Goal: Task Accomplishment & Management: Complete application form

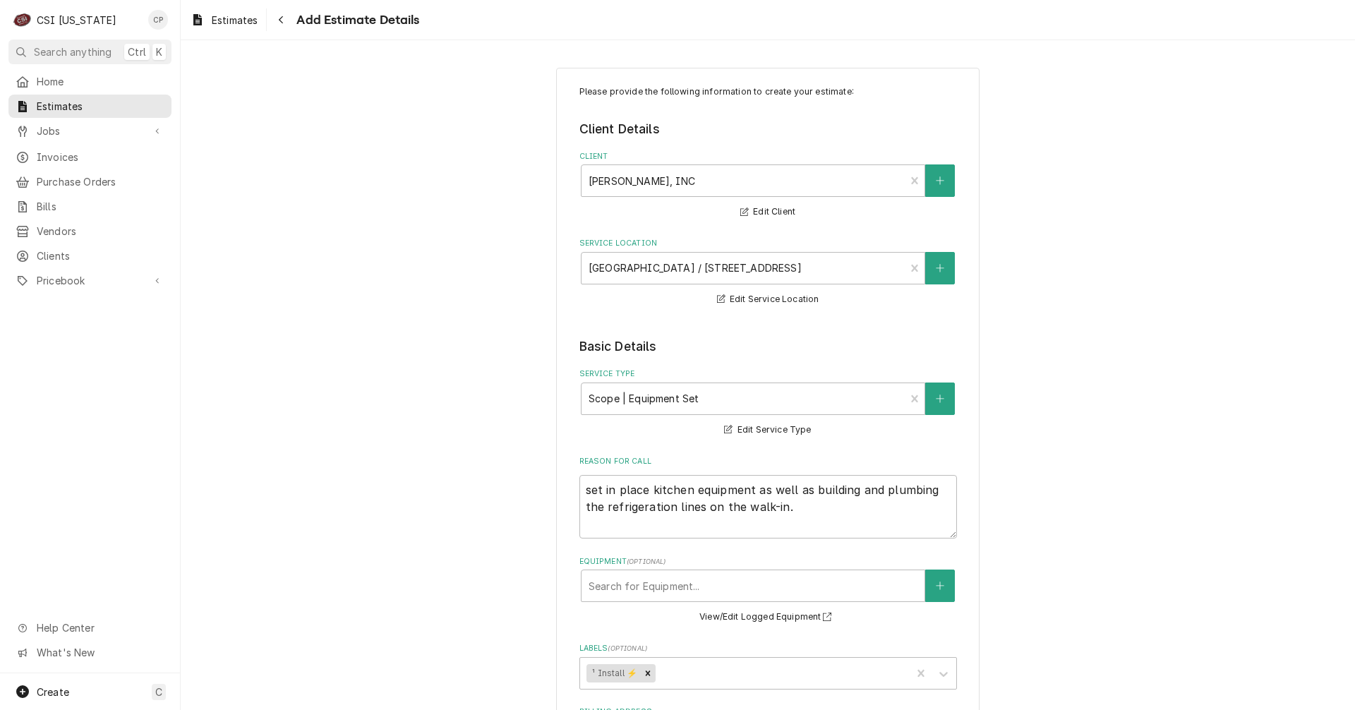
scroll to position [837, 0]
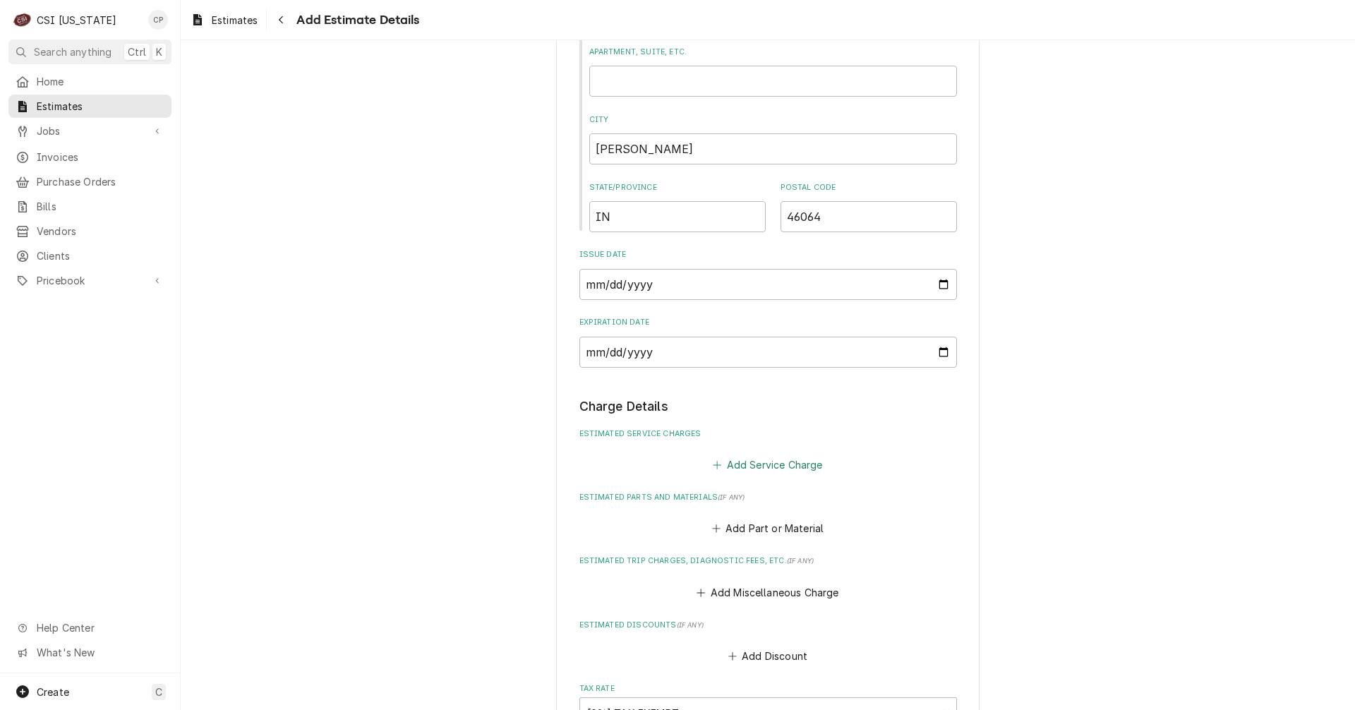
click at [761, 467] on button "Add Service Charge" at bounding box center [768, 465] width 114 height 20
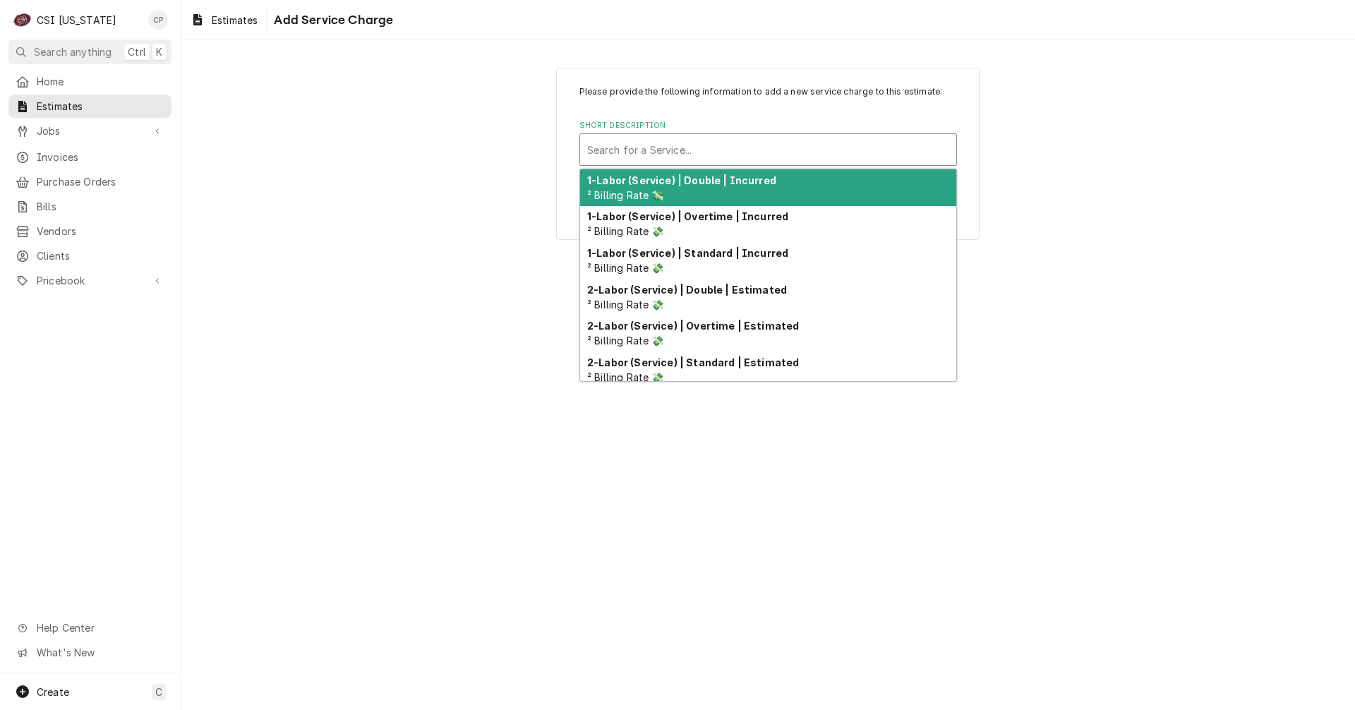
click at [649, 146] on div "Short Description" at bounding box center [768, 149] width 362 height 25
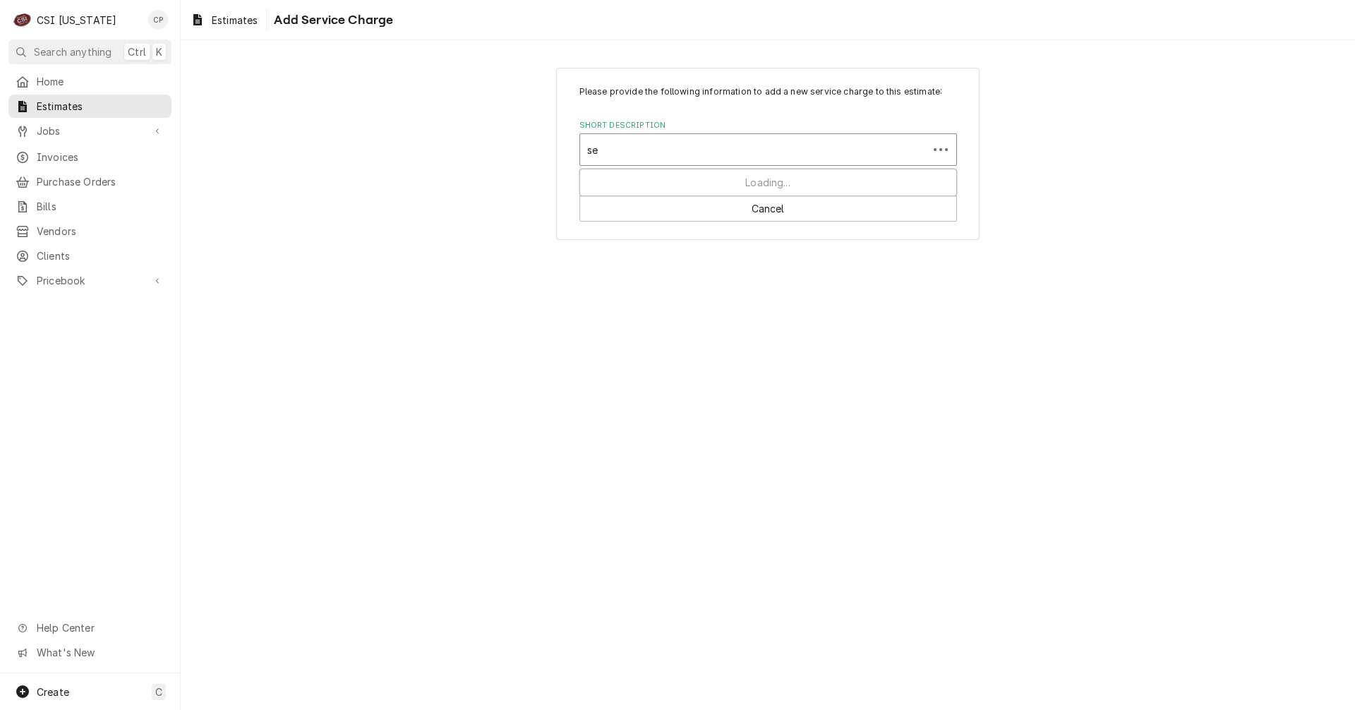
type input "set"
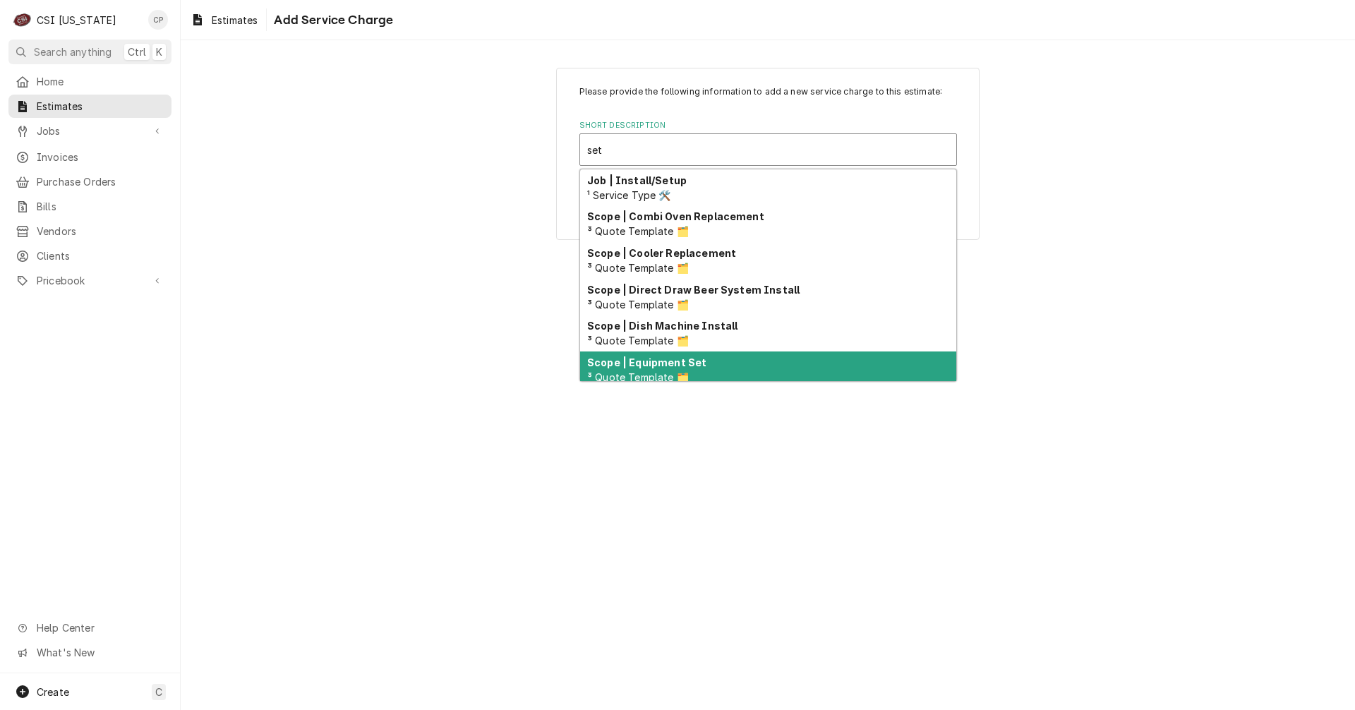
click at [680, 370] on div "Scope | Equipment Set ³ Quote Template 🗂️" at bounding box center [768, 370] width 376 height 37
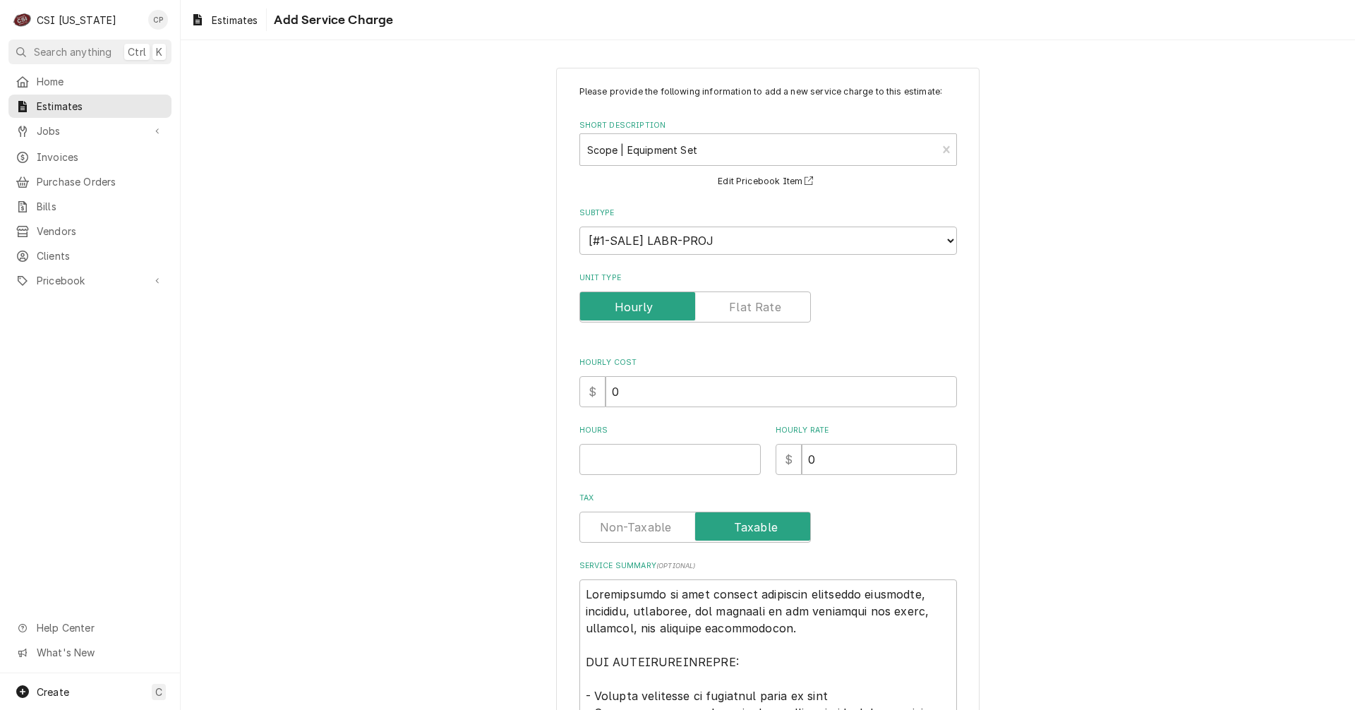
type textarea "x"
click at [735, 312] on label "Unit Type" at bounding box center [696, 307] width 232 height 31
click at [735, 312] on input "Unit Type" at bounding box center [695, 307] width 219 height 31
checkbox input "true"
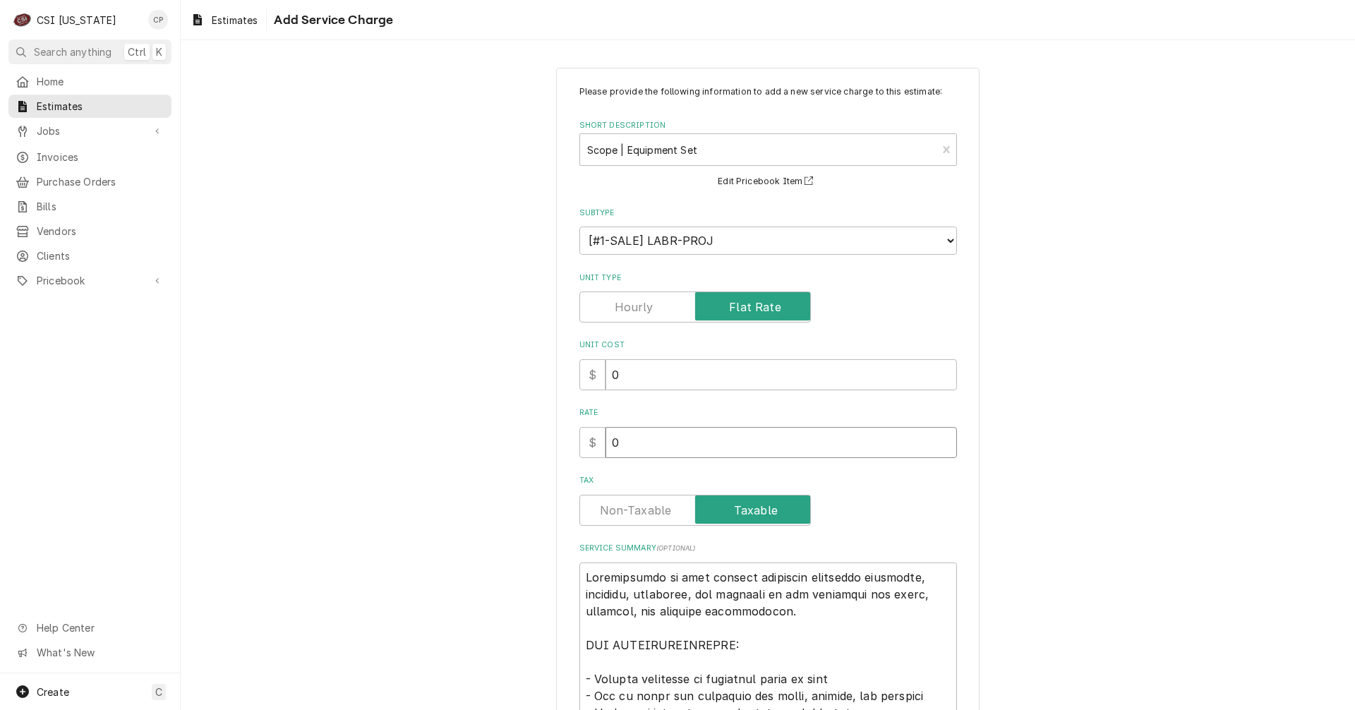
drag, startPoint x: 572, startPoint y: 450, endPoint x: 551, endPoint y: 452, distance: 21.3
click at [556, 453] on div "Please provide the following information to add a new service charge to this es…" at bounding box center [768, 672] width 424 height 1209
type textarea "x"
type input "1"
type textarea "x"
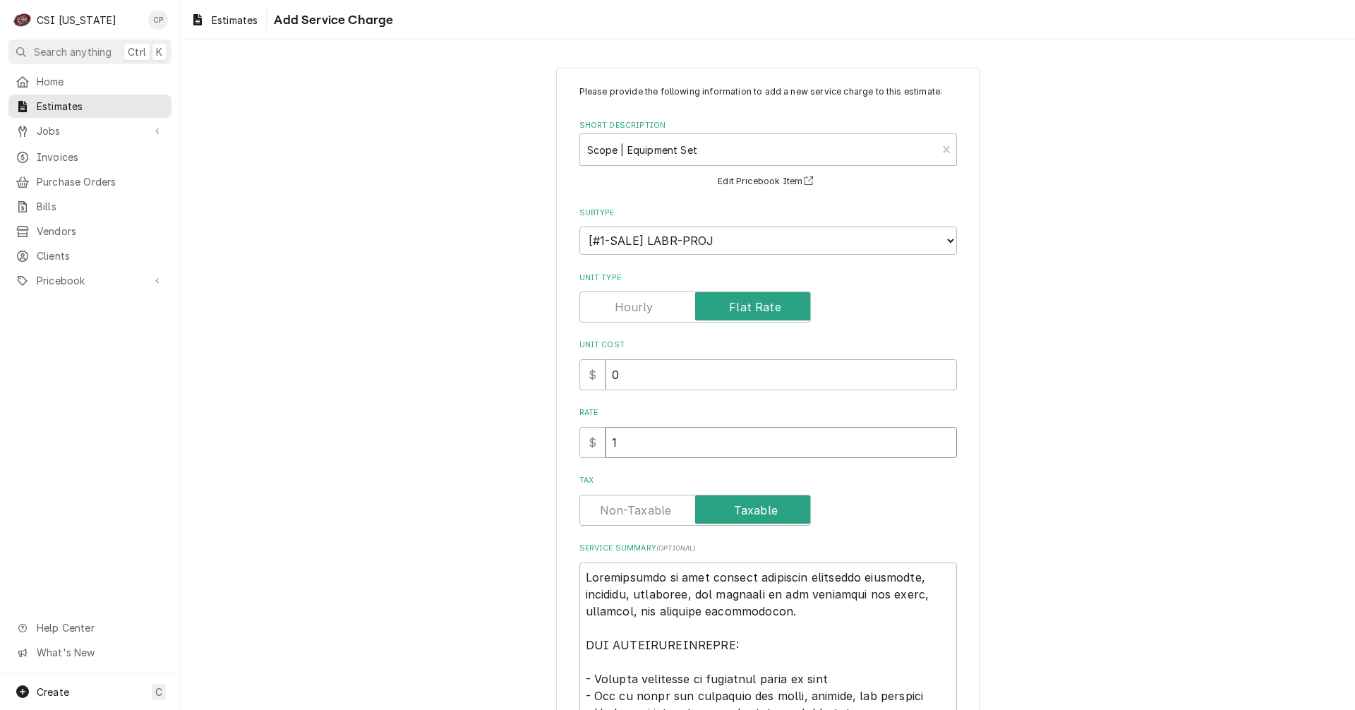
type input "1"
drag, startPoint x: 615, startPoint y: 443, endPoint x: 575, endPoint y: 446, distance: 39.7
click at [580, 446] on div "$ 1" at bounding box center [769, 442] width 378 height 31
type textarea "x"
type input "4"
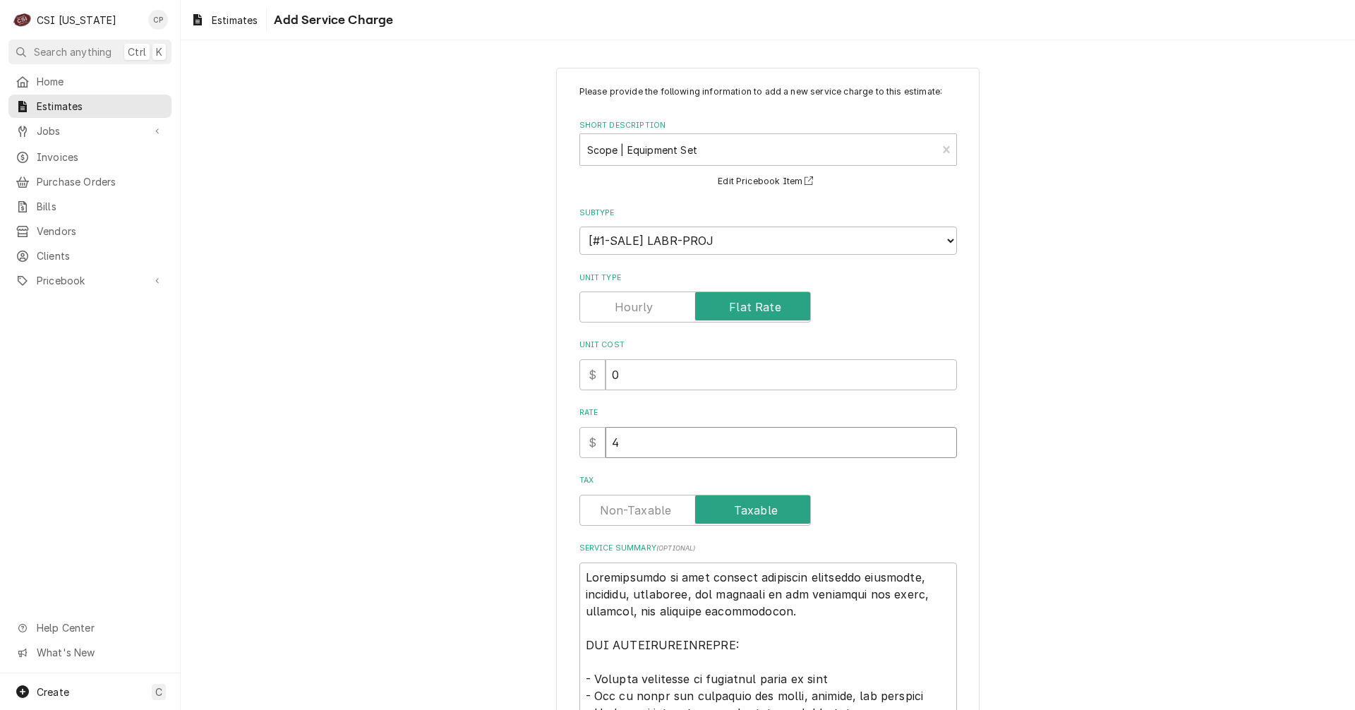
type textarea "x"
type input "45"
type textarea "x"
type input "453"
type textarea "x"
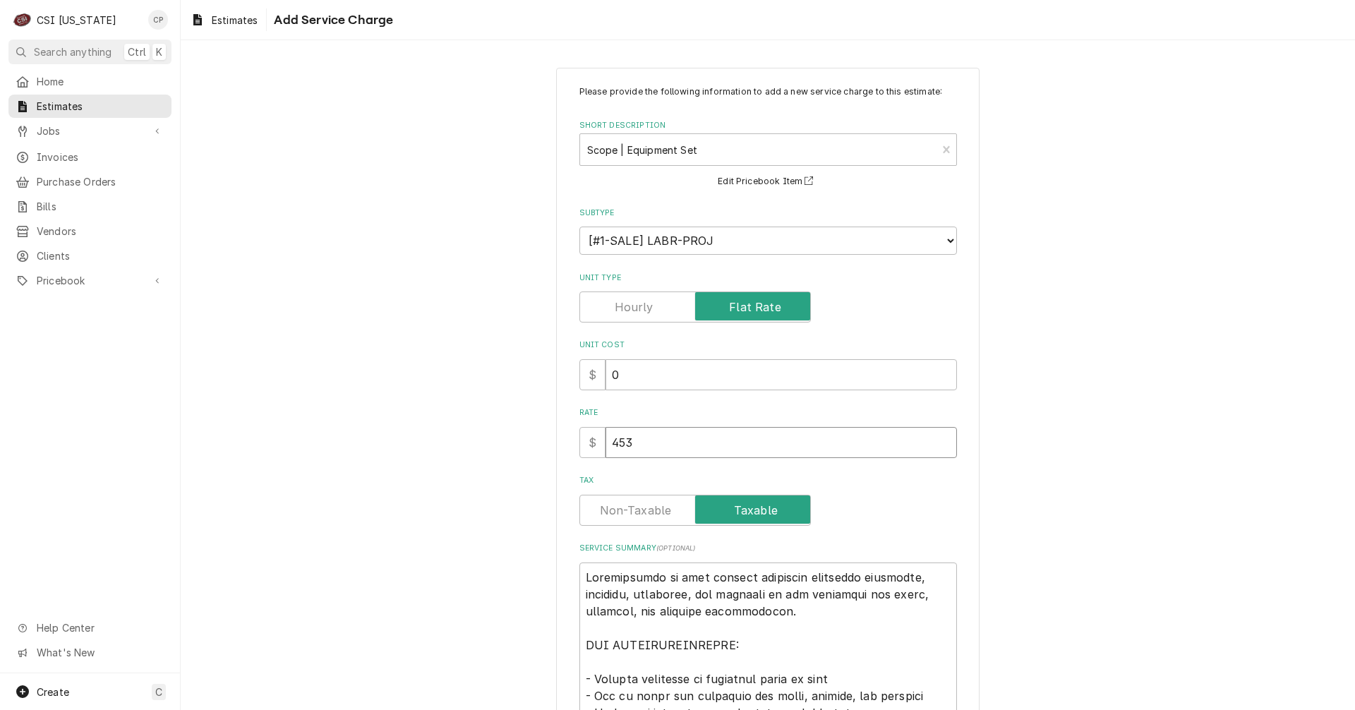
type input "4536"
type textarea "x"
type input "45360"
type textarea "x"
type input "45360.0"
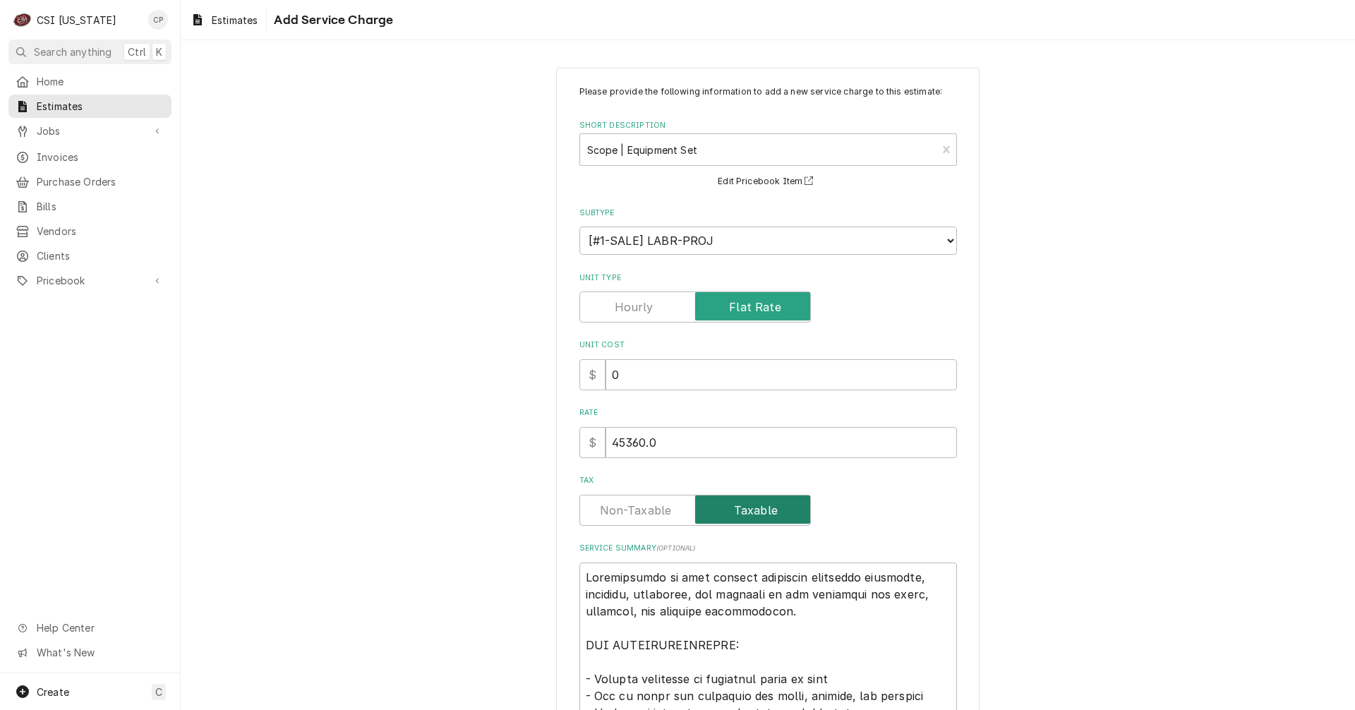
type textarea "x"
click at [634, 522] on input "Tax" at bounding box center [695, 510] width 219 height 31
checkbox input "false"
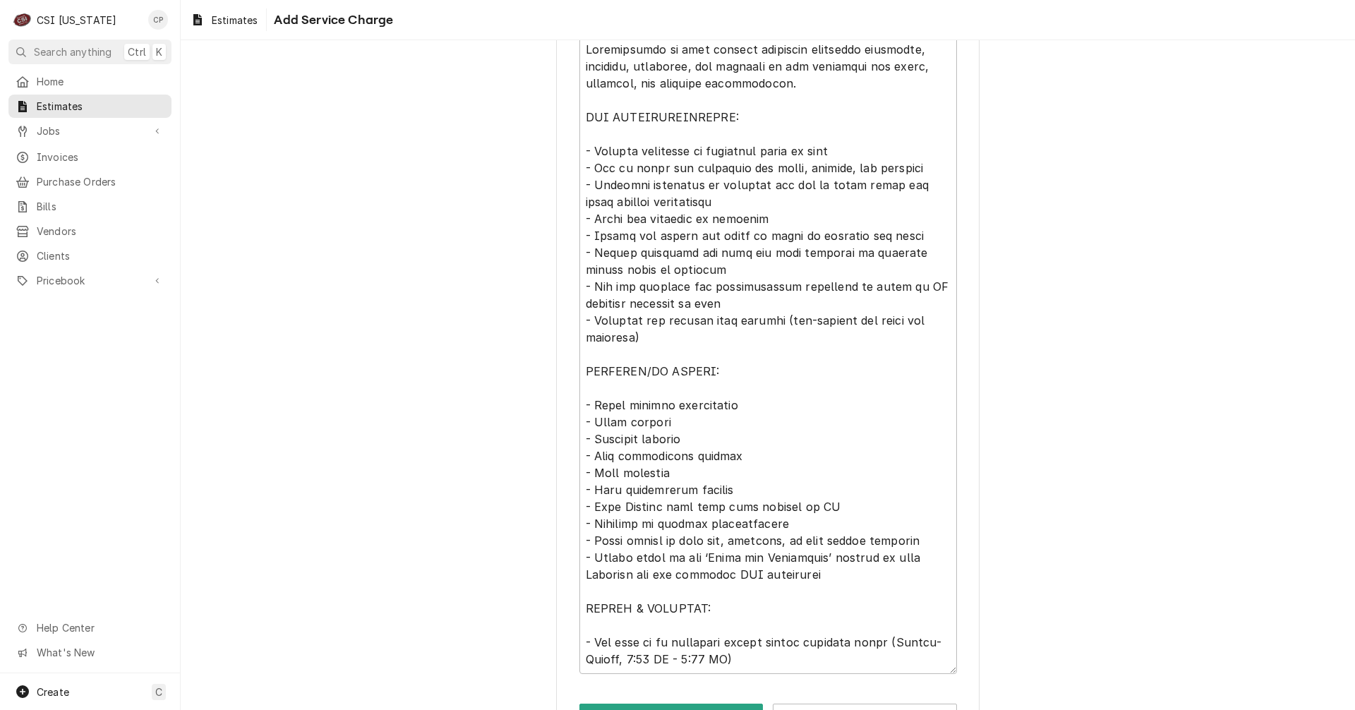
scroll to position [578, 0]
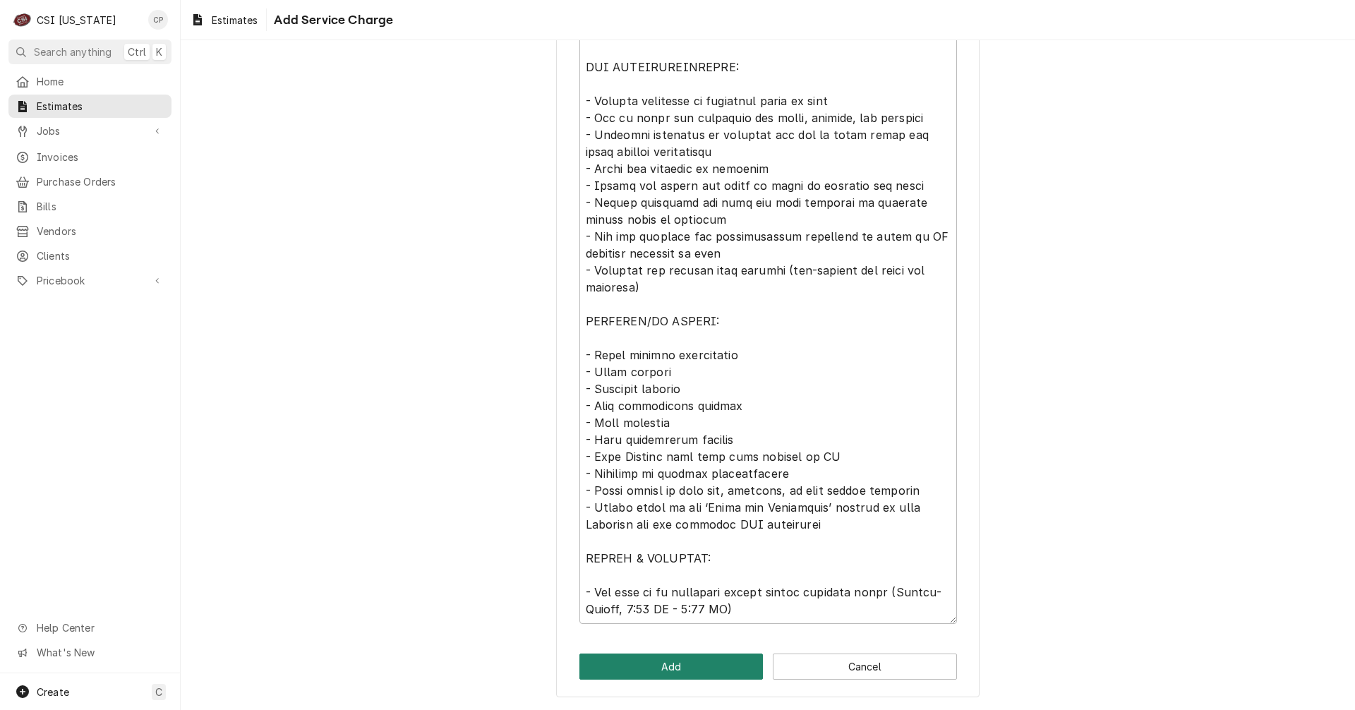
click at [688, 674] on button "Add" at bounding box center [672, 667] width 184 height 26
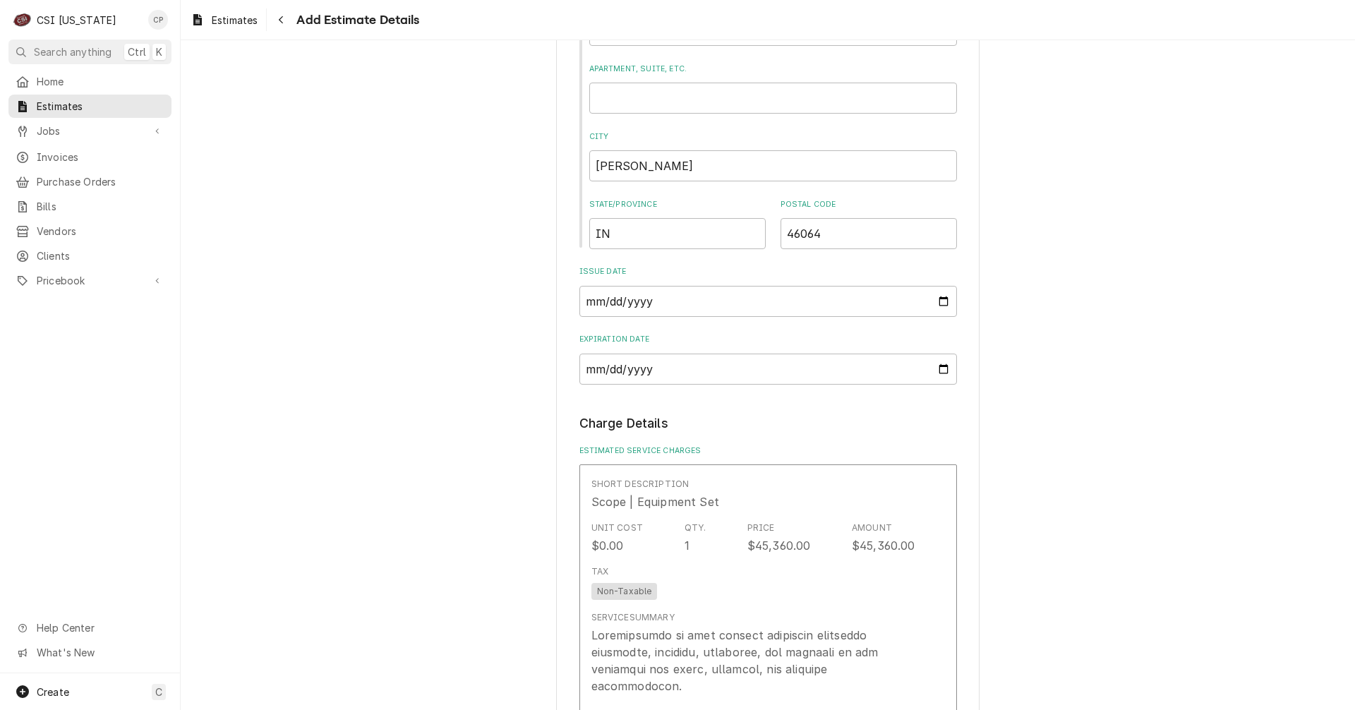
scroll to position [820, 0]
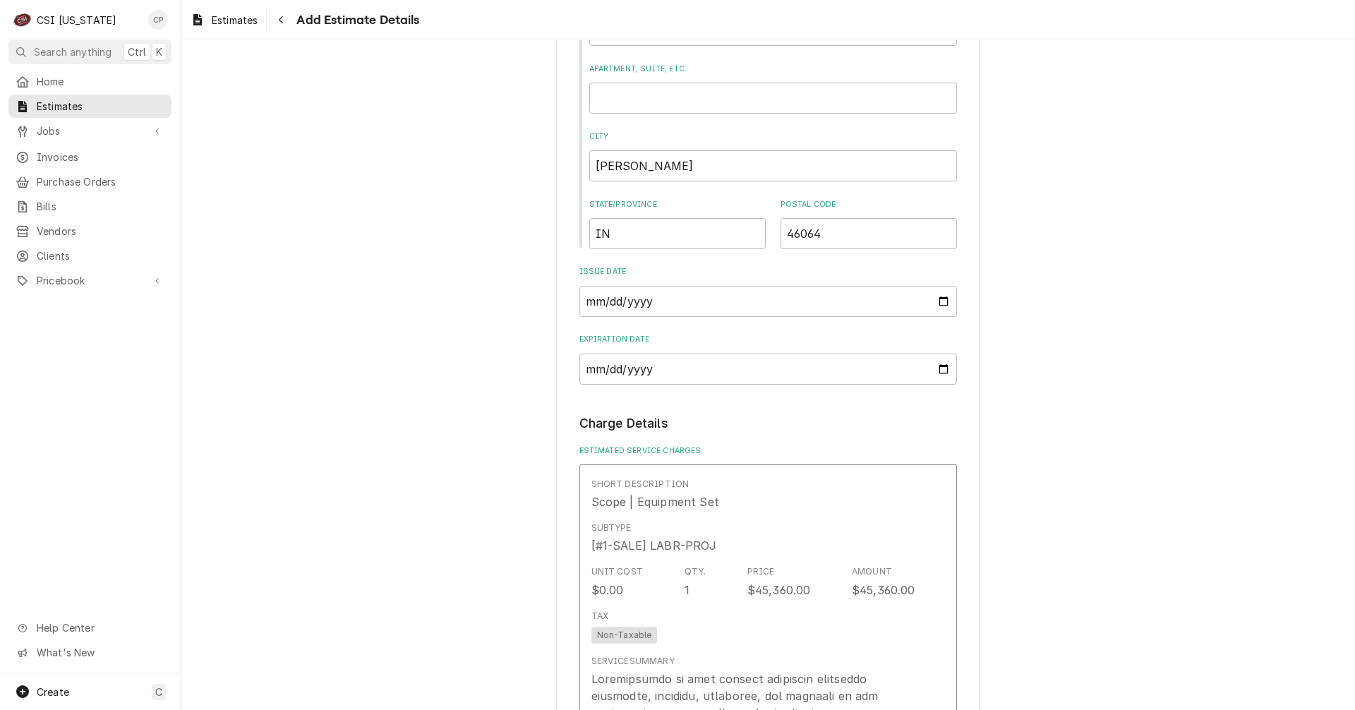
type textarea "x"
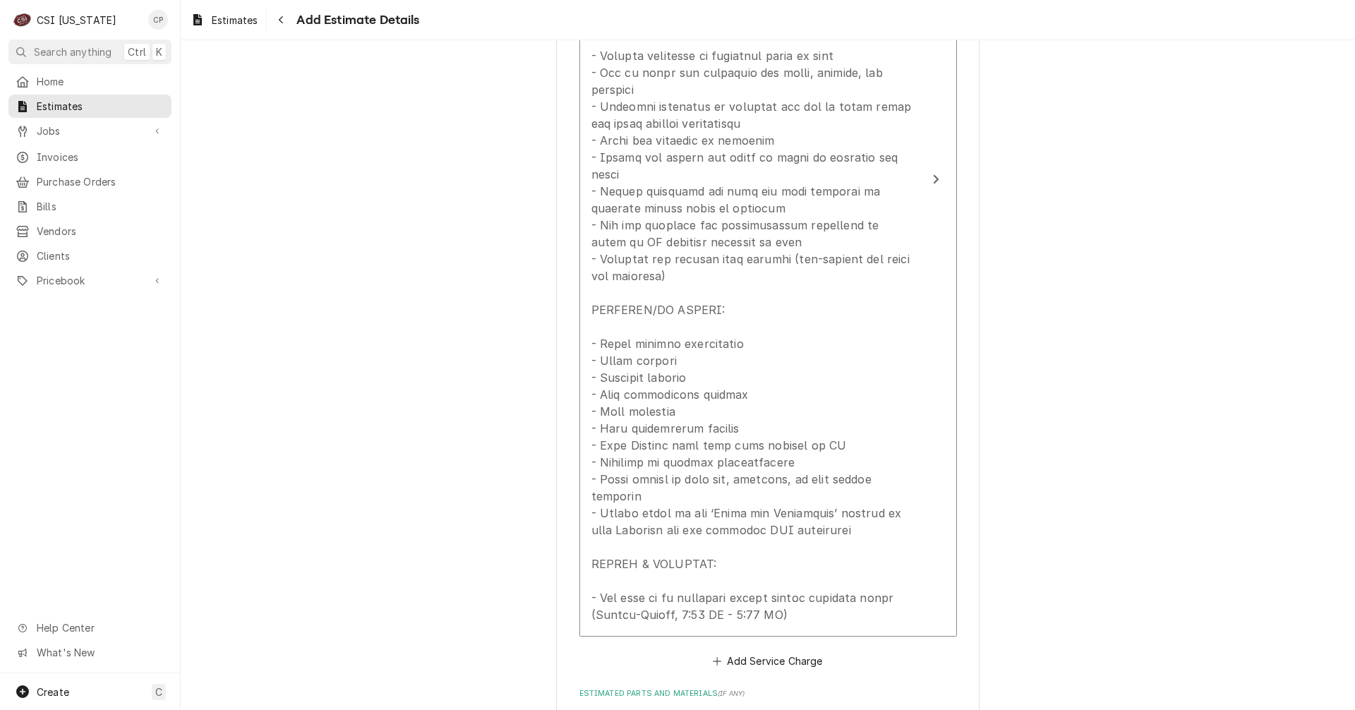
scroll to position [1597, 0]
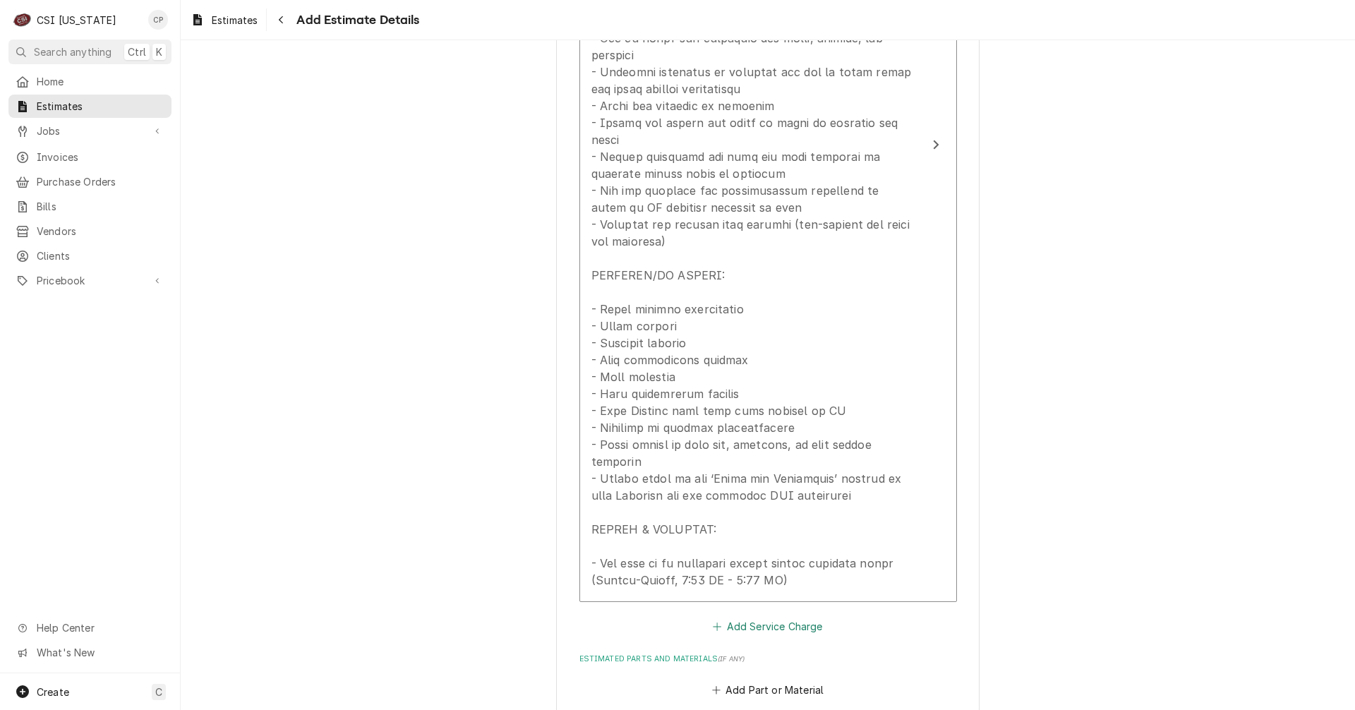
click at [762, 616] on button "Add Service Charge" at bounding box center [768, 626] width 114 height 20
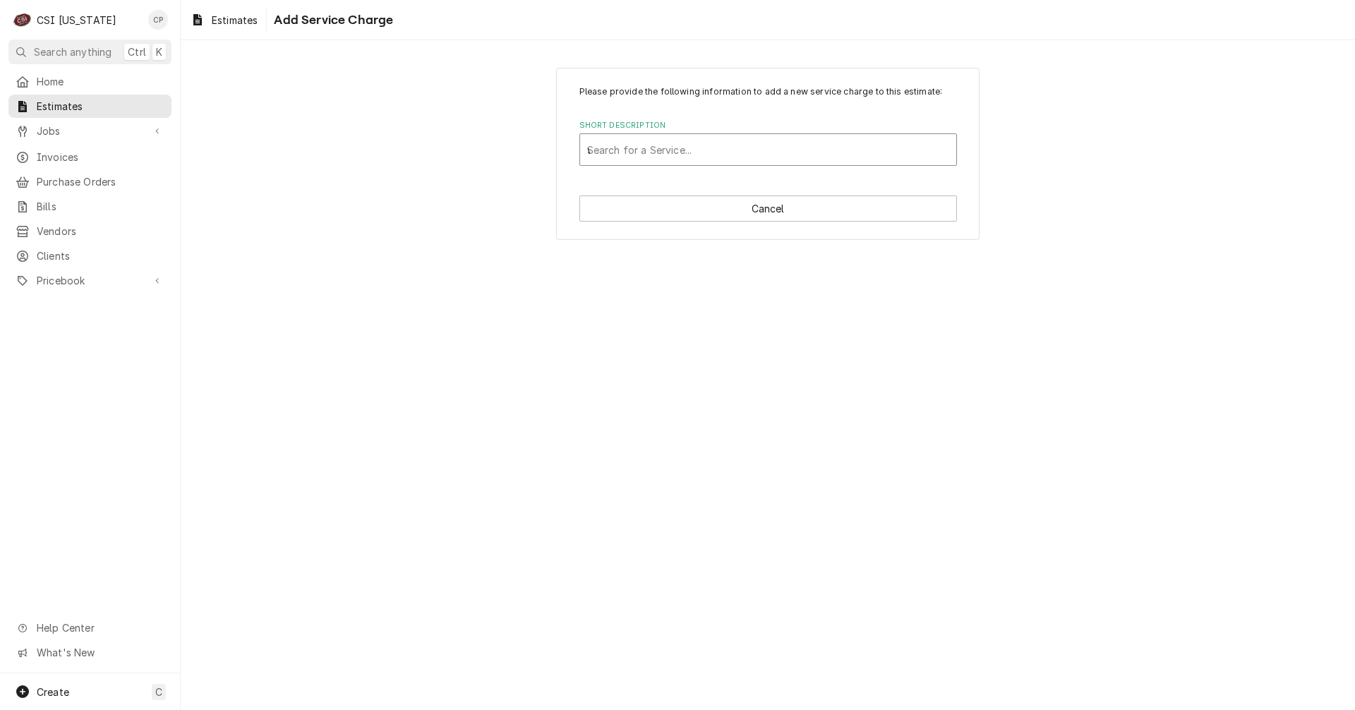
click at [710, 152] on div "w" at bounding box center [768, 149] width 362 height 25
type input "wa"
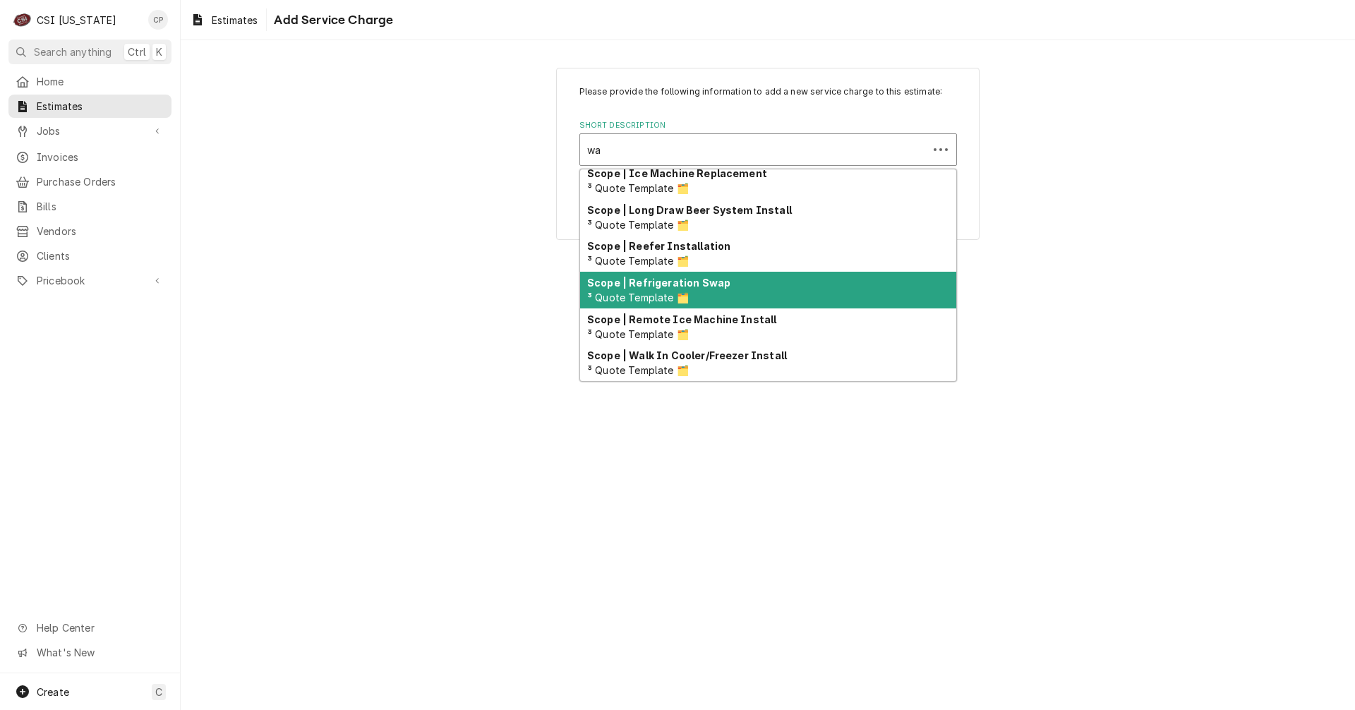
scroll to position [174, 0]
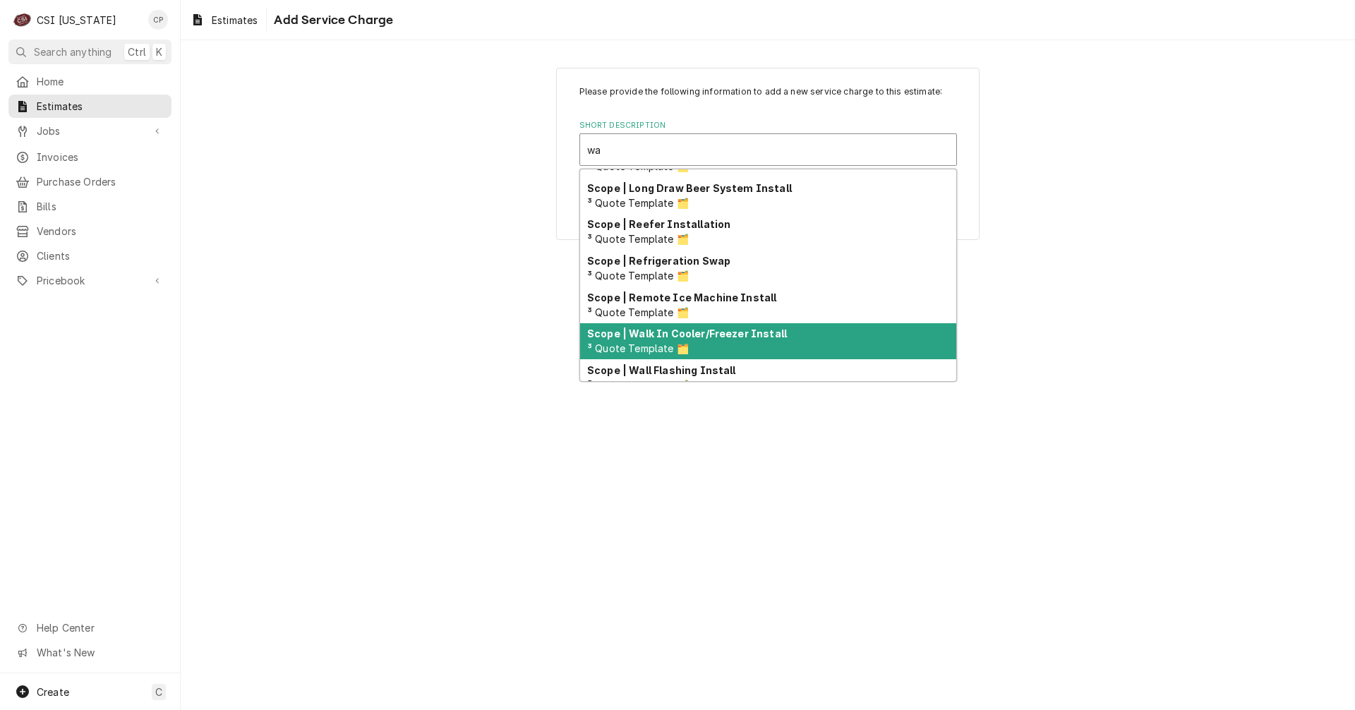
click at [726, 335] on strong "Scope | Walk In Cooler/Freezer Install" at bounding box center [687, 334] width 200 height 12
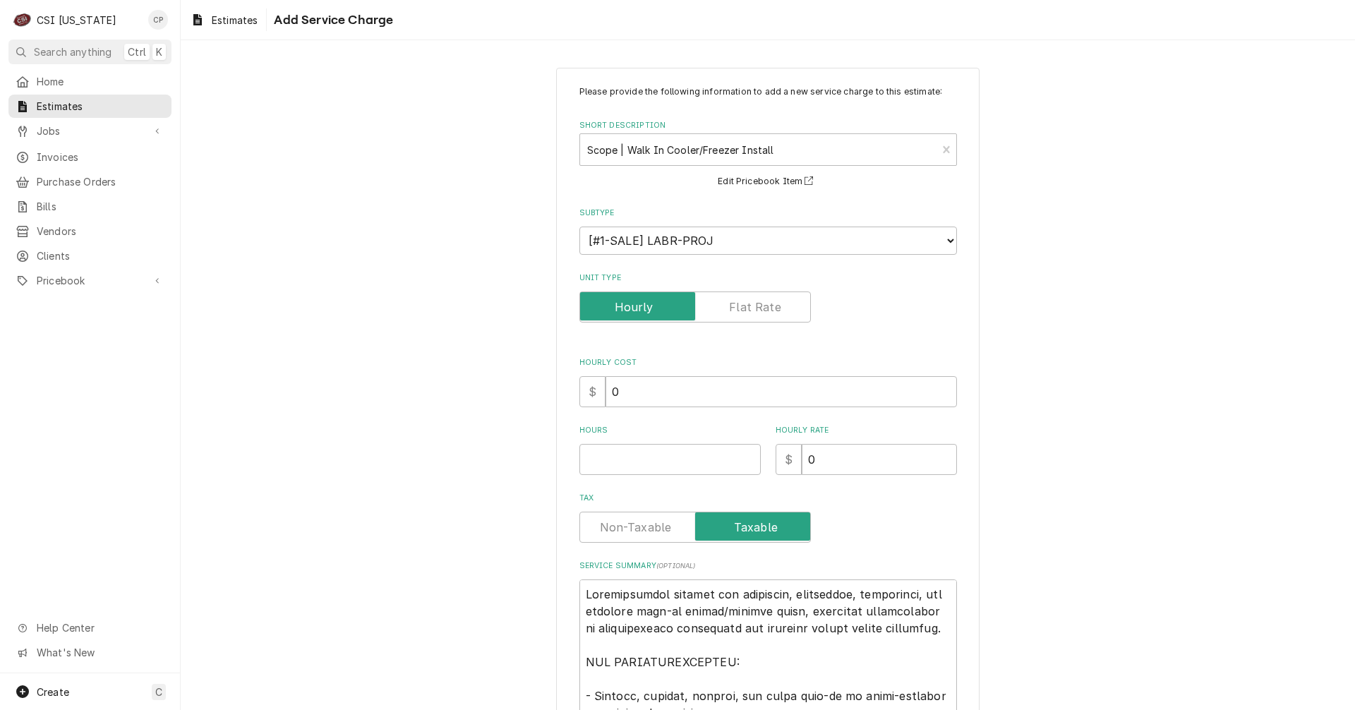
type textarea "x"
click at [746, 294] on input "Unit Type" at bounding box center [695, 307] width 219 height 31
checkbox input "true"
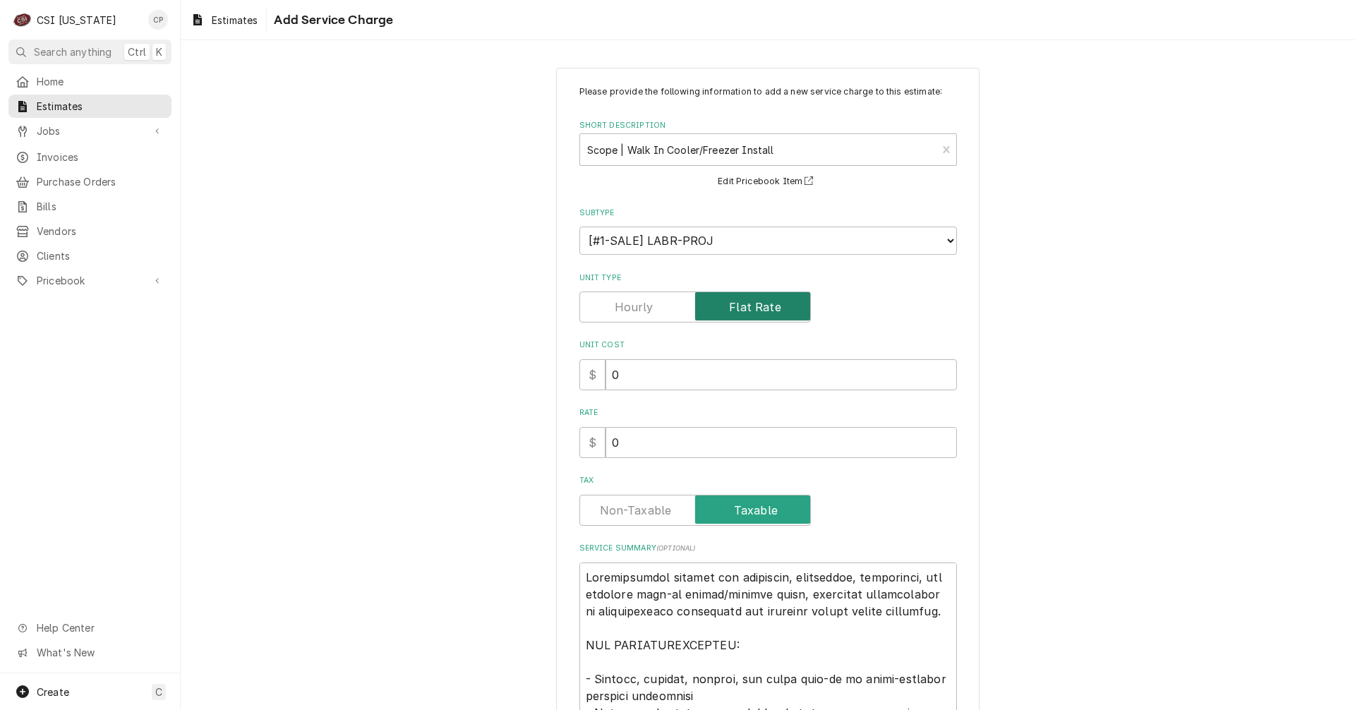
type textarea "x"
drag, startPoint x: 628, startPoint y: 442, endPoint x: 578, endPoint y: 456, distance: 52.1
click at [580, 456] on div "$ 0" at bounding box center [769, 442] width 378 height 31
click at [655, 515] on label "Tax" at bounding box center [696, 510] width 232 height 31
click at [655, 515] on input "Tax" at bounding box center [695, 510] width 219 height 31
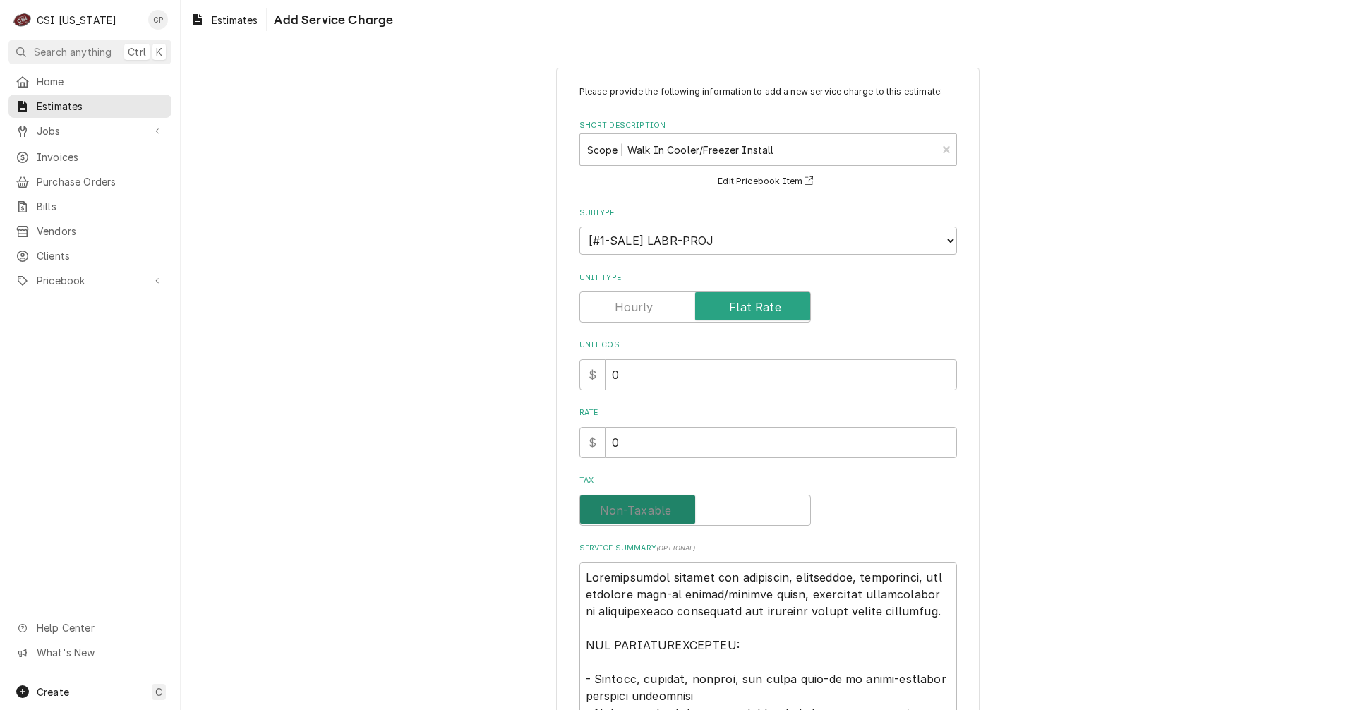
checkbox input "false"
drag, startPoint x: 632, startPoint y: 446, endPoint x: 597, endPoint y: 445, distance: 35.3
click at [597, 445] on div "$ 0" at bounding box center [769, 442] width 378 height 31
type textarea "x"
type input "2"
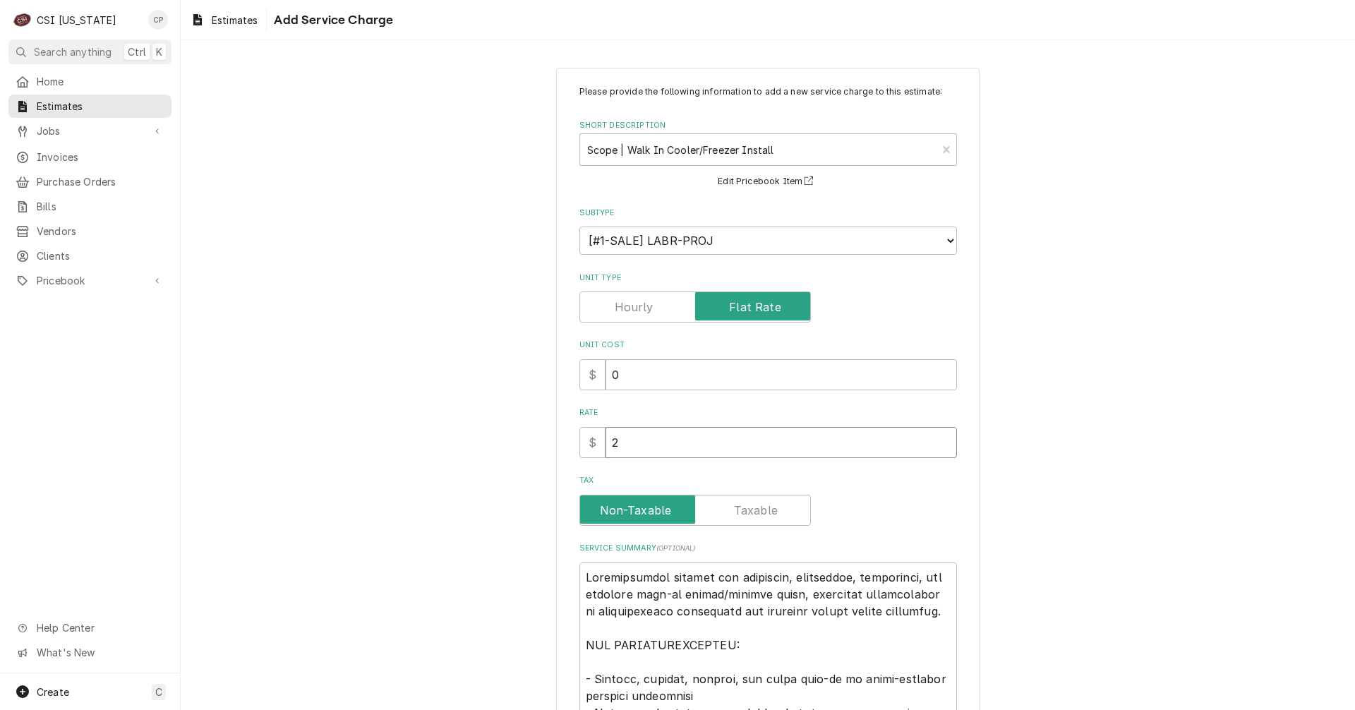
type textarea "x"
type input "22"
type textarea "x"
type input "226"
type textarea "x"
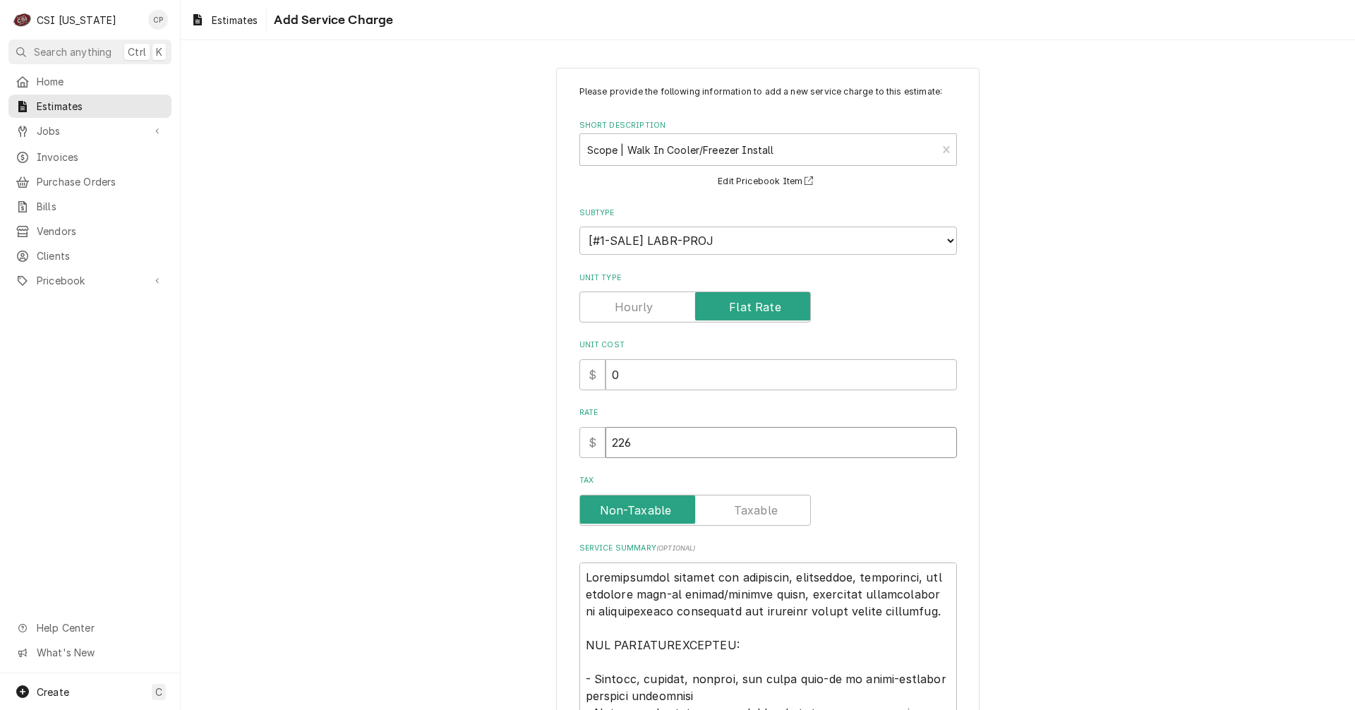
type input "2263"
type textarea "x"
type input "22638"
type textarea "x"
type input "22638.0"
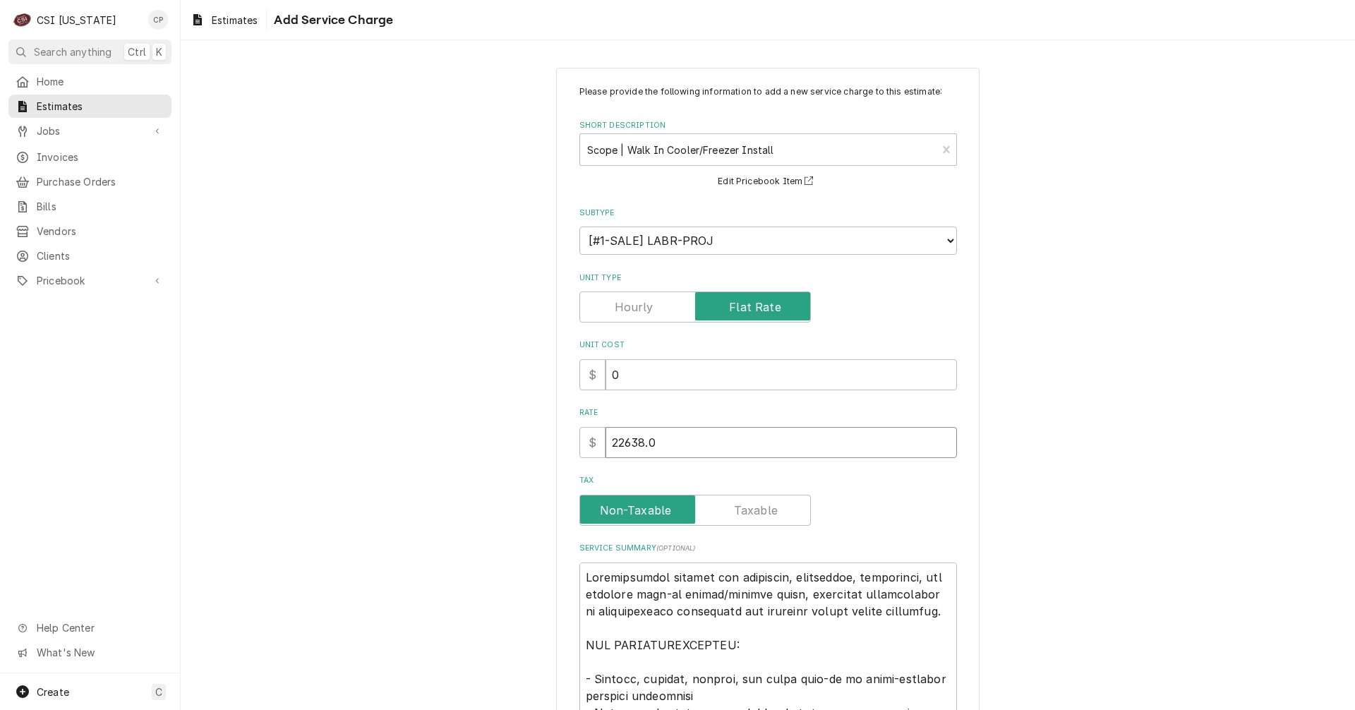
type textarea "x"
type input "22638.00"
type textarea "x"
type textarea "Comprehensive service for receiving , inspecting, delivering, and erecting walk…"
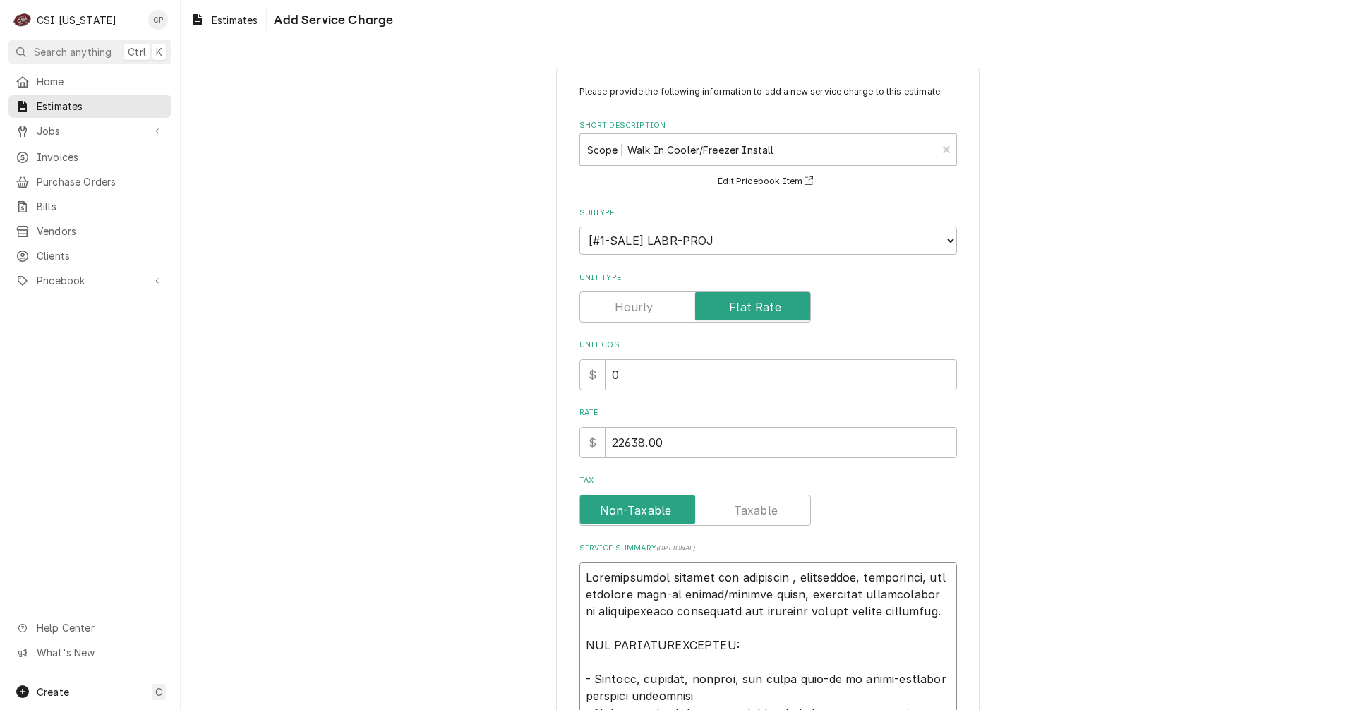
type textarea "x"
type textarea "Comprehensive service for receiving o, inspecting, delivering, and erecting wal…"
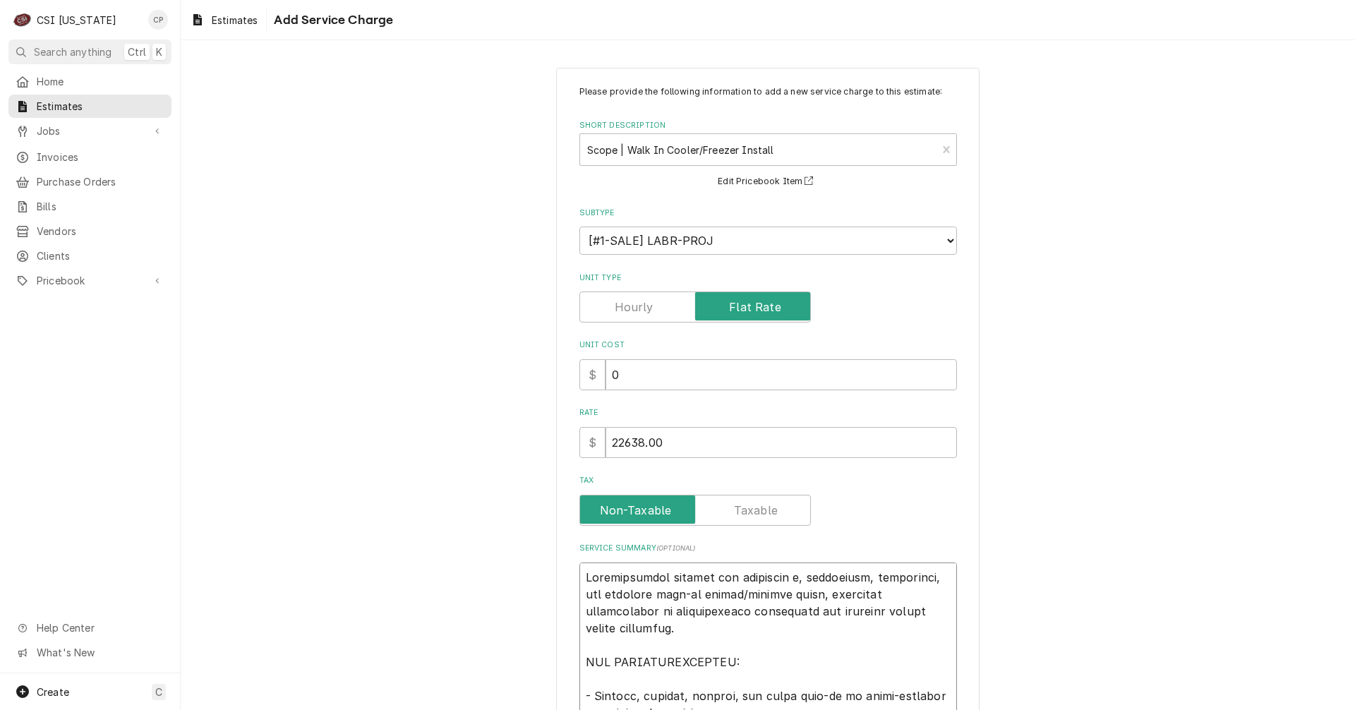
type textarea "x"
type textarea "Comprehensive service for receiving op, inspecting, delivering, and erecting wa…"
type textarea "x"
type textarea "Comprehensive service for receiving opn, inspecting, delivering, and erecting w…"
type textarea "x"
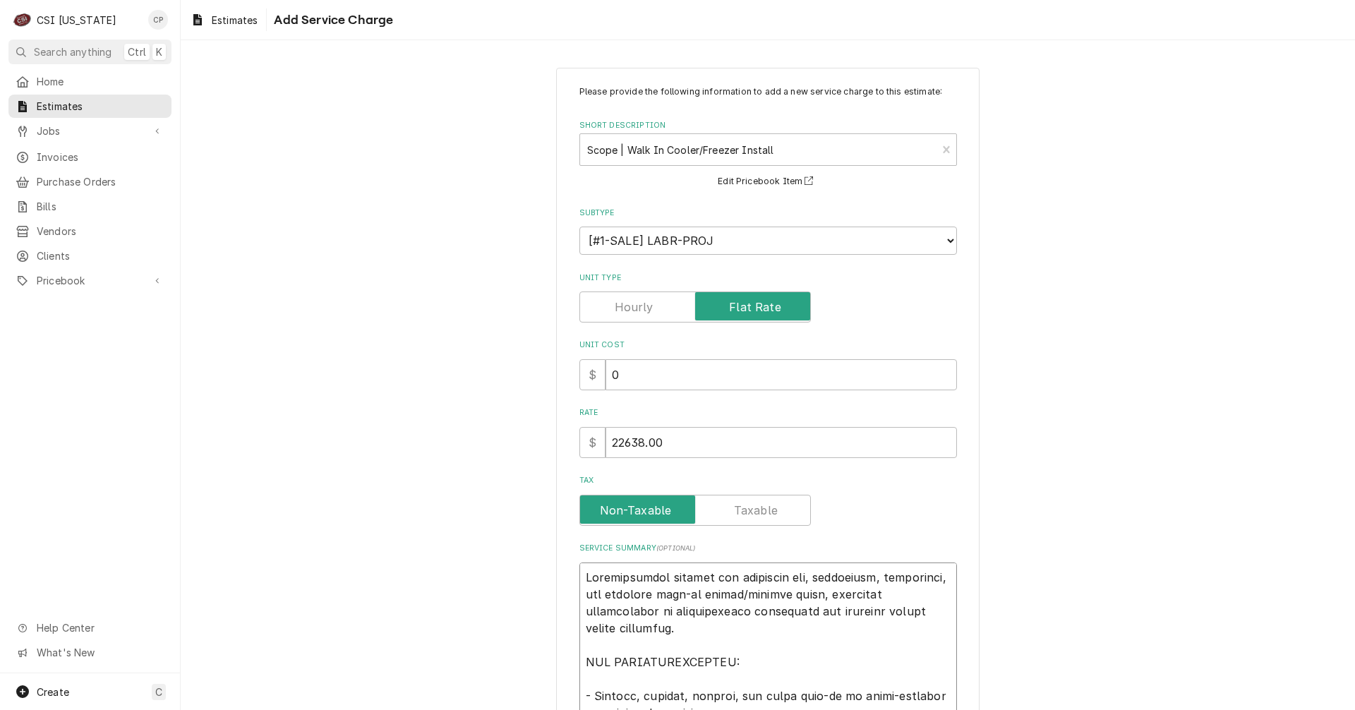
type textarea "Comprehensive service for receiving opn , inspecting, delivering, and erecting …"
type textarea "x"
type textarea "Comprehensive service for receiving opn s, inspecting, delivering, and erecting…"
type textarea "x"
type textarea "Comprehensive service for receiving opn si, inspecting, delivering, and erectin…"
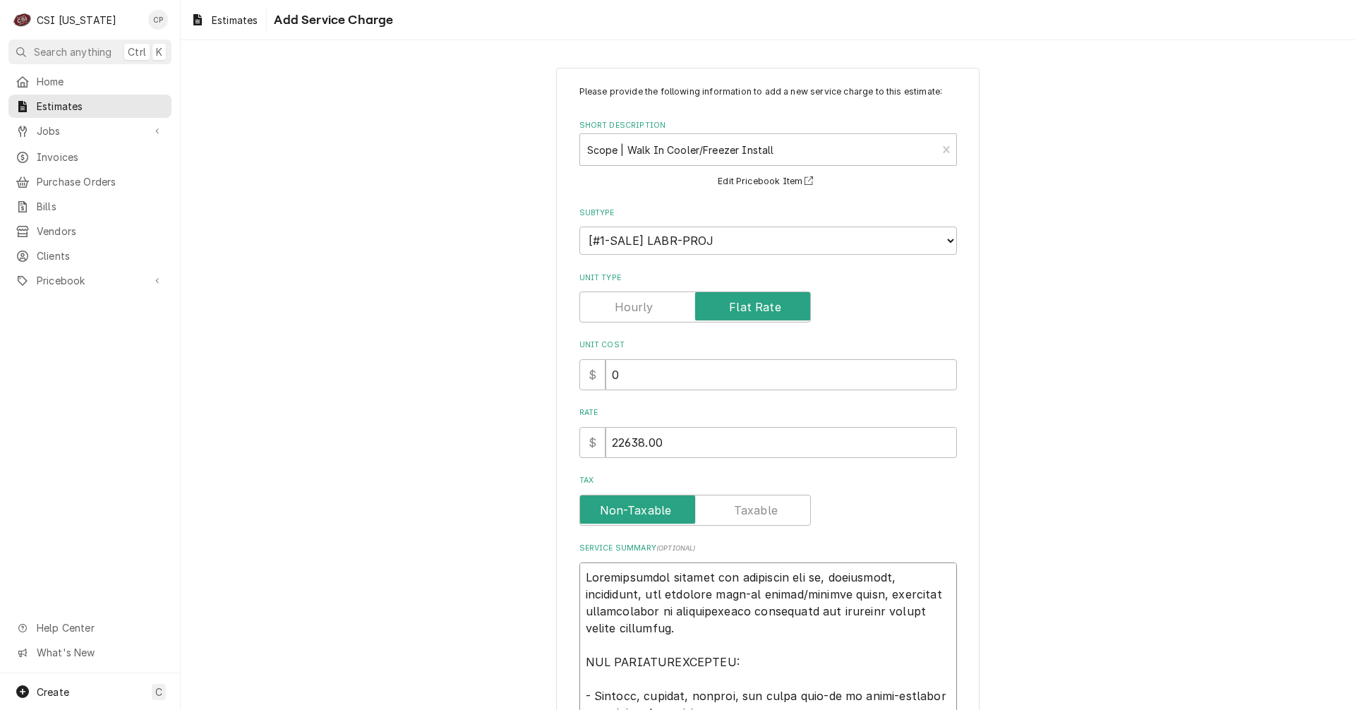
type textarea "x"
type textarea "Comprehensive service for receiving opn s, inspecting, delivering, and erecting…"
type textarea "x"
type textarea "Comprehensive service for receiving opn , inspecting, delivering, and erecting …"
type textarea "x"
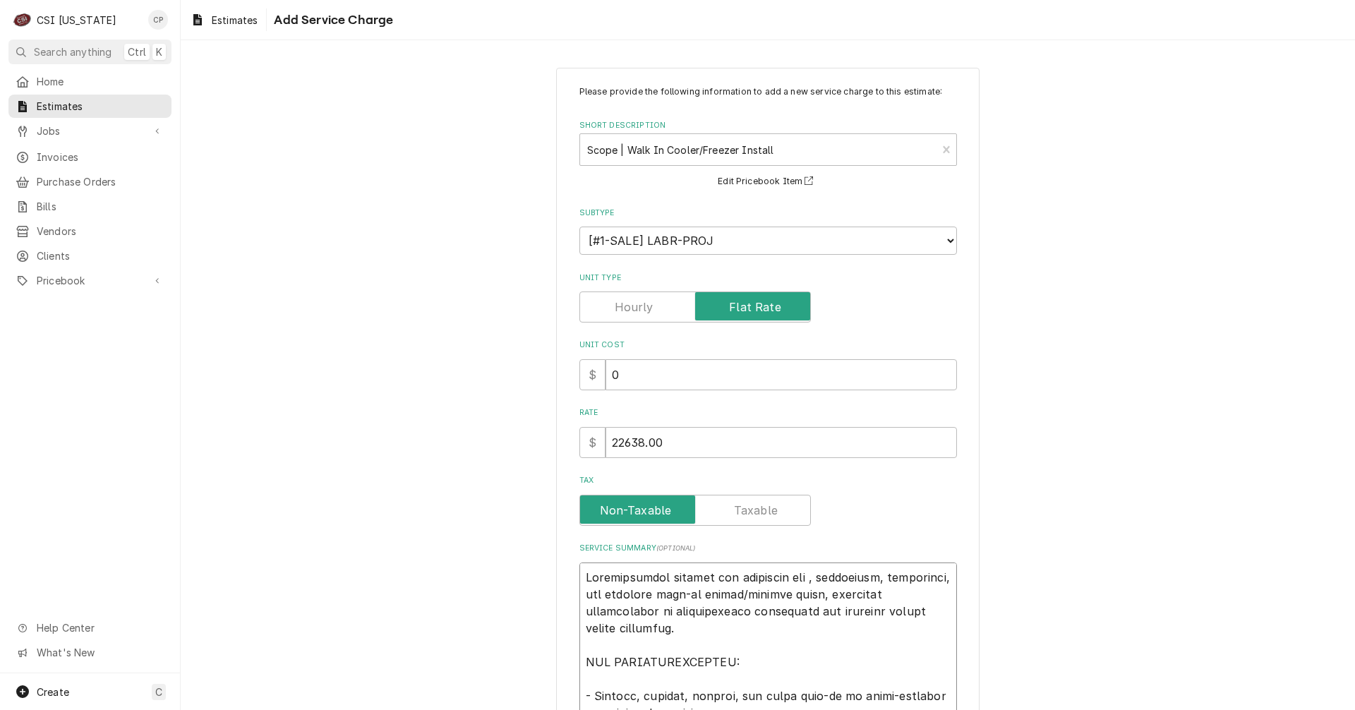
type textarea "Comprehensive service for receiving opn, inspecting, delivering, and erecting w…"
type textarea "x"
type textarea "Comprehensive service for receiving op, inspecting, delivering, and erecting wa…"
type textarea "x"
type textarea "Comprehensive service for receiving o, inspecting, delivering, and erecting wal…"
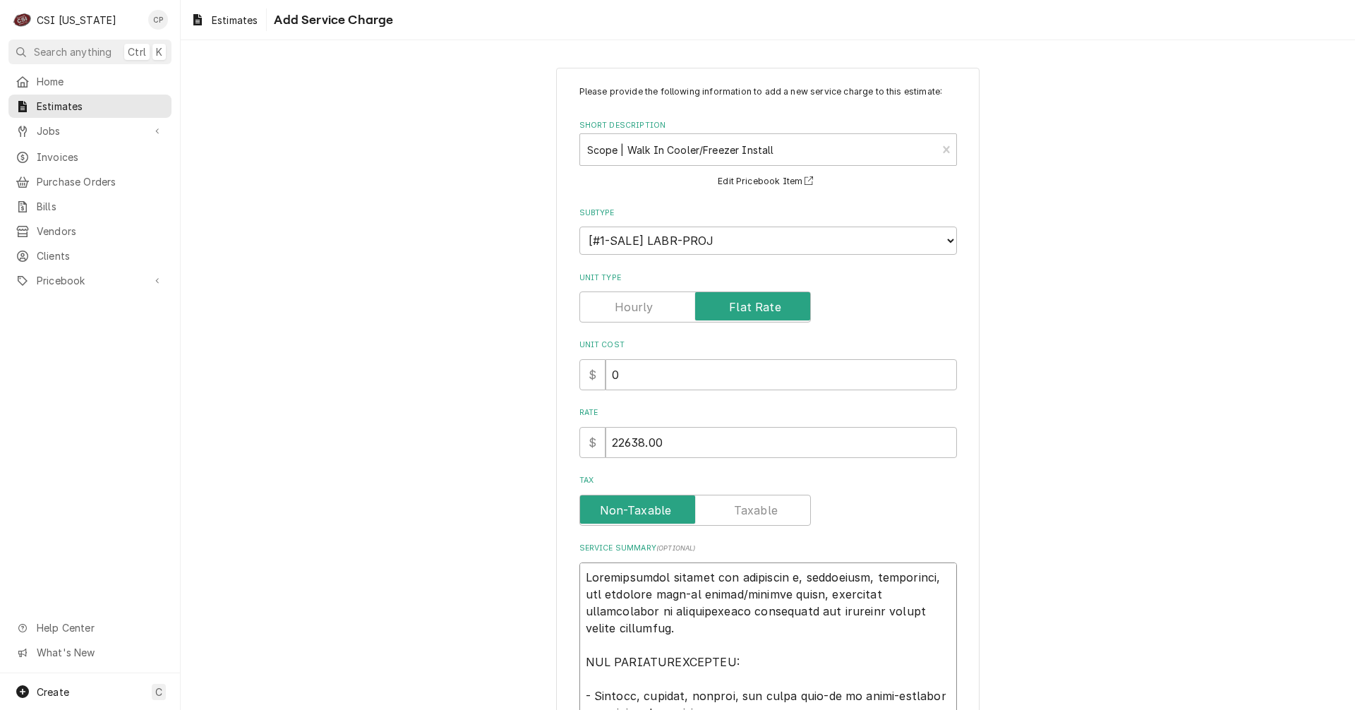
type textarea "x"
type textarea "Comprehensive service for receiving on, inspecting, delivering, and erecting wa…"
type textarea "x"
type textarea "Comprehensive service for receiving on , inspecting, delivering, and erecting w…"
type textarea "x"
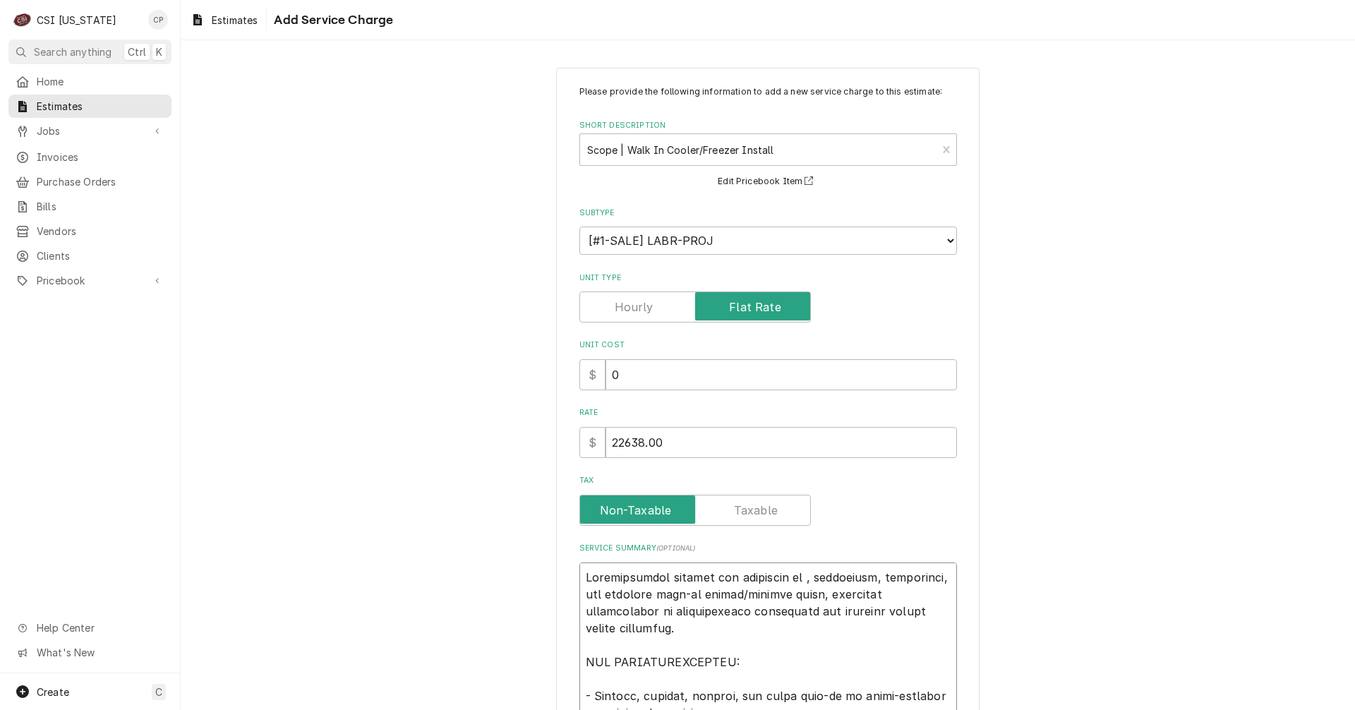
type textarea "Comprehensive service for receiving on s, inspecting, delivering, and erecting …"
type textarea "x"
type textarea "Comprehensive service for receiving on si, inspecting, delivering, and erecting…"
type textarea "x"
type textarea "Comprehensive service for receiving on sit, inspecting, delivering, and erectin…"
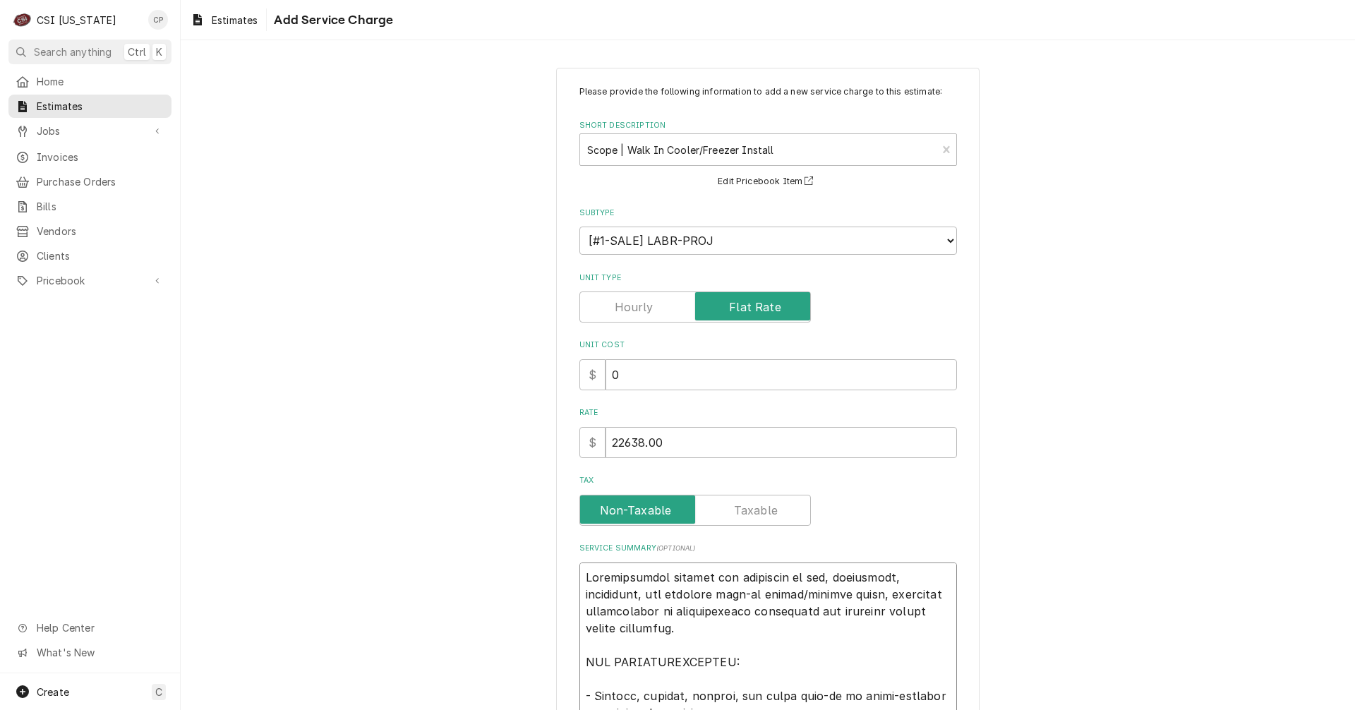
type textarea "x"
type textarea "Comprehensive service for receiving on site, inspecting, delivering, and erecti…"
drag, startPoint x: 638, startPoint y: 597, endPoint x: 586, endPoint y: 598, distance: 52.3
type textarea "x"
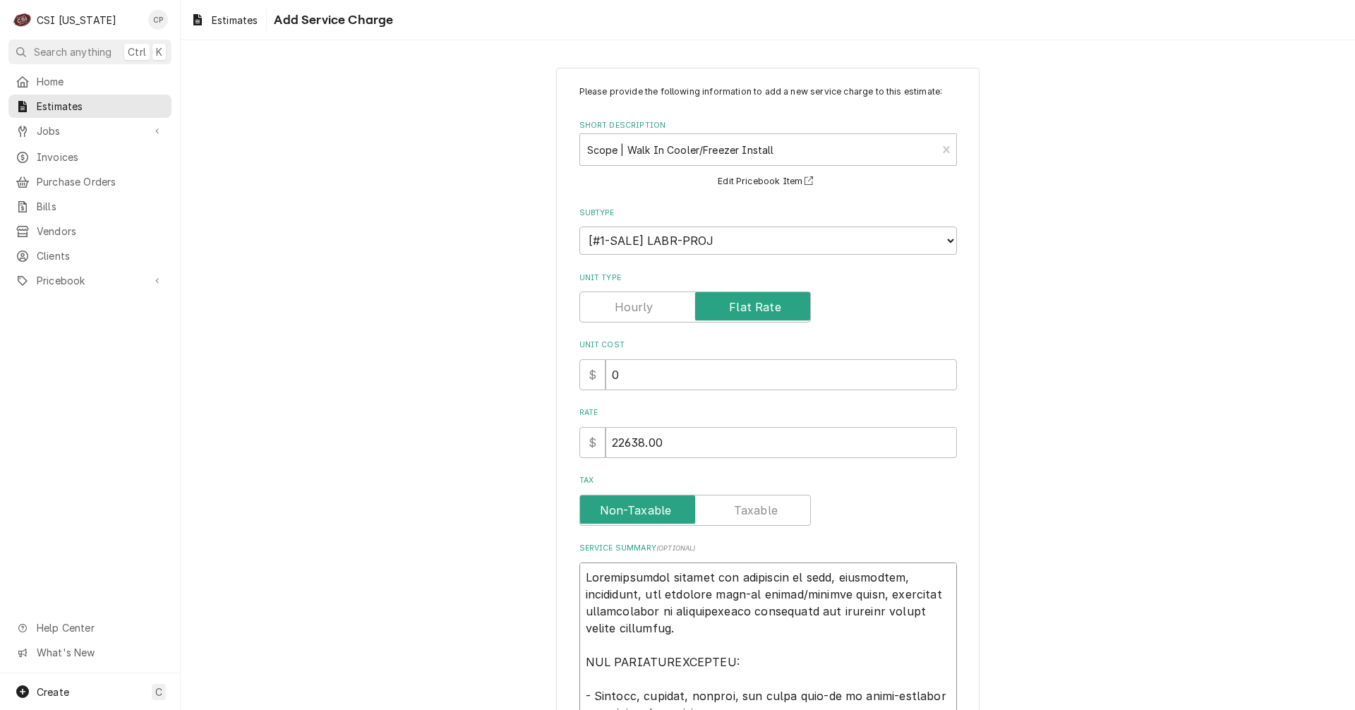
type textarea "Comprehensive service for receiving on site, inspecting, d and erecting walk-in…"
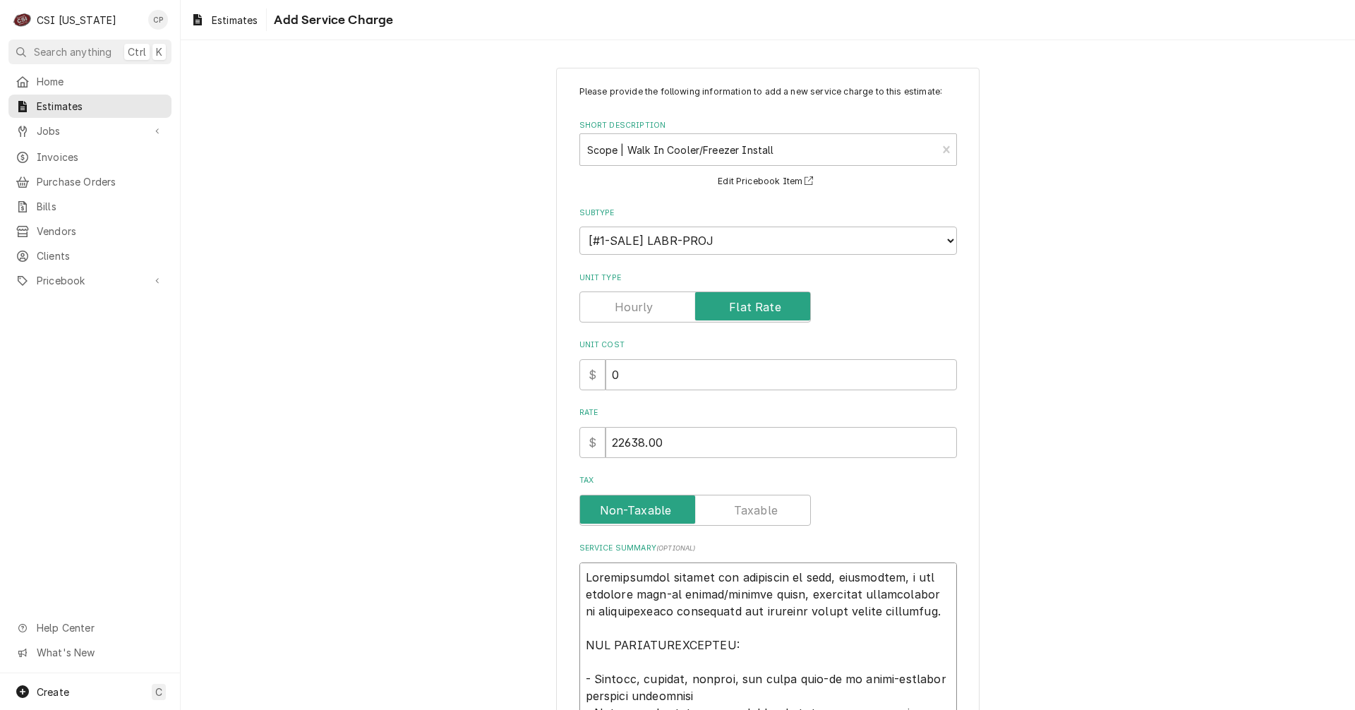
type textarea "x"
type textarea "Comprehensive service for receiving on site, inspecting, and erecting walk-in c…"
type textarea "x"
type textarea "Comprehensive service for receiving on site, inspecting, and erecting walk-in c…"
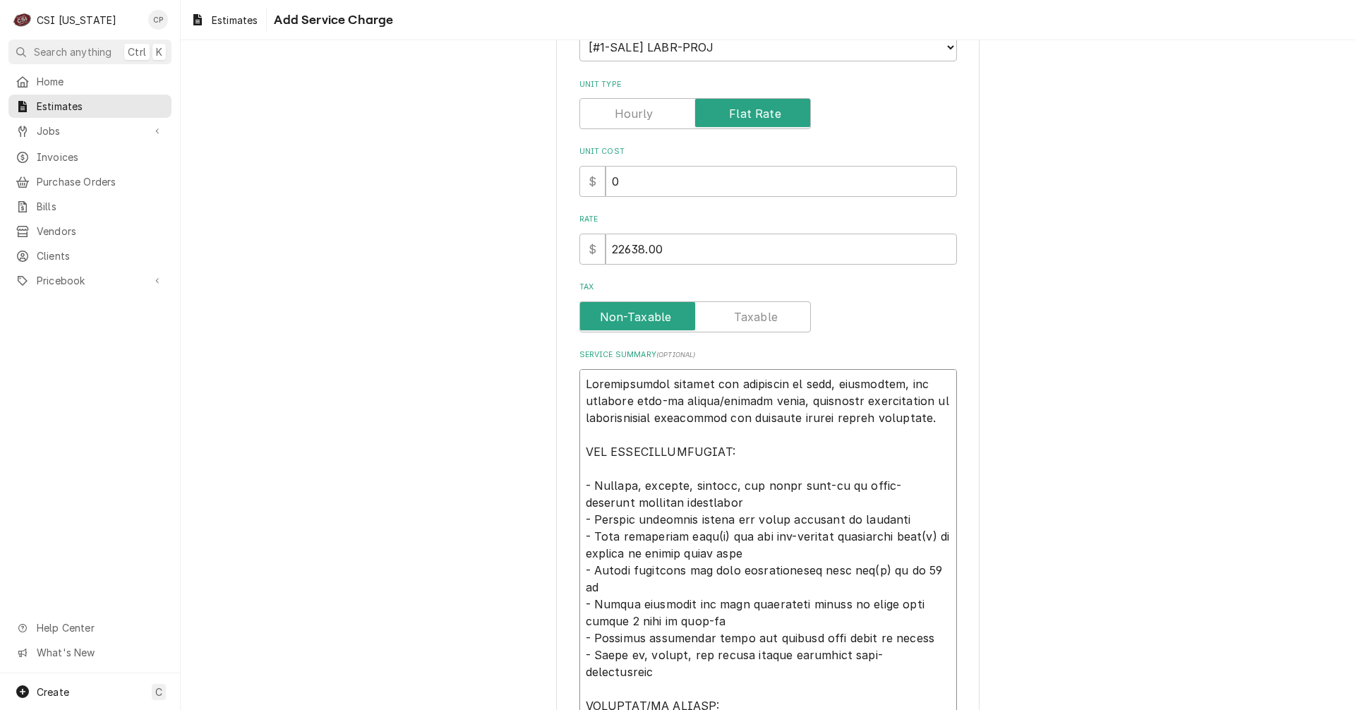
scroll to position [212, 0]
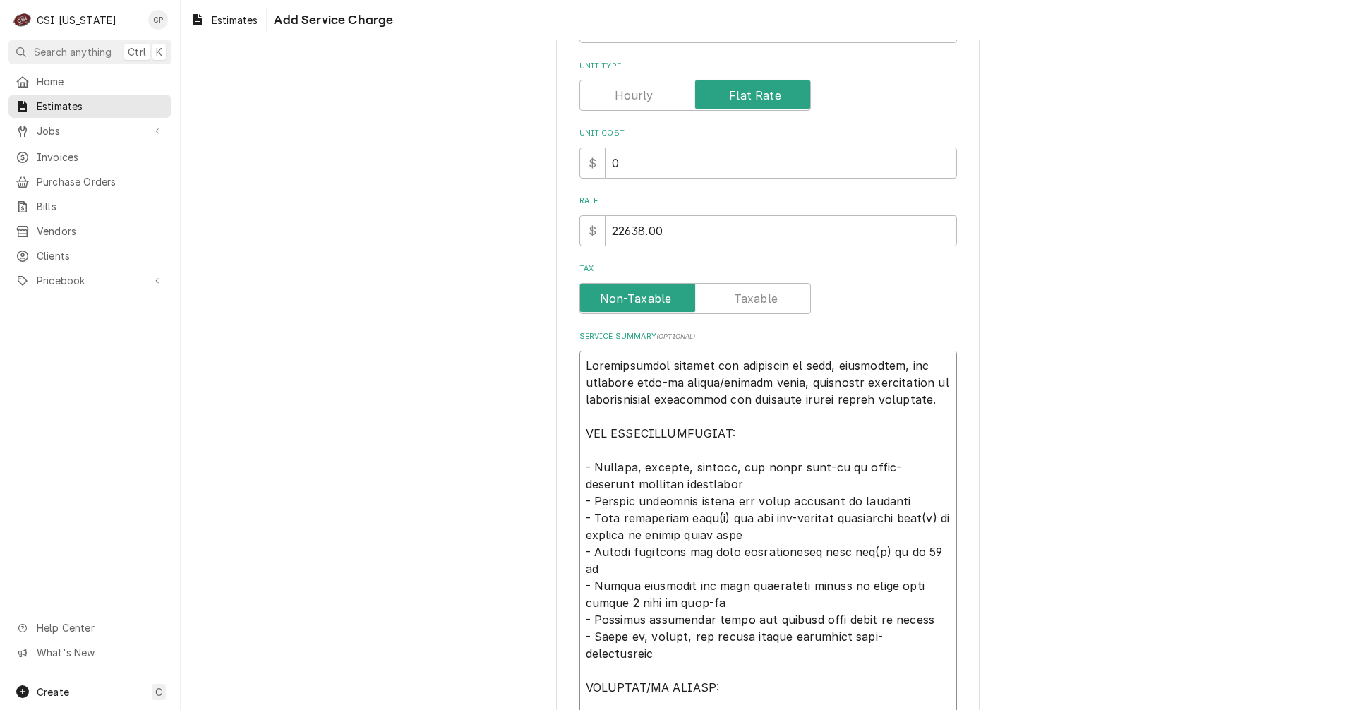
click at [629, 475] on textarea "Service Summary ( optional )" at bounding box center [769, 603] width 378 height 504
type textarea "x"
type textarea "Comprehensive service for receiving on site, inspecting, and erecting walk-in c…"
type textarea "x"
type textarea "Comprehensive service for receiving on site, inspecting, and erecting walk-in c…"
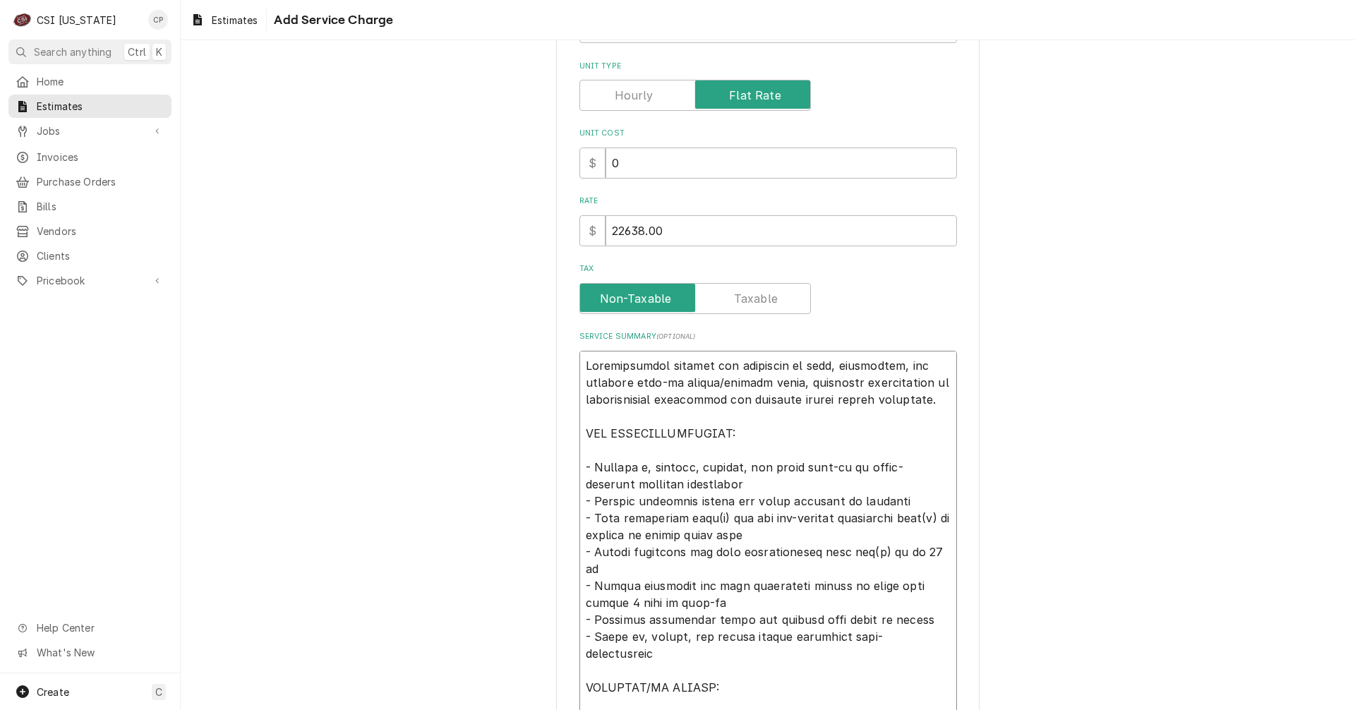
type textarea "x"
type textarea "Comprehensive service for receiving on site, inspecting, and erecting walk-in c…"
type textarea "x"
type textarea "Comprehensive service for receiving on site, inspecting, and erecting walk-in c…"
type textarea "x"
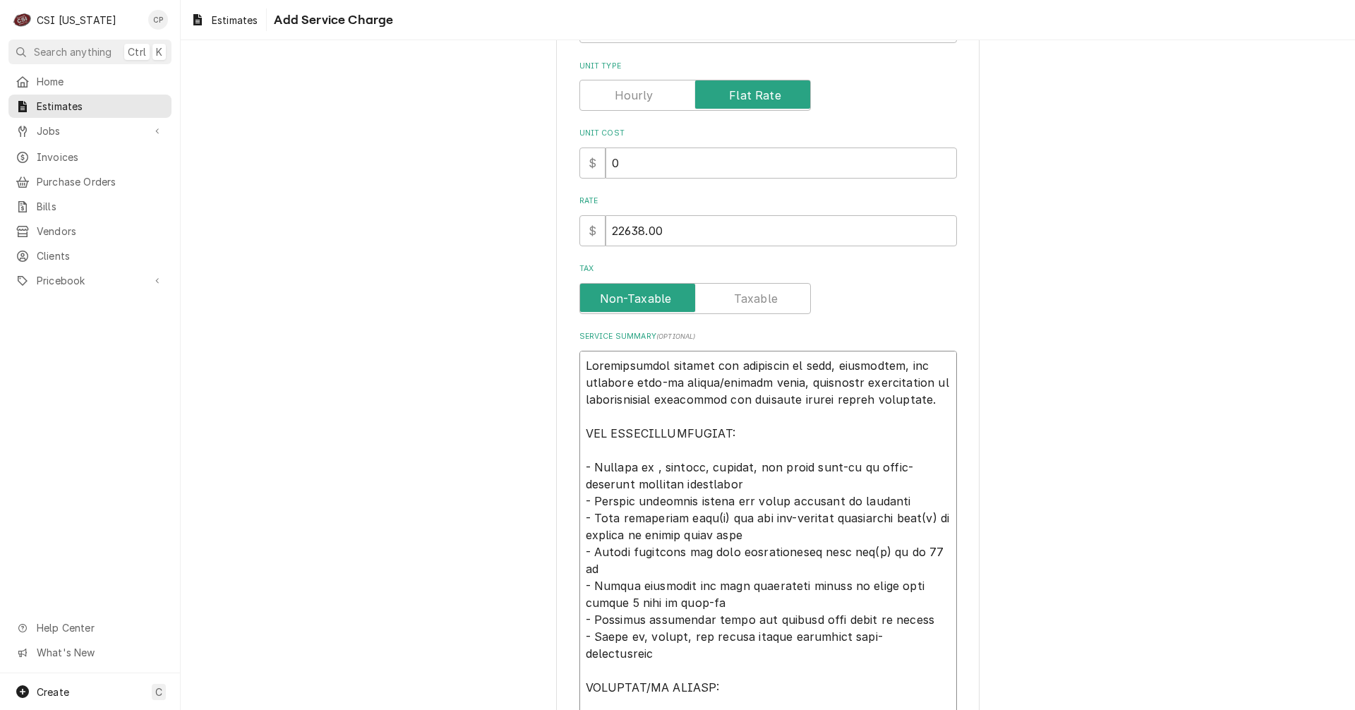
type textarea "Comprehensive service for receiving on site, inspecting, and erecting walk-in c…"
type textarea "x"
type textarea "Comprehensive service for receiving on site, inspecting, and erecting walk-in c…"
type textarea "x"
type textarea "Comprehensive service for receiving on site, inspecting, and erecting walk-in c…"
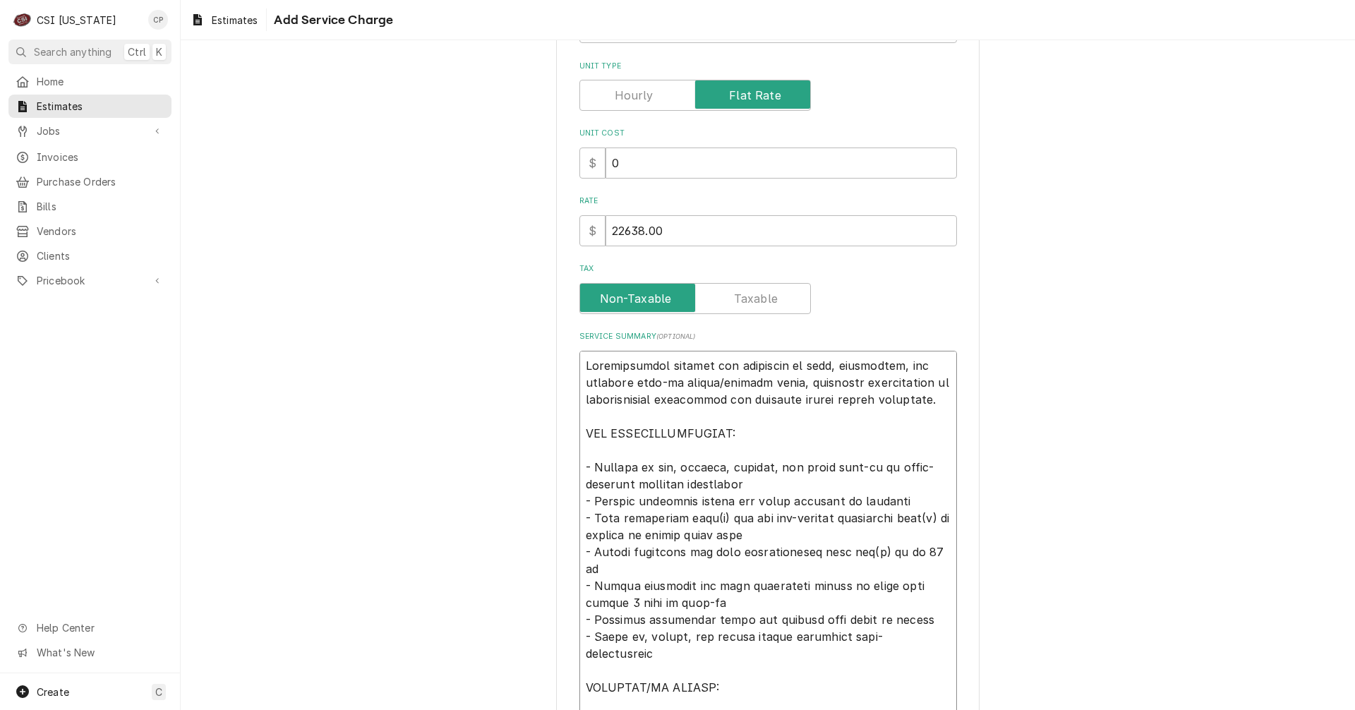
type textarea "x"
type textarea "Comprehensive service for receiving on site, inspecting, and erecting walk-in c…"
drag, startPoint x: 767, startPoint y: 472, endPoint x: 728, endPoint y: 469, distance: 39.6
click at [728, 469] on textarea "Service Summary ( optional )" at bounding box center [769, 603] width 378 height 504
type textarea "x"
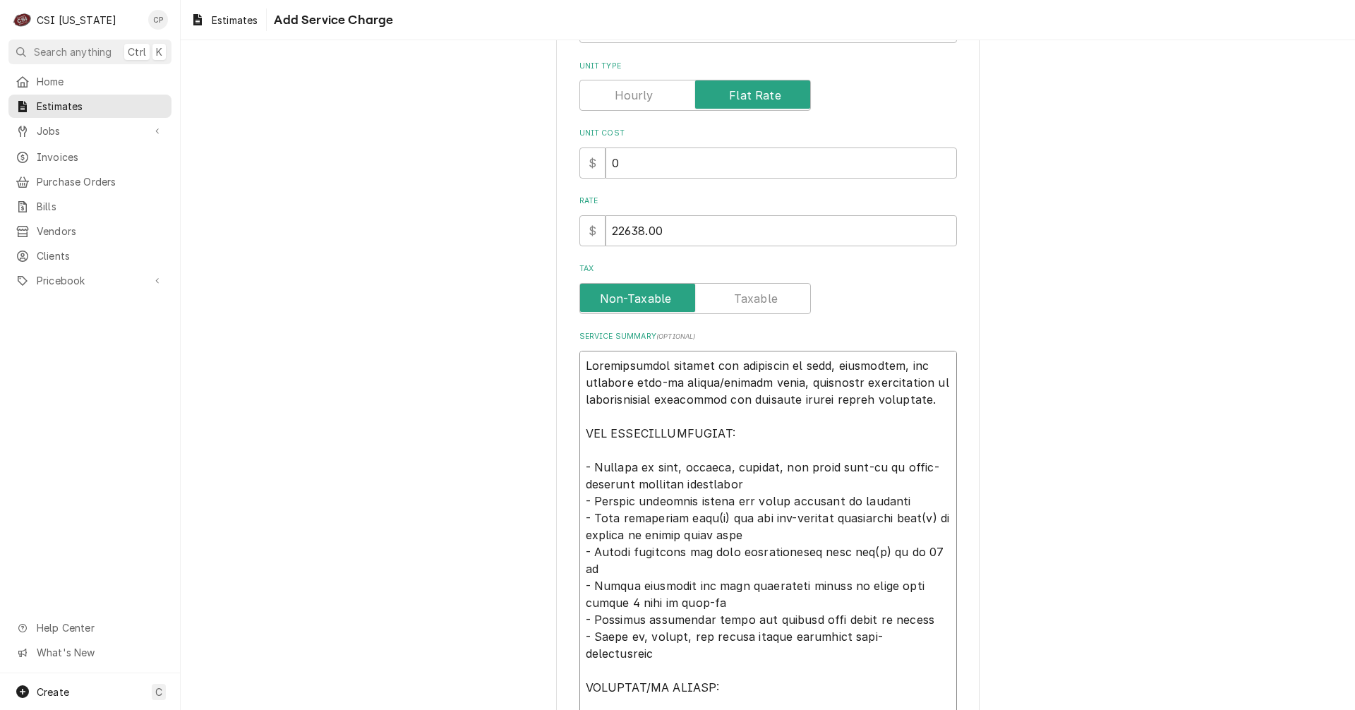
type textarea "Comprehensive service for receiving on site, inspecting, and erecting walk-in c…"
click at [702, 517] on textarea "Service Summary ( optional )" at bounding box center [769, 603] width 378 height 504
type textarea "x"
type textarea "Comprehensive service for receiving on site, inspecting, and erecting walk-in c…"
click at [714, 515] on textarea "Service Summary ( optional )" at bounding box center [769, 603] width 378 height 504
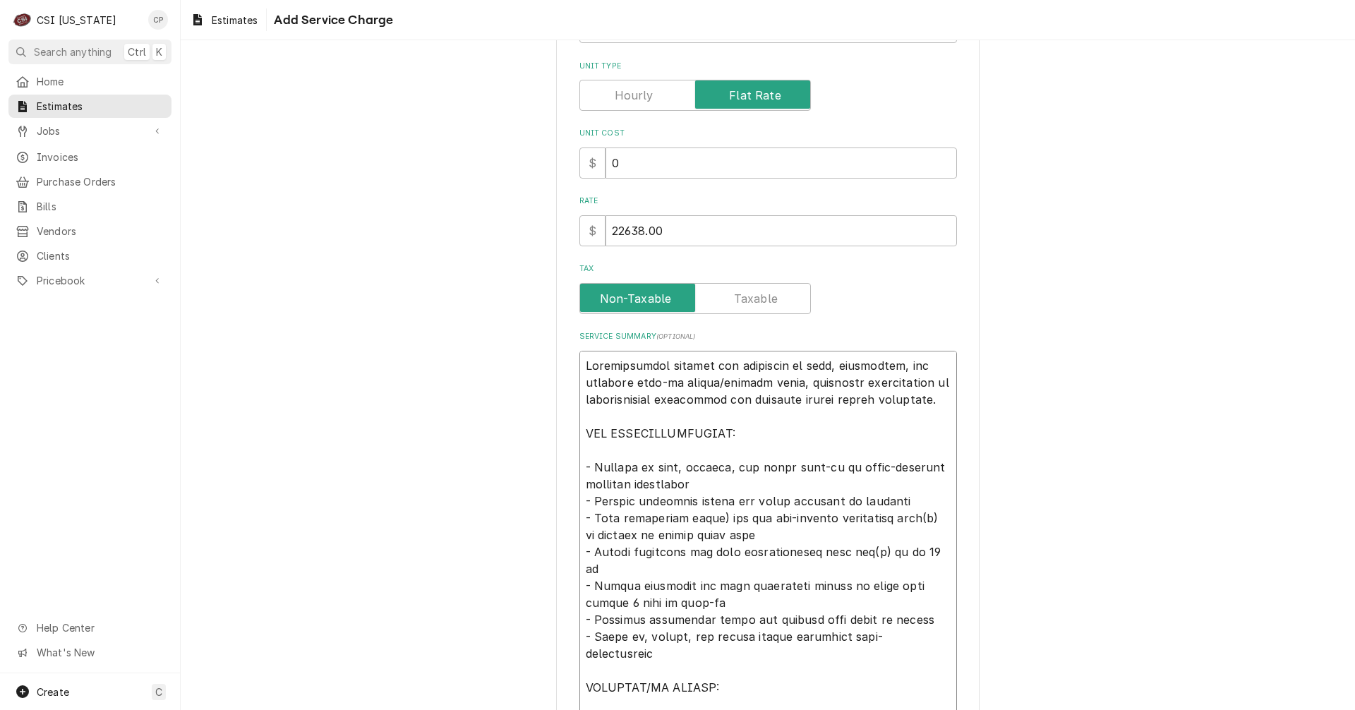
type textarea "x"
type textarea "Comprehensive service for receiving on site, inspecting, and erecting walk-in c…"
drag, startPoint x: 758, startPoint y: 519, endPoint x: 820, endPoint y: 517, distance: 62.1
click at [820, 517] on textarea "Service Summary ( optional )" at bounding box center [769, 603] width 378 height 504
type textarea "x"
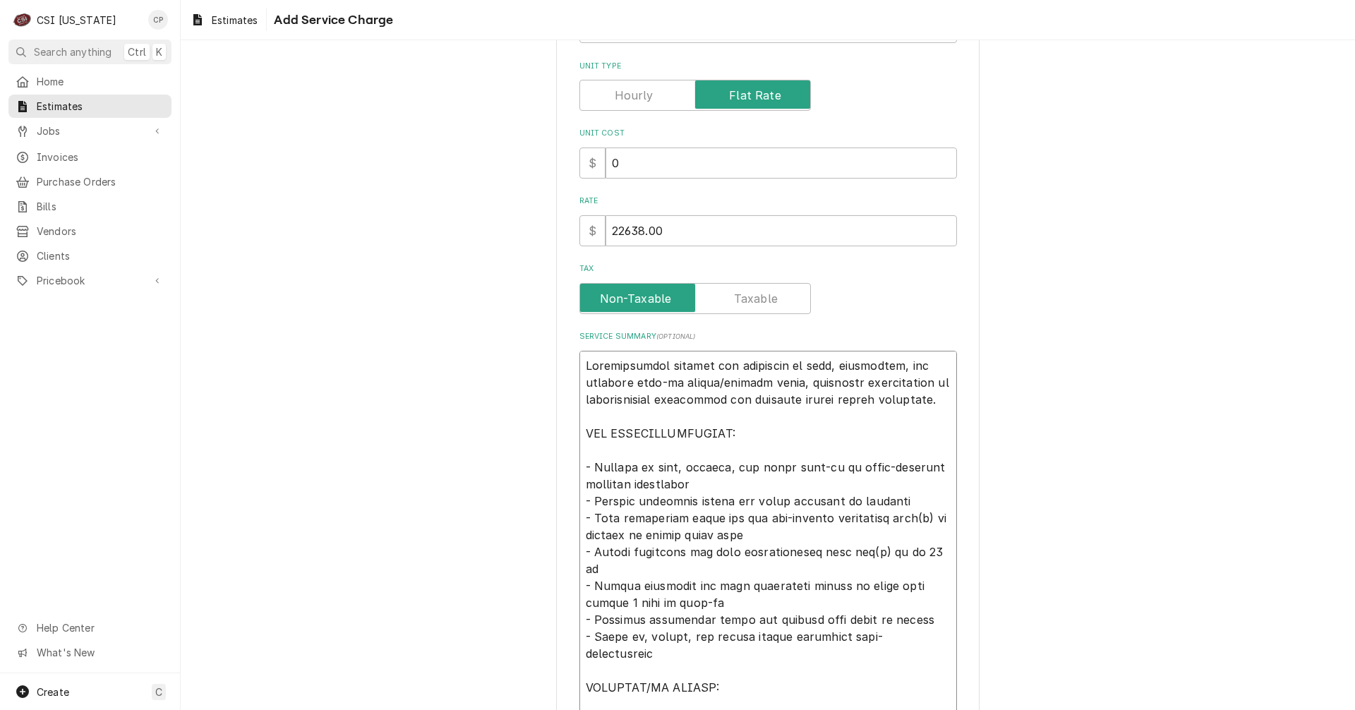
type textarea "Comprehensive service for receiving on site, inspecting, and erecting walk-in c…"
type textarea "x"
type textarea "Comprehensive service for receiving on site, inspecting, and erecting walk-in c…"
click at [854, 520] on textarea "Service Summary ( optional )" at bounding box center [769, 603] width 378 height 504
click at [854, 513] on textarea "Service Summary ( optional )" at bounding box center [769, 603] width 378 height 504
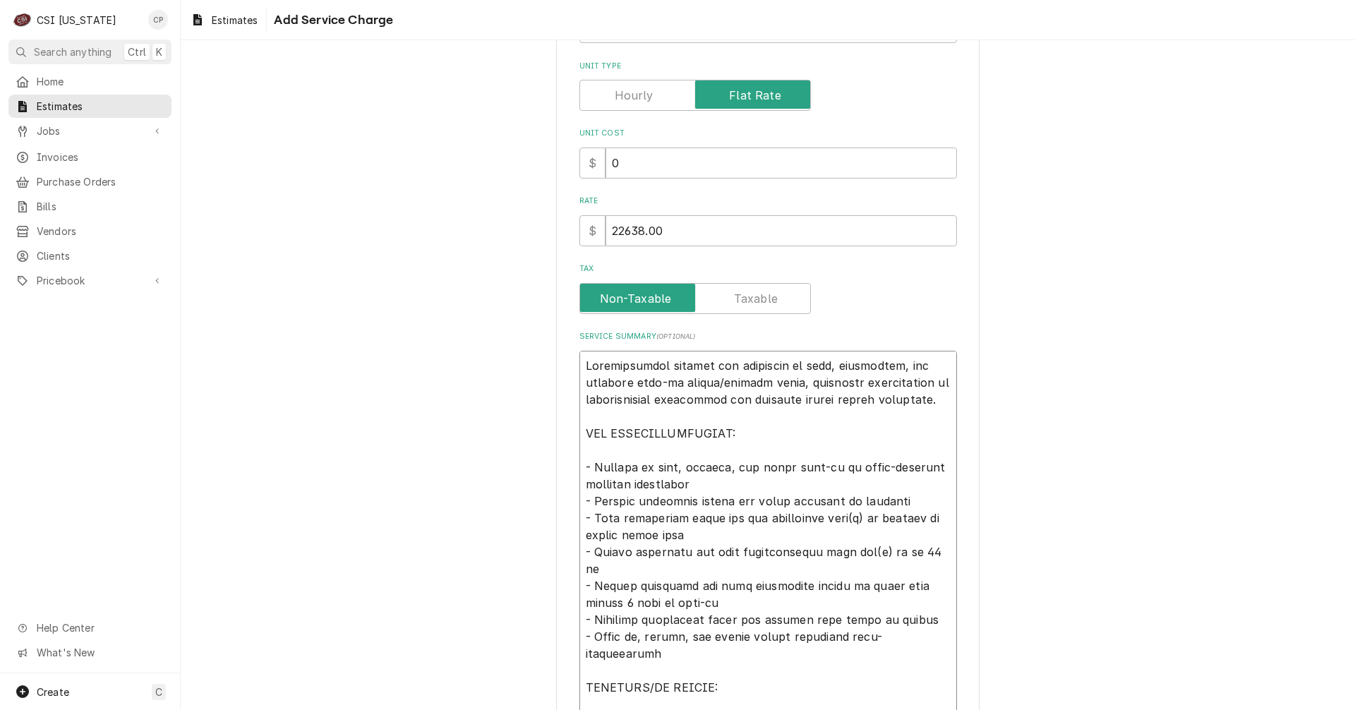
click at [858, 517] on textarea "Service Summary ( optional )" at bounding box center [769, 603] width 378 height 504
type textarea "x"
type textarea "Comprehensive service for receiving on site, inspecting, and erecting walk-in c…"
click at [846, 520] on textarea "Service Summary ( optional )" at bounding box center [769, 603] width 378 height 504
type textarea "x"
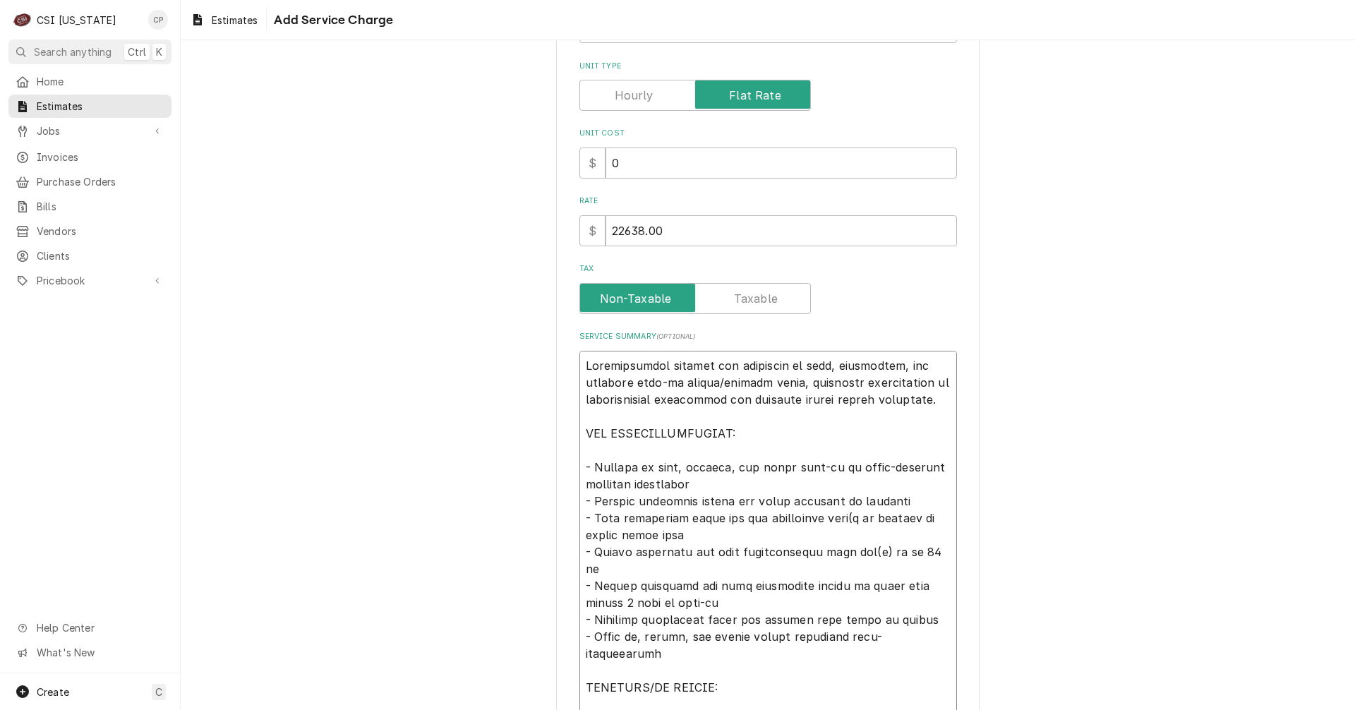
type textarea "Comprehensive service for receiving on site, inspecting, and erecting walk-in c…"
drag, startPoint x: 870, startPoint y: 520, endPoint x: 911, endPoint y: 522, distance: 41.7
click at [909, 521] on textarea "Service Summary ( optional )" at bounding box center [769, 603] width 378 height 504
type textarea "x"
type textarea "Comprehensive service for receiving on site, inspecting, and erecting walk-in c…"
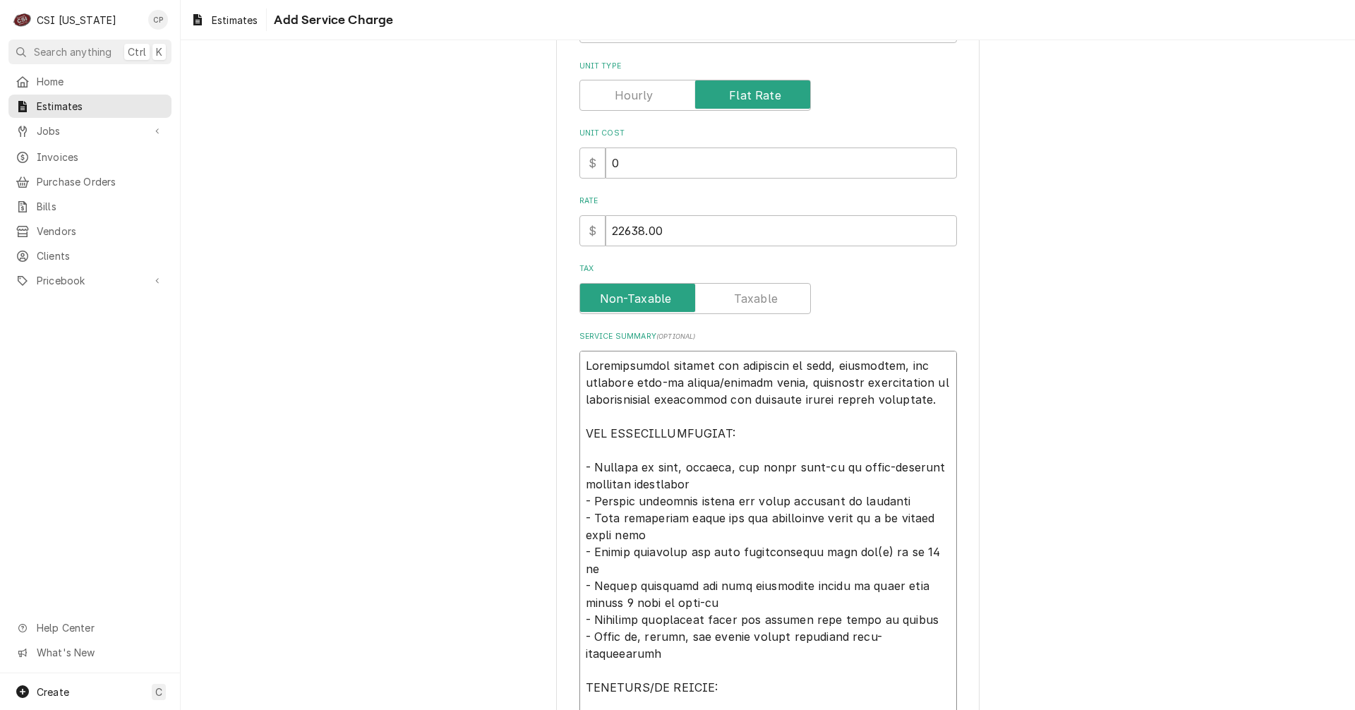
type textarea "x"
type textarea "Comprehensive service for receiving on site, inspecting, and erecting walk-in c…"
type textarea "x"
type textarea "Comprehensive service for receiving on site, inspecting, and erecting walk-in c…"
type textarea "x"
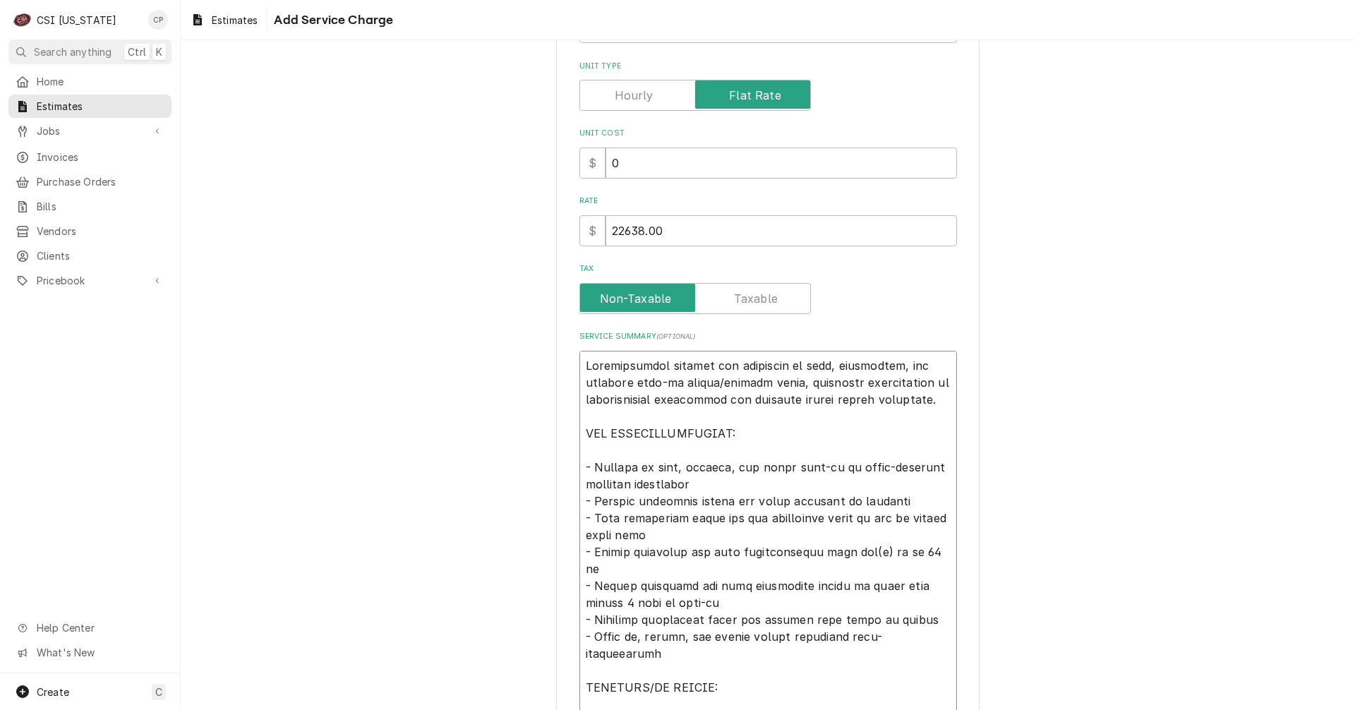
type textarea "Comprehensive service for receiving on site, inspecting, and erecting walk-in c…"
type textarea "x"
type textarea "Comprehensive service for receiving on site, inspecting, and erecting walk-in c…"
type textarea "x"
type textarea "Comprehensive service for receiving on site, inspecting, and erecting walk-in c…"
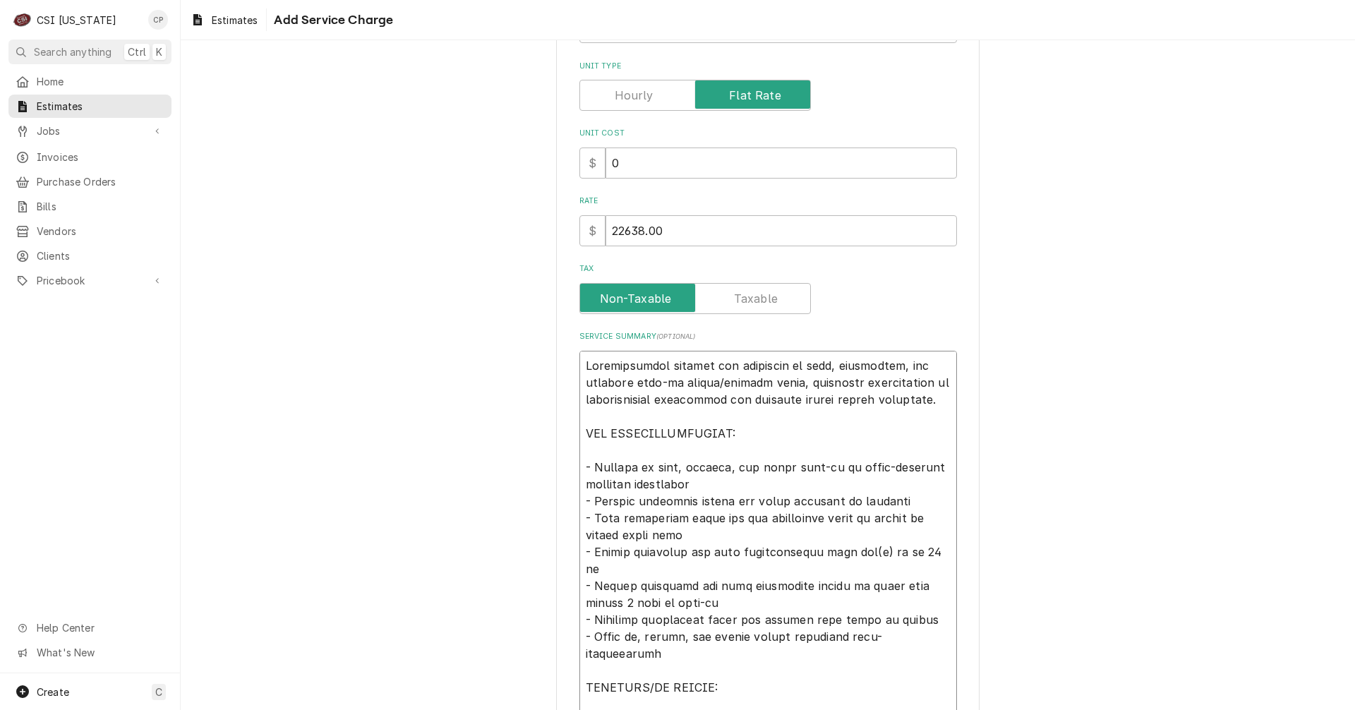
type textarea "x"
type textarea "Comprehensive service for receiving on site, inspecting, and erecting walk-in c…"
type textarea "x"
type textarea "Comprehensive service for receiving on site, inspecting, and erecting walk-in c…"
type textarea "x"
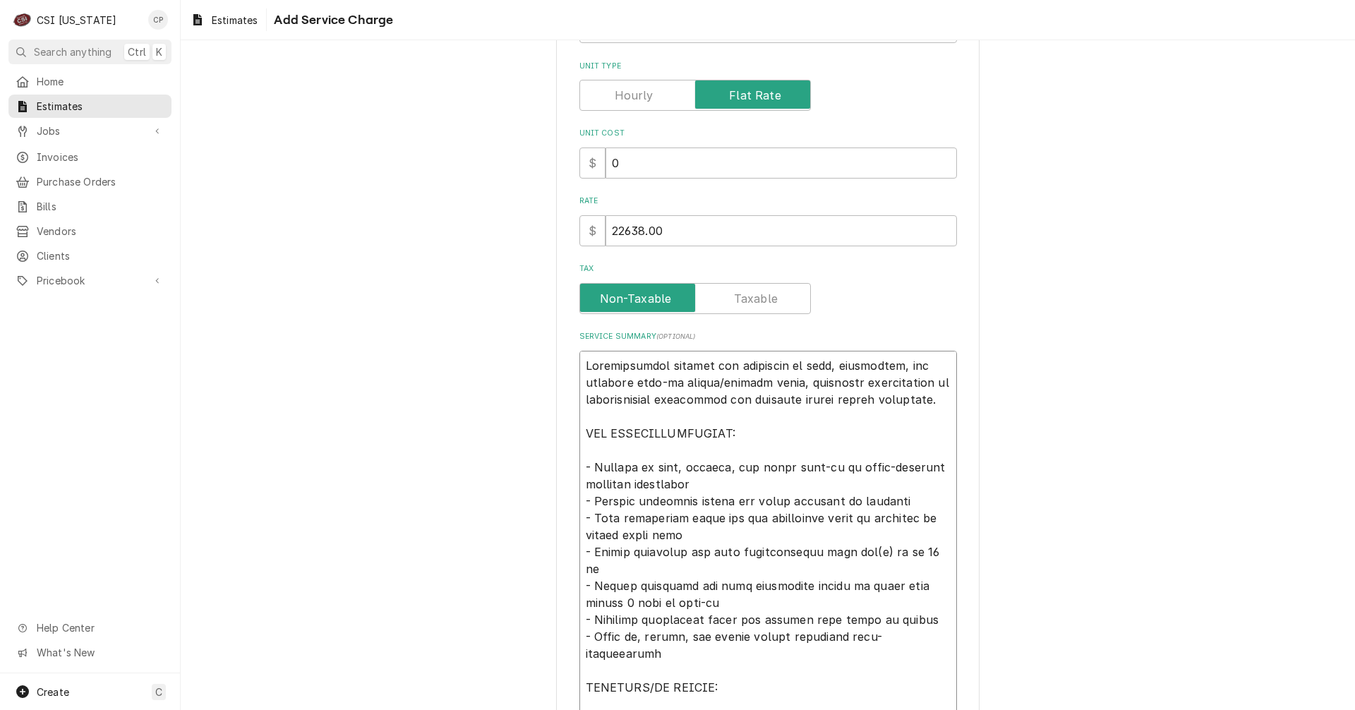
type textarea "Comprehensive service for receiving on site, inspecting, and erecting walk-in c…"
type textarea "x"
type textarea "Comprehensive service for receiving on site, inspecting, and erecting walk-in c…"
type textarea "x"
type textarea "Comprehensive service for receiving on site, inspecting, and erecting walk-in c…"
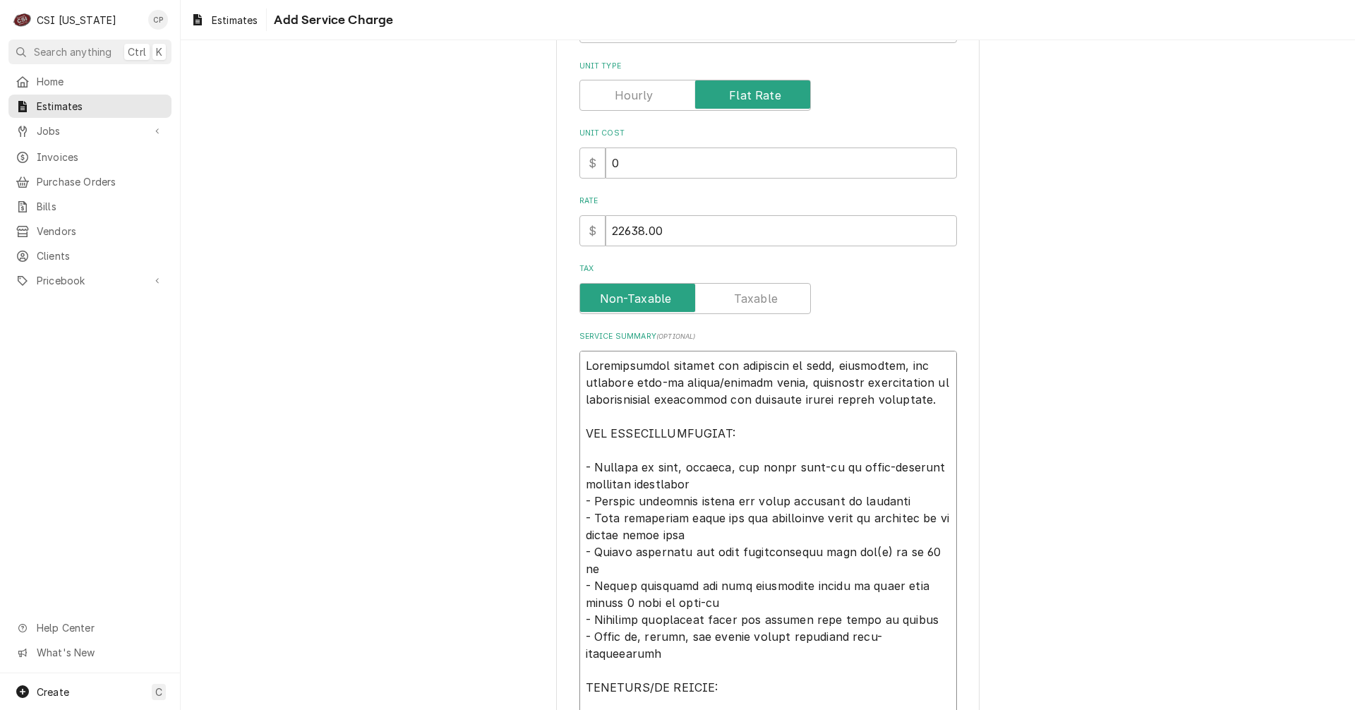
type textarea "x"
type textarea "Comprehensive service for receiving on site, inspecting, and erecting walk-in c…"
type textarea "x"
type textarea "Comprehensive service for receiving on site, inspecting, and erecting walk-in c…"
type textarea "x"
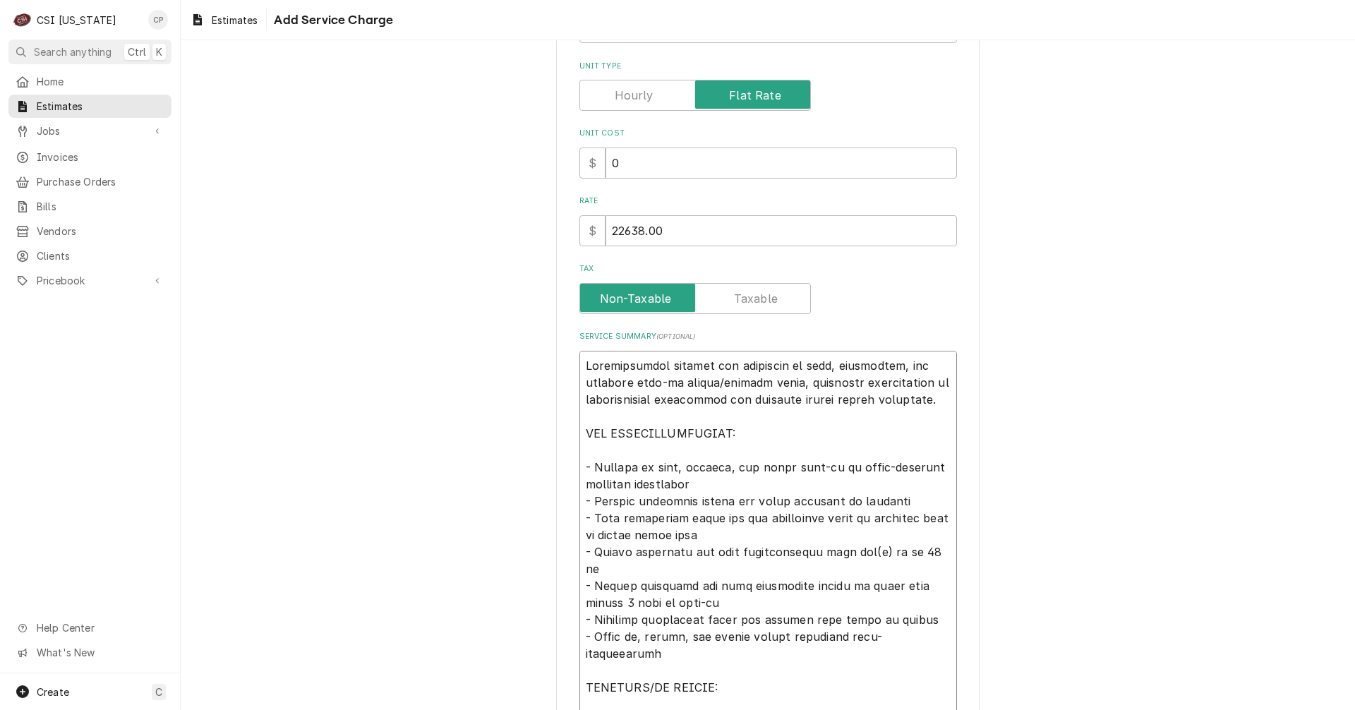
type textarea "Comprehensive service for receiving on site, inspecting, and erecting walk-in c…"
type textarea "x"
type textarea "Comprehensive service for receiving on site, inspecting, and erecting walk-in c…"
type textarea "x"
type textarea "Comprehensive service for receiving on site, inspecting, and erecting walk-in c…"
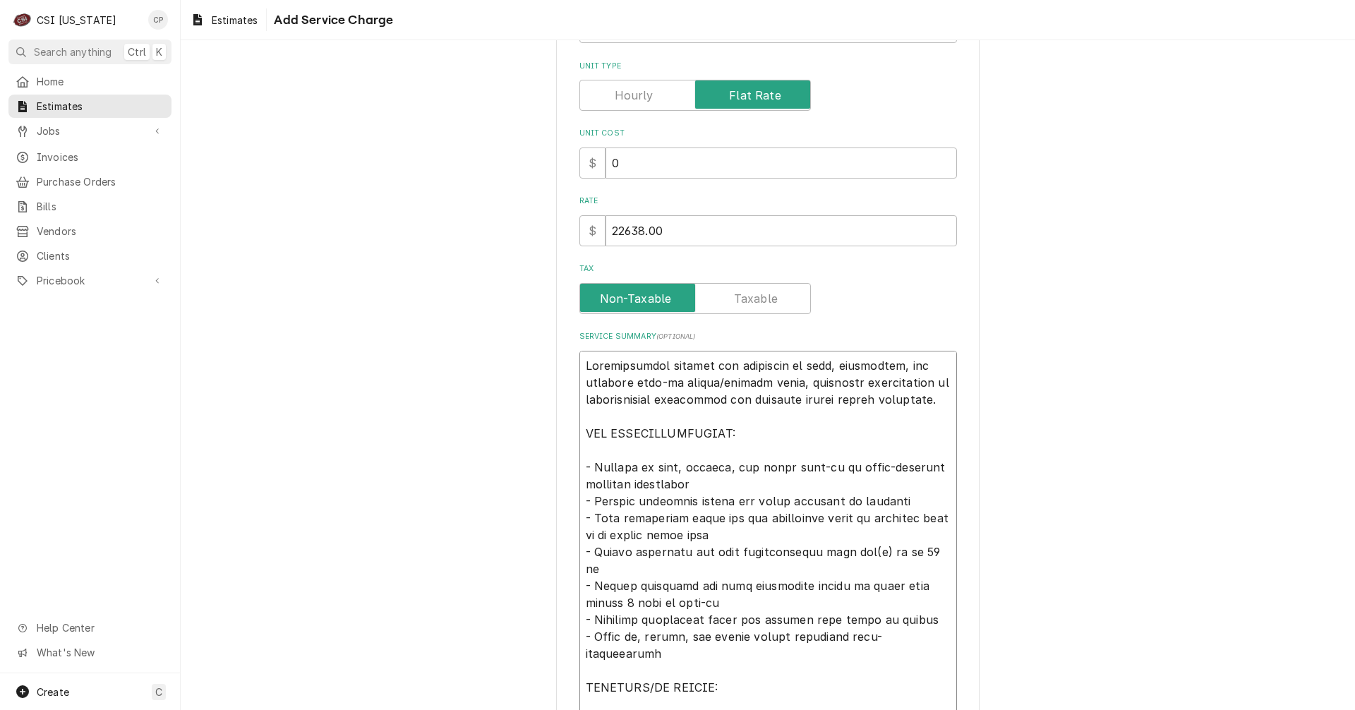
type textarea "x"
type textarea "Comprehensive service for receiving on site, inspecting, and erecting walk-in c…"
type textarea "x"
type textarea "Comprehensive service for receiving on site, inspecting, and erecting walk-in c…"
type textarea "x"
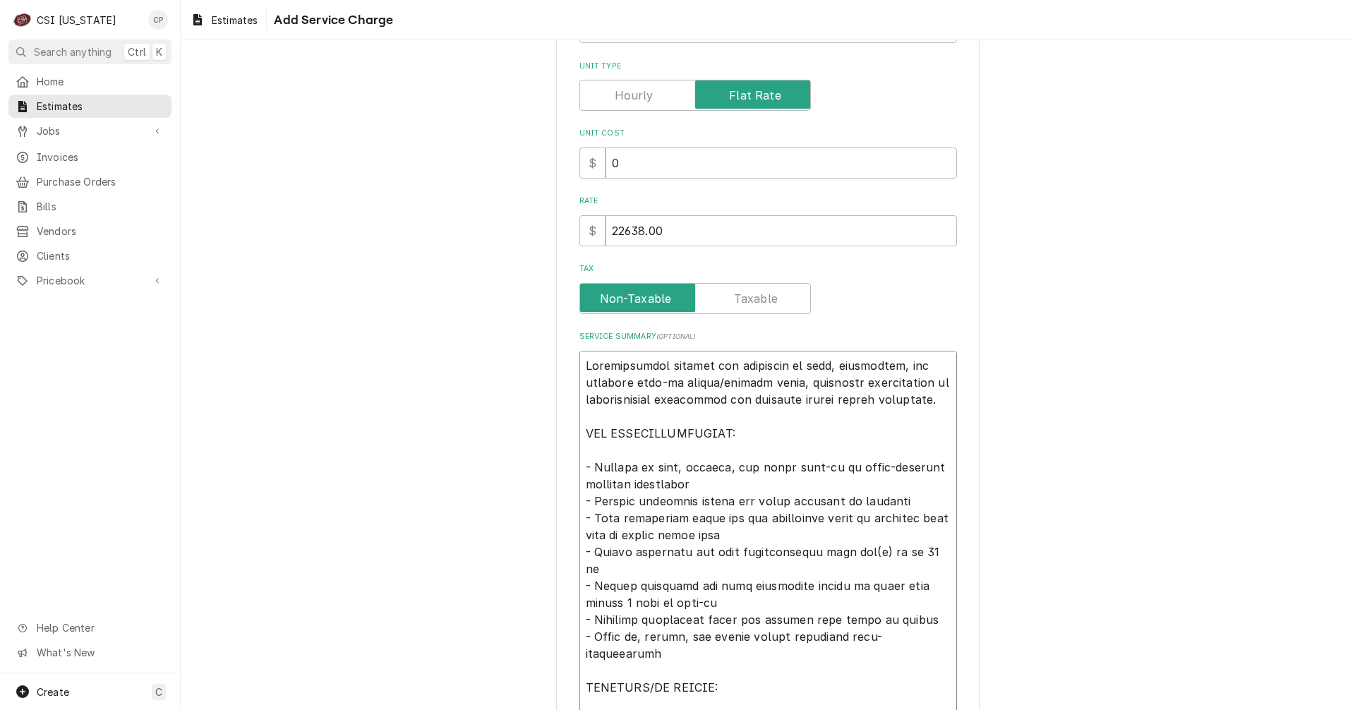
type textarea "Comprehensive service for receiving on site, inspecting, and erecting walk-in c…"
click at [870, 522] on textarea "Service Summary ( optional )" at bounding box center [769, 603] width 378 height 504
type textarea "x"
type textarea "Comprehensive service for receiving on site, inspecting, and erecting walk-in c…"
type textarea "x"
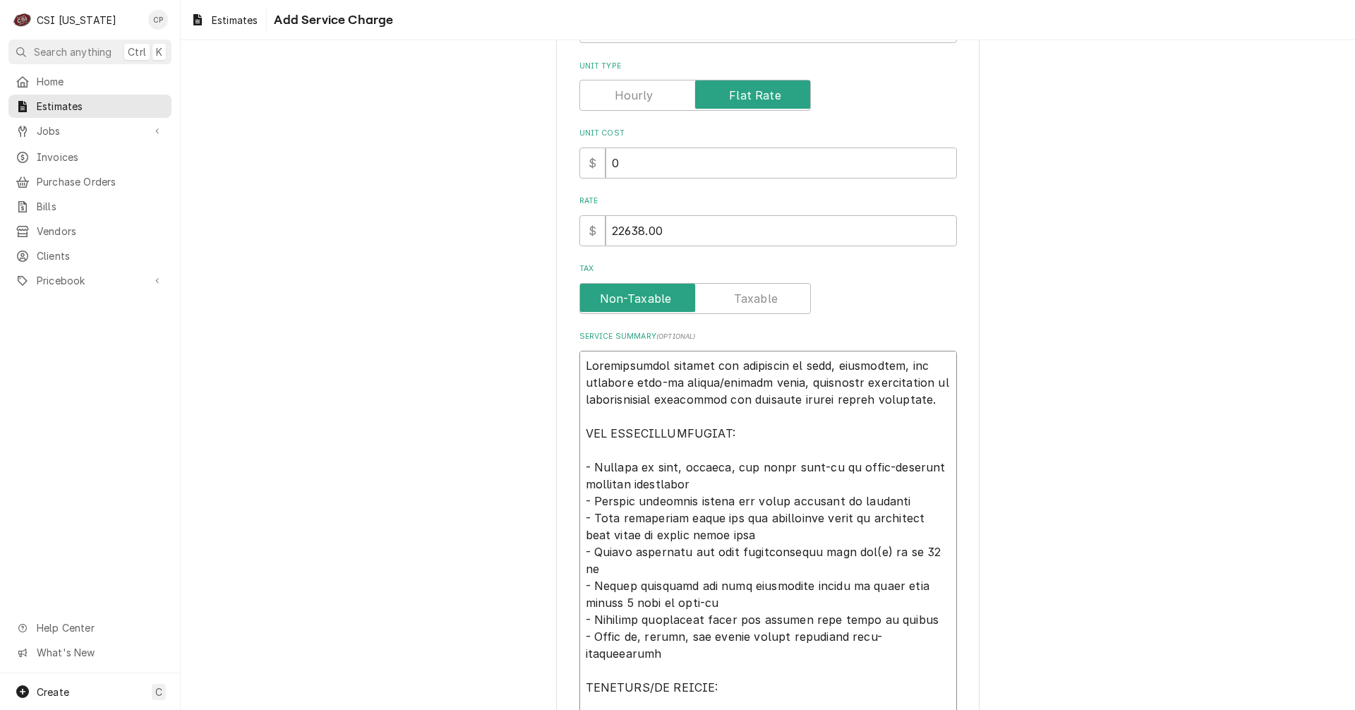
type textarea "Comprehensive service for receiving on site, inspecting, and erecting walk-in c…"
type textarea "x"
type textarea "Comprehensive service for receiving on site, inspecting, and erecting walk-in c…"
type textarea "x"
type textarea "Comprehensive service for receiving on site, inspecting, and erecting walk-in c…"
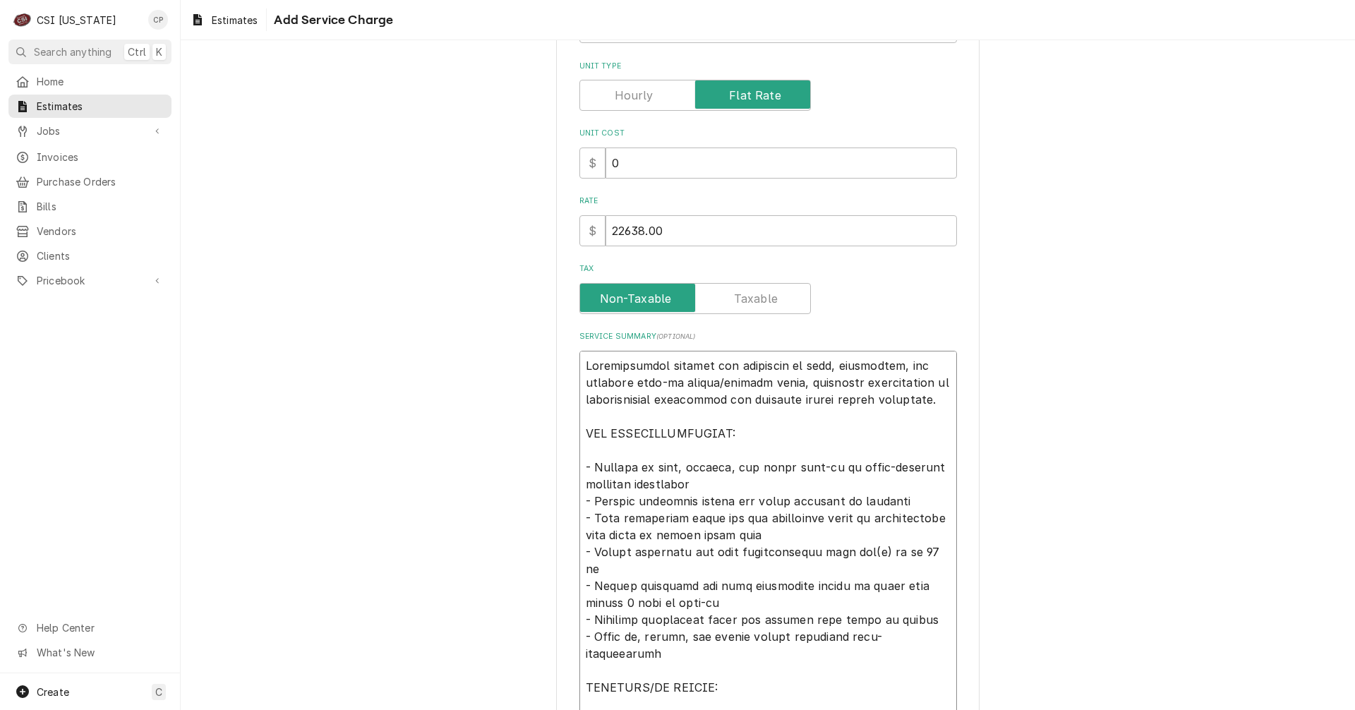
type textarea "x"
type textarea "Comprehensive service for receiving on site, inspecting, and erecting walk-in c…"
type textarea "x"
type textarea "Comprehensive service for receiving on site, inspecting, and erecting walk-in c…"
type textarea "x"
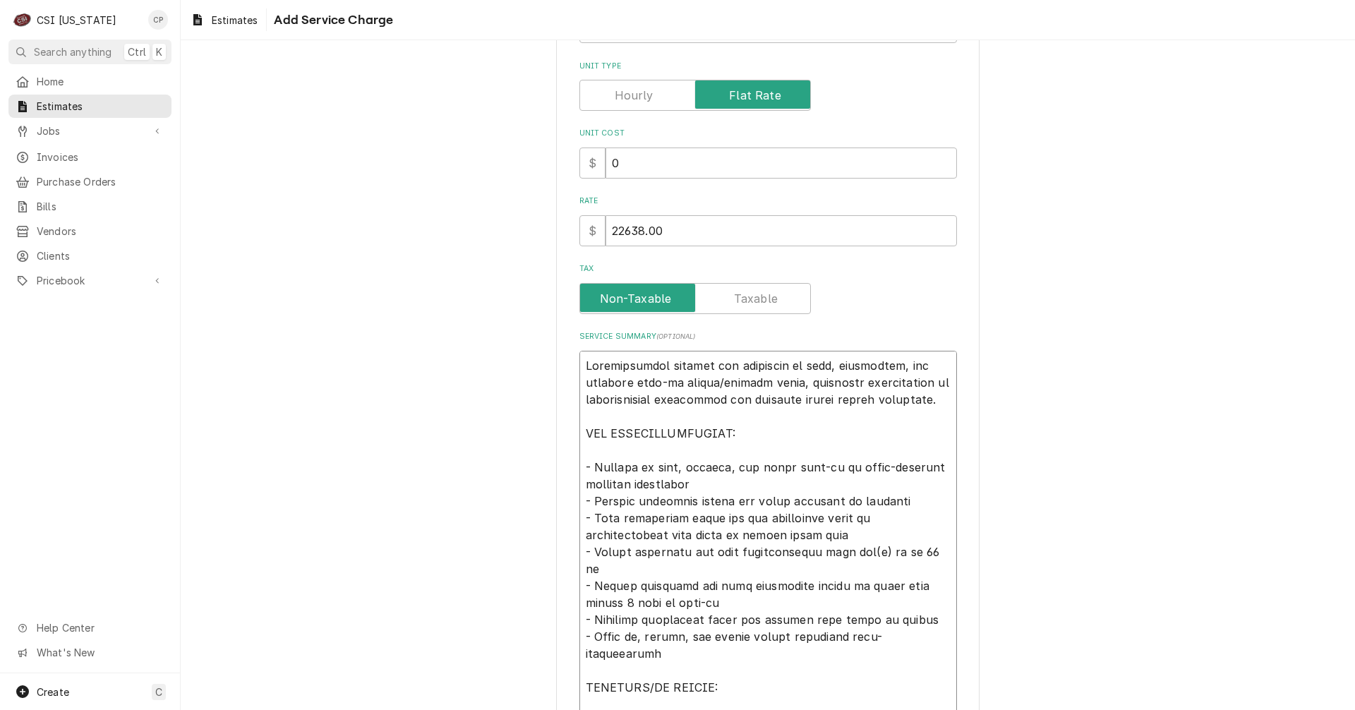
type textarea "Comprehensive service for receiving on site, inspecting, and erecting walk-in c…"
type textarea "x"
type textarea "Comprehensive service for receiving on site, inspecting, and erecting walk-in c…"
type textarea "x"
type textarea "Comprehensive service for receiving on site, inspecting, and erecting walk-in c…"
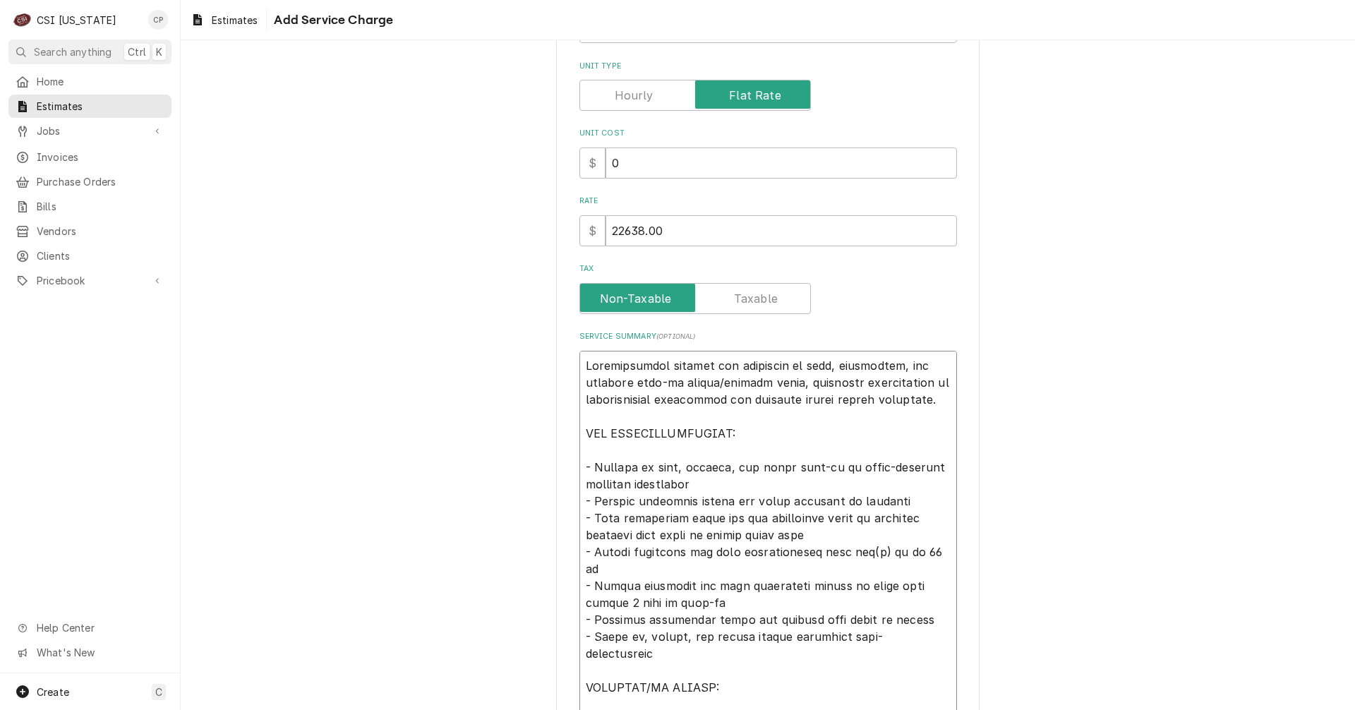
click at [858, 549] on textarea "Service Summary ( optional )" at bounding box center [769, 603] width 378 height 504
type textarea "x"
type textarea "Comprehensive service for receiving on site, inspecting, and erecting walk-in c…"
click at [849, 551] on textarea "Service Summary ( optional )" at bounding box center [769, 603] width 378 height 504
type textarea "x"
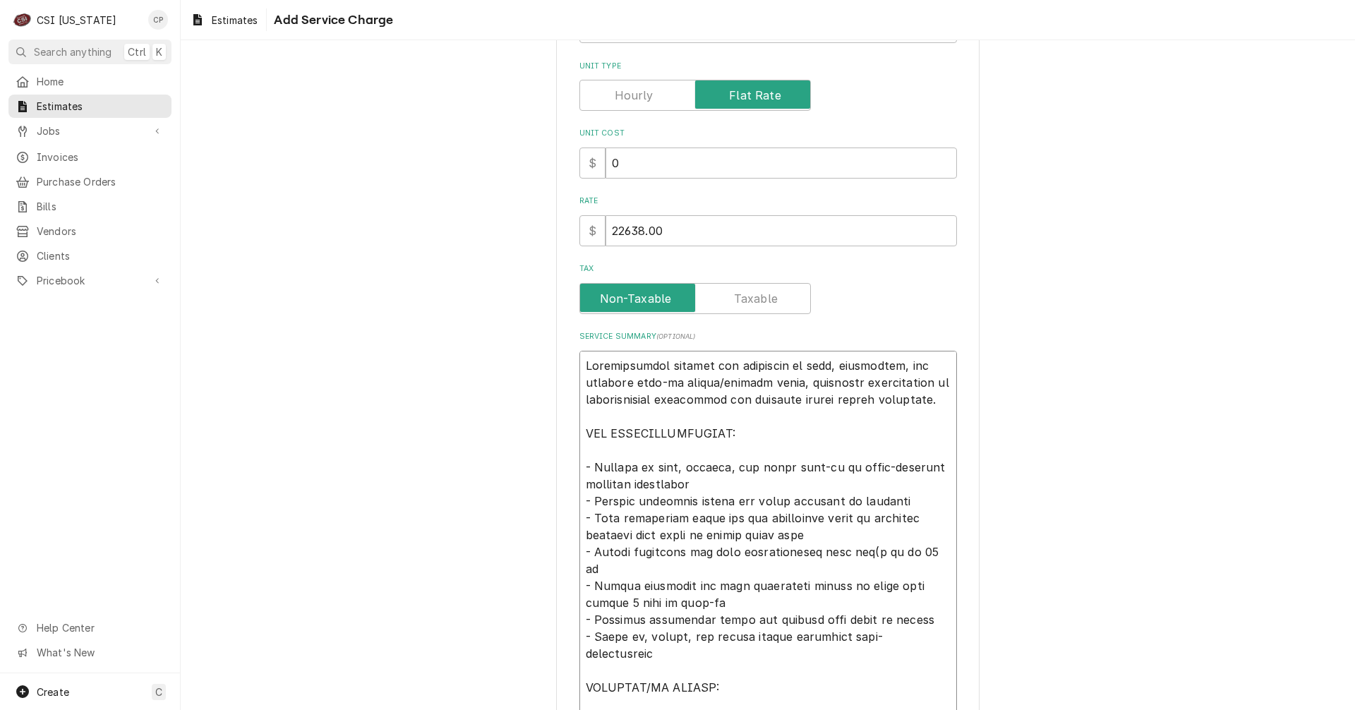
type textarea "Comprehensive service for receiving on site, inspecting, and erecting walk-in c…"
type textarea "x"
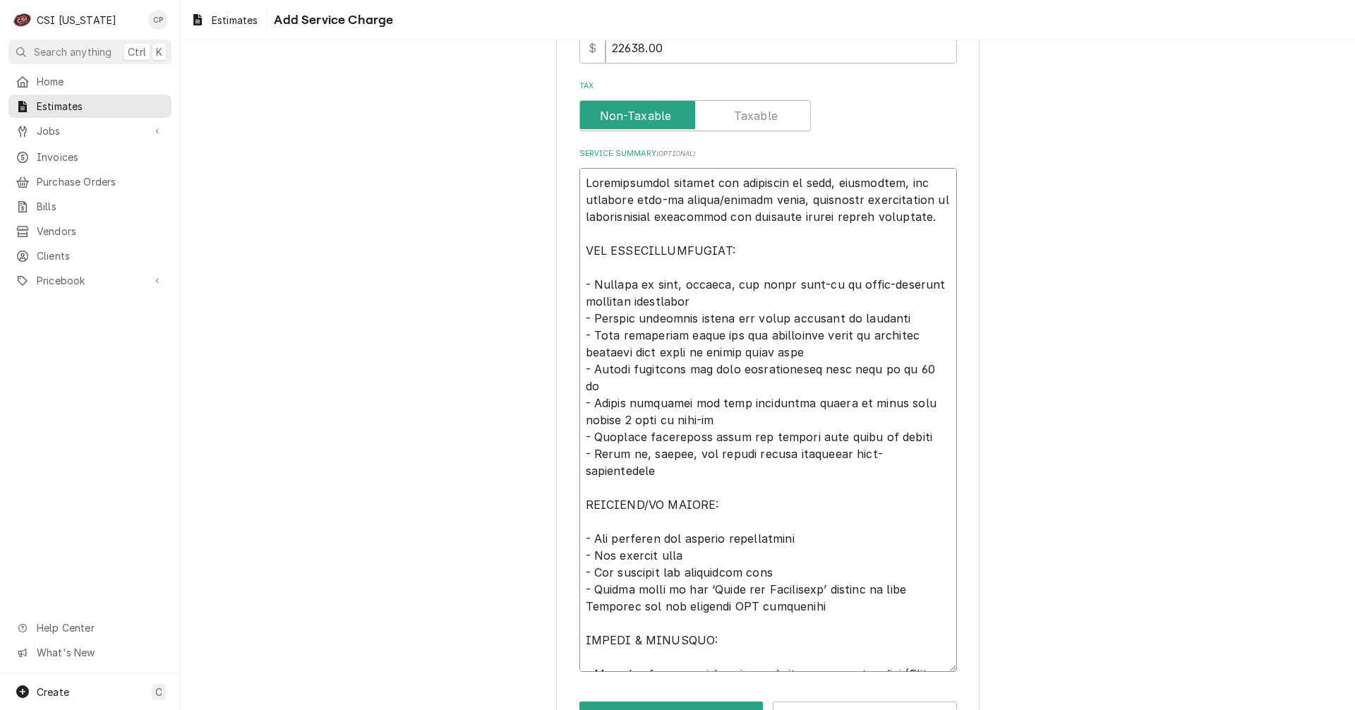
scroll to position [443, 0]
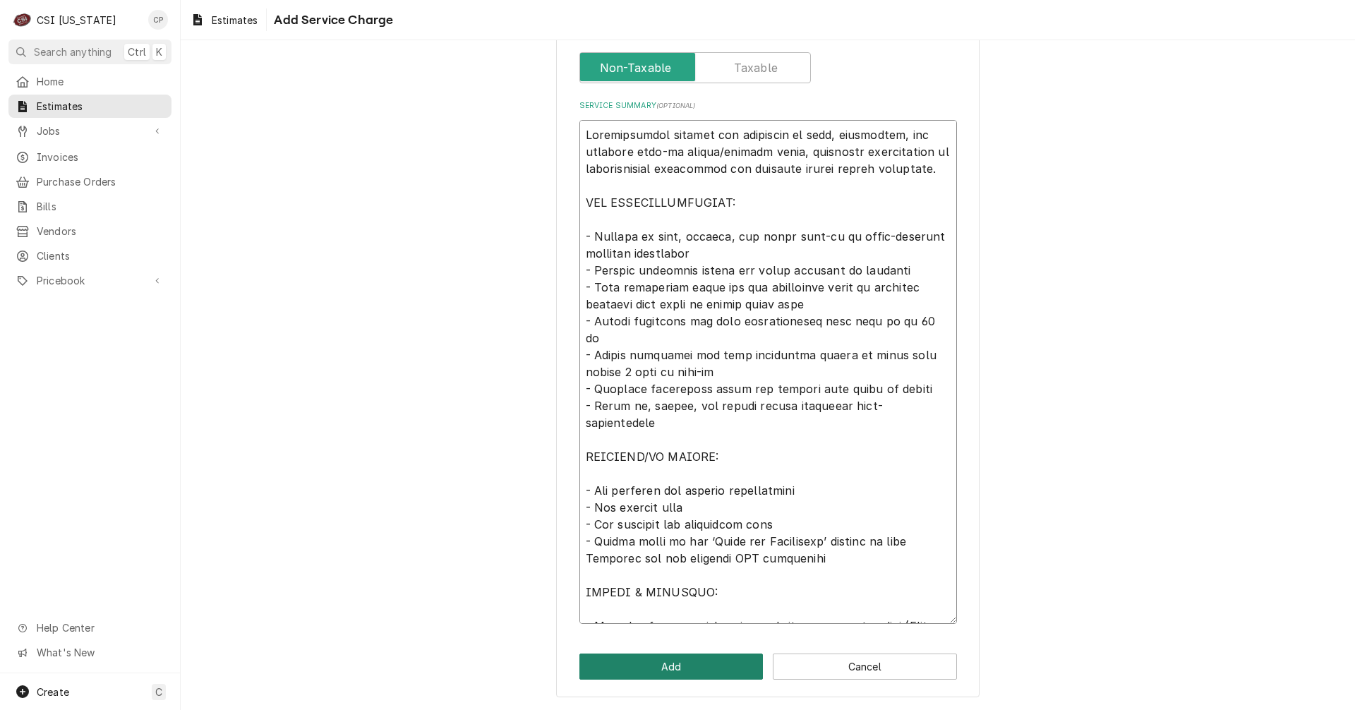
type textarea "Comprehensive service for receiving on site, inspecting, and erecting walk-in c…"
click at [717, 669] on button "Add" at bounding box center [672, 667] width 184 height 26
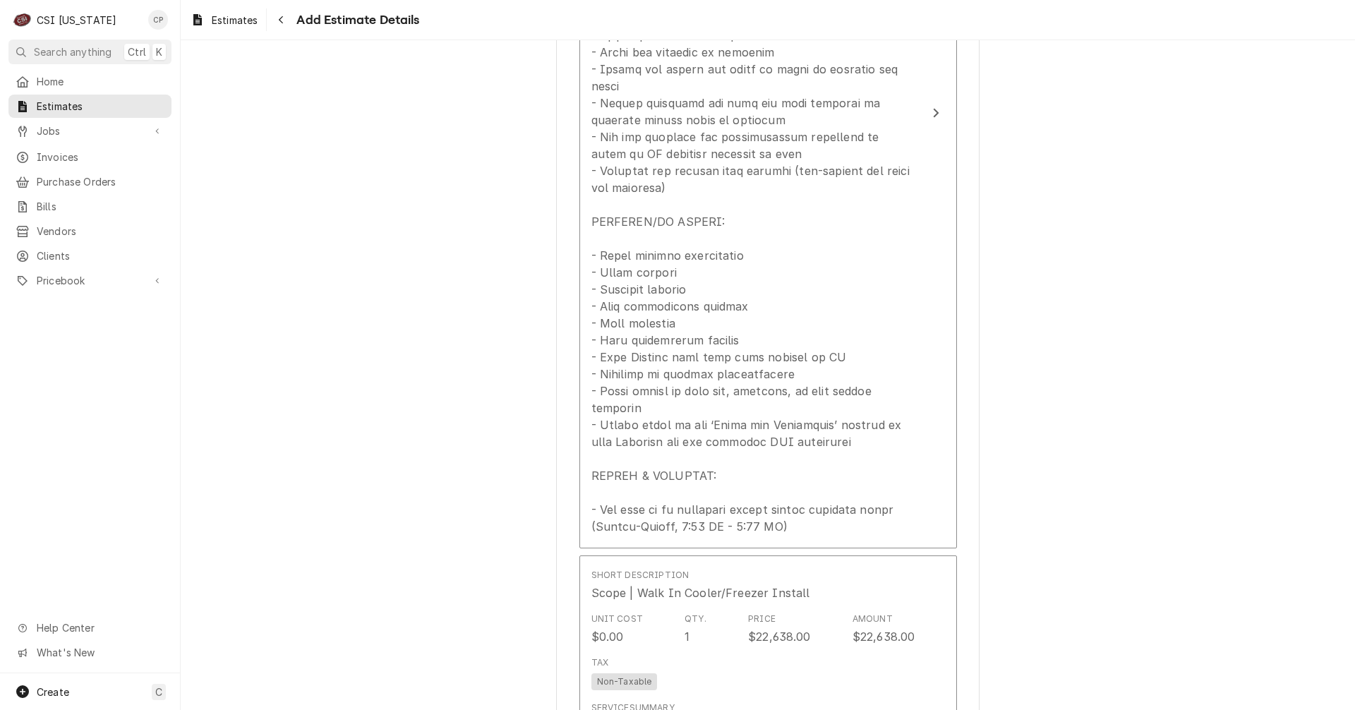
type textarea "x"
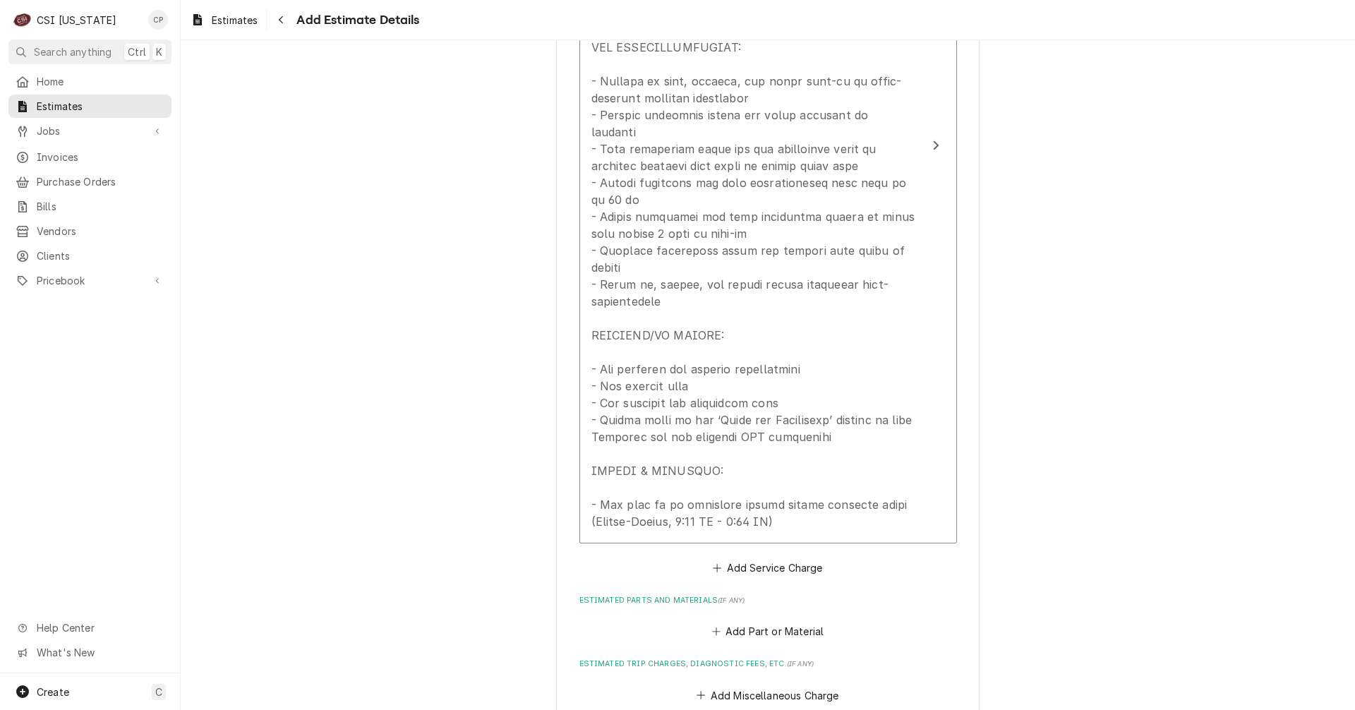
scroll to position [2471, 0]
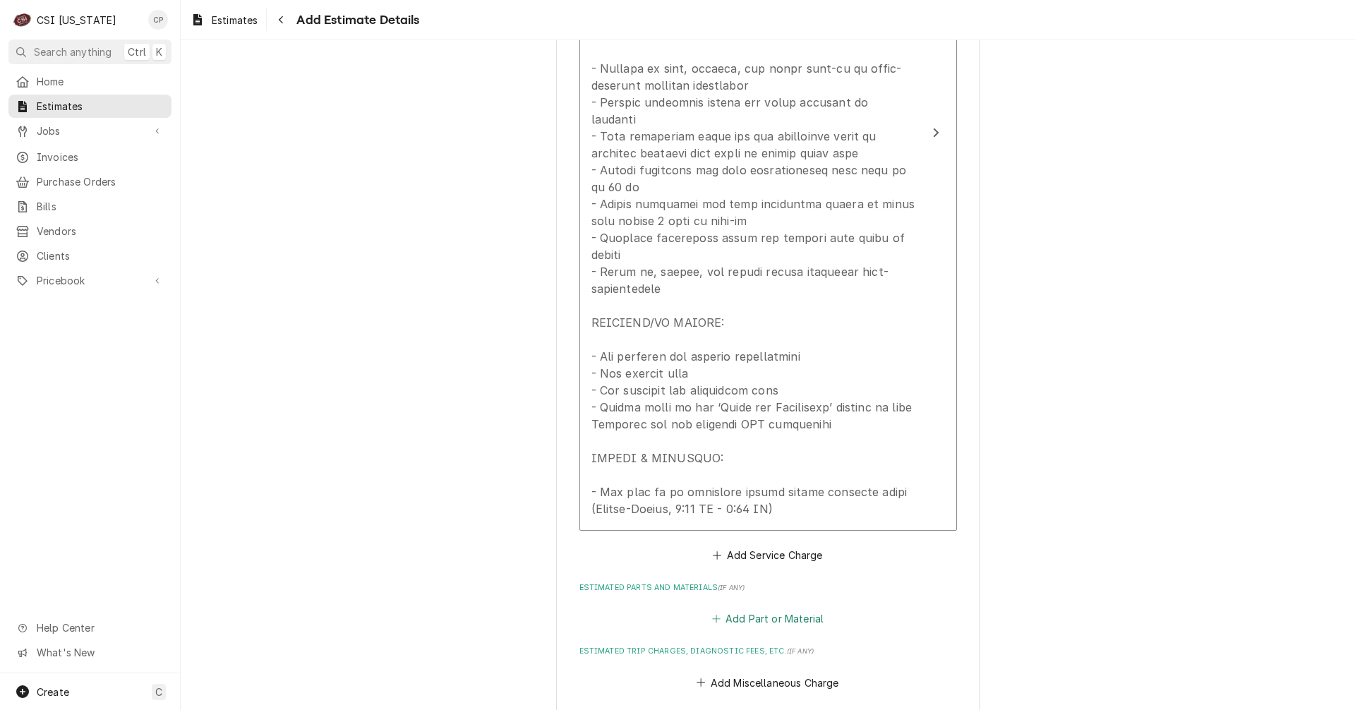
click at [783, 609] on button "Add Part or Material" at bounding box center [768, 619] width 116 height 20
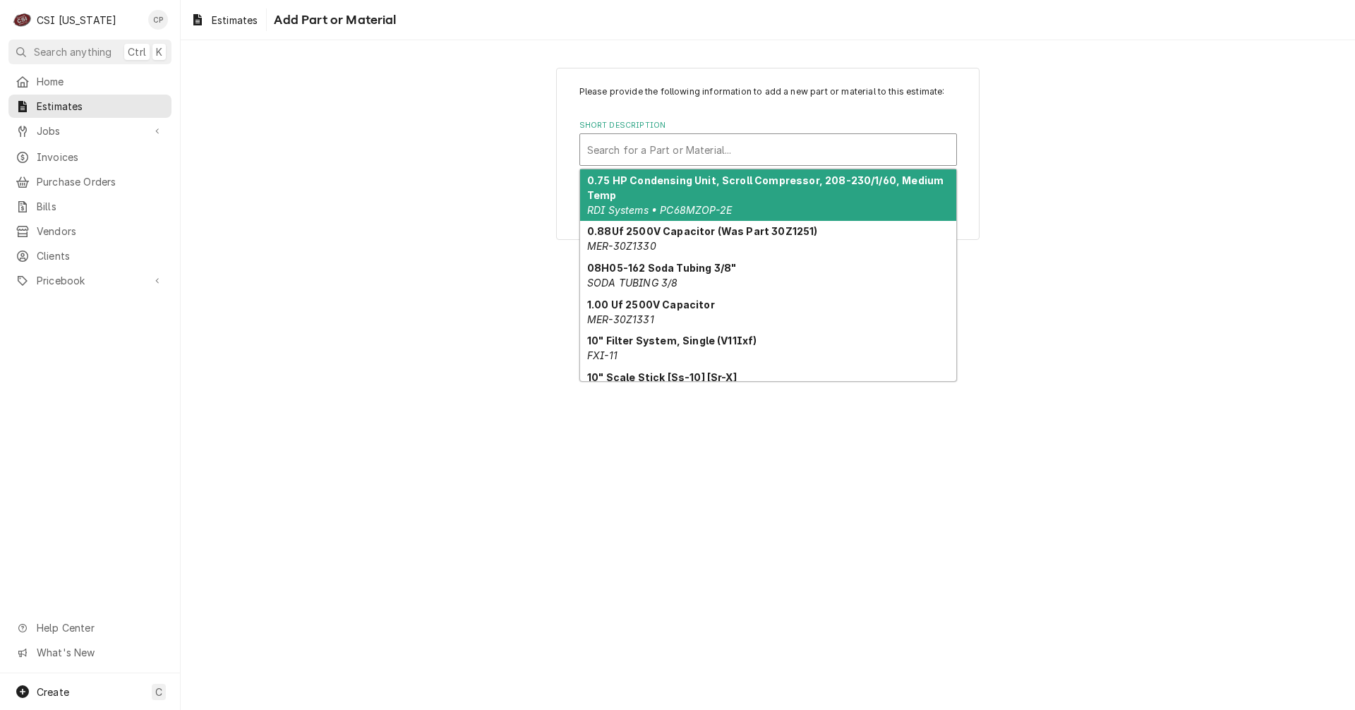
click at [681, 155] on div "Short Description" at bounding box center [768, 149] width 362 height 25
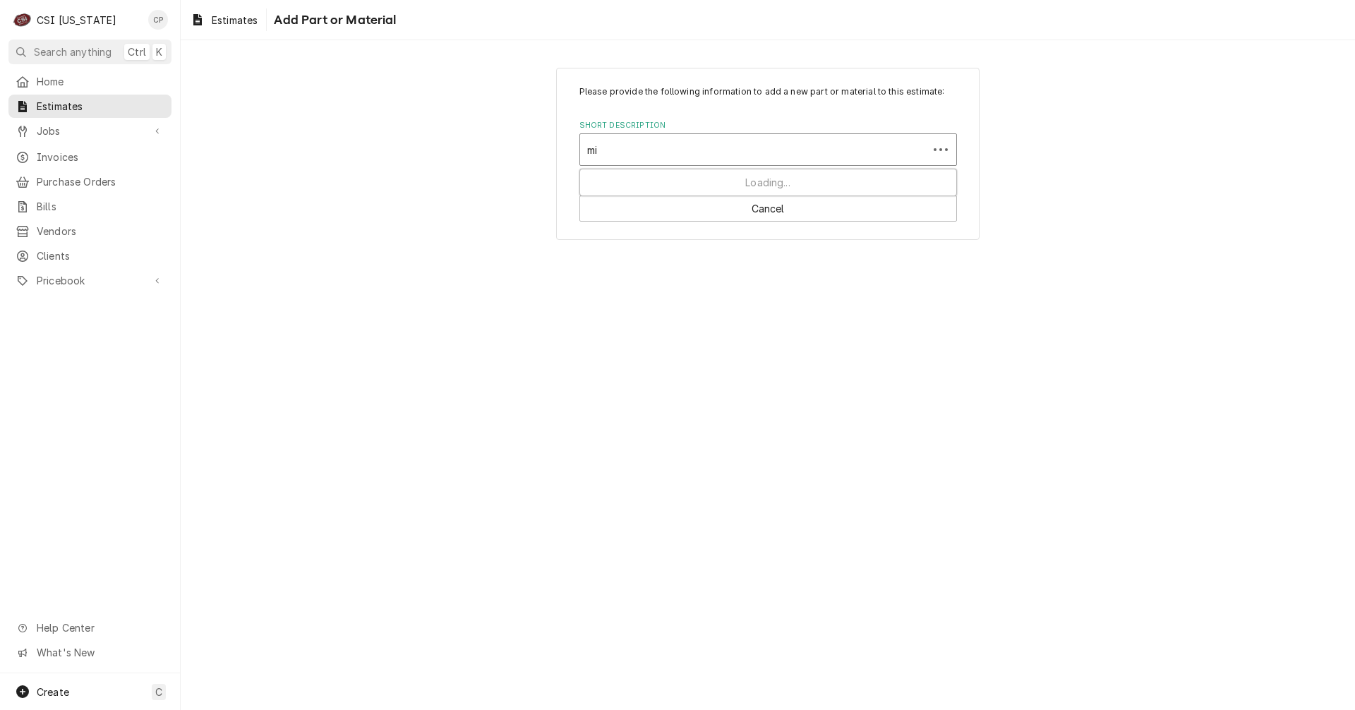
type input "mis"
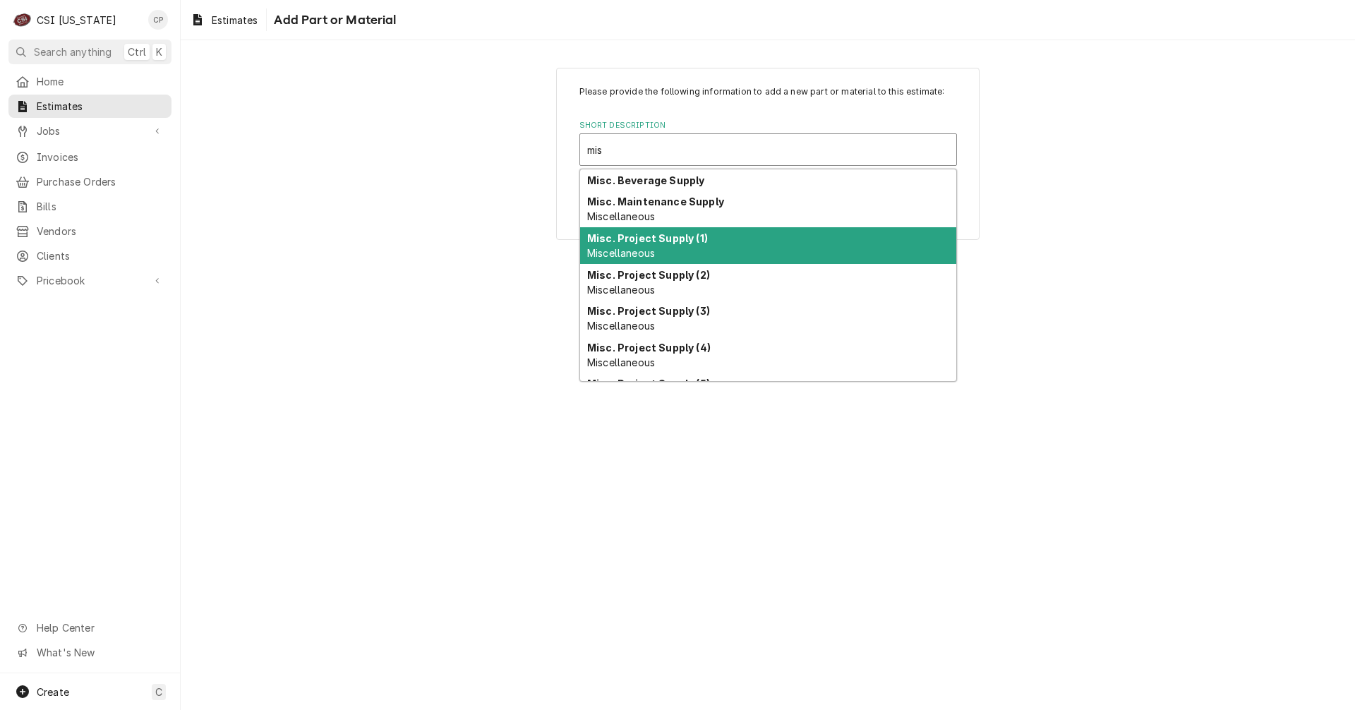
click at [659, 238] on strong "Misc. Project Supply (1)" at bounding box center [647, 238] width 121 height 12
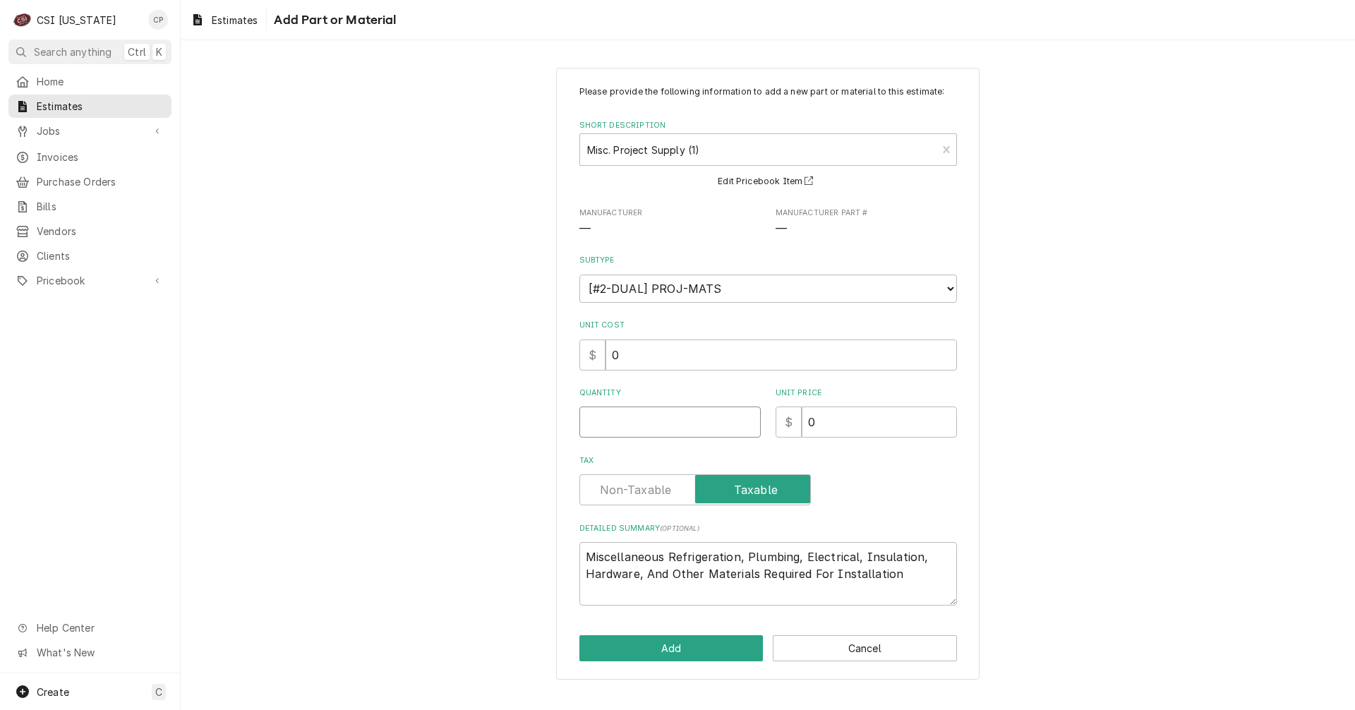
click at [685, 417] on input "Quantity" at bounding box center [670, 422] width 181 height 31
type textarea "x"
type input "1"
type textarea "x"
type input "4"
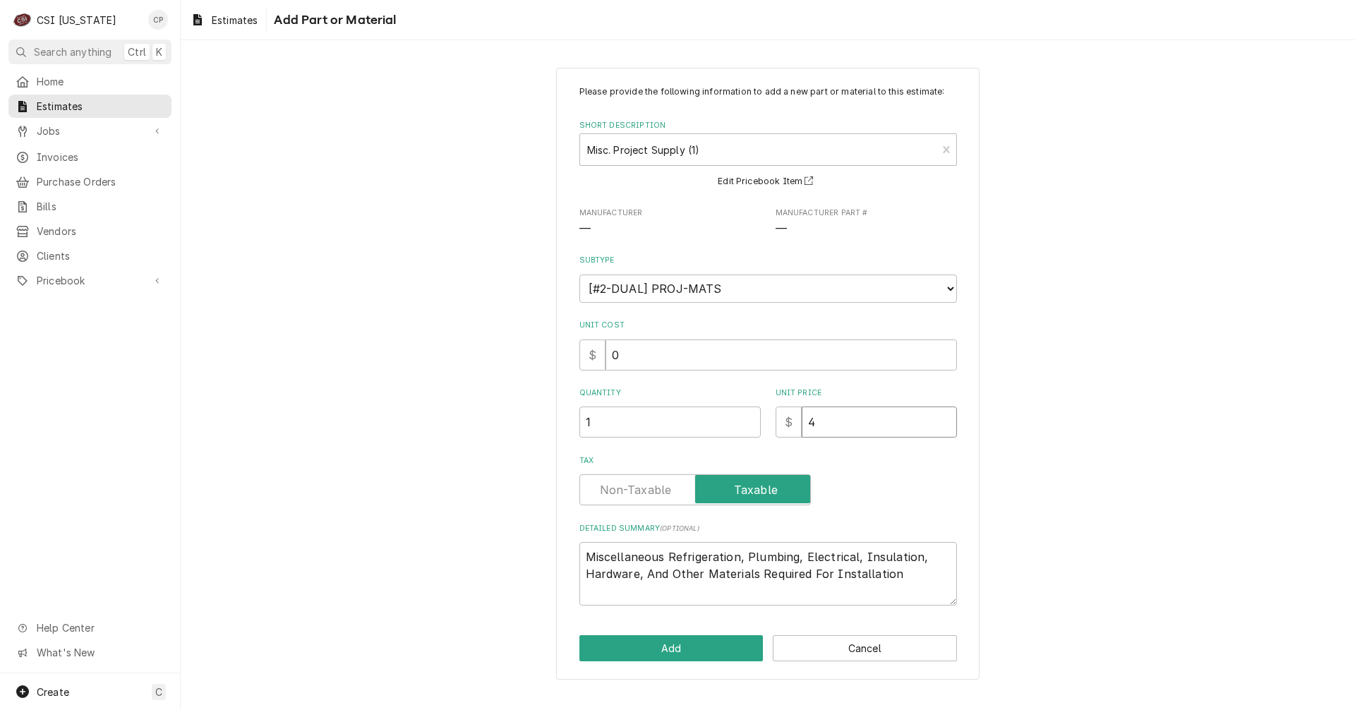
type textarea "x"
type input "46"
type textarea "x"
type input "463"
type textarea "x"
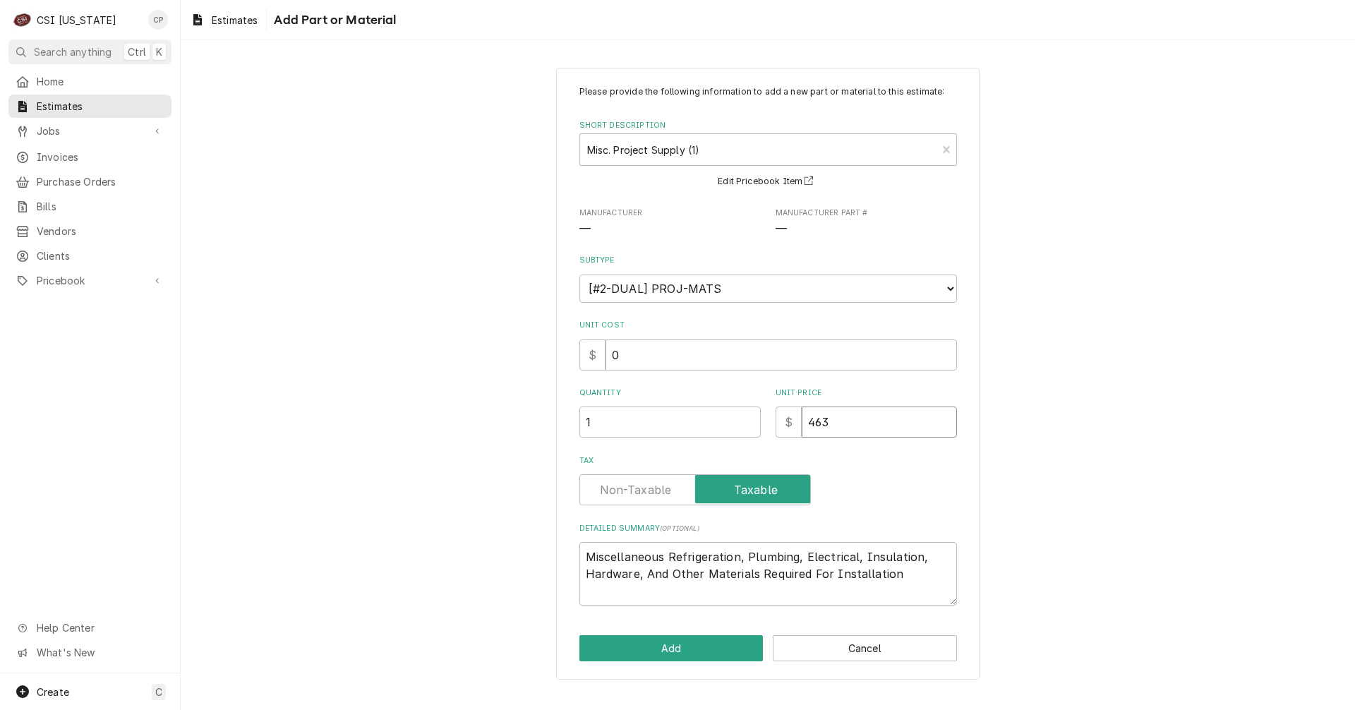
type input "4639"
type textarea "x"
type input "4639.5"
type textarea "x"
type input "4639.51"
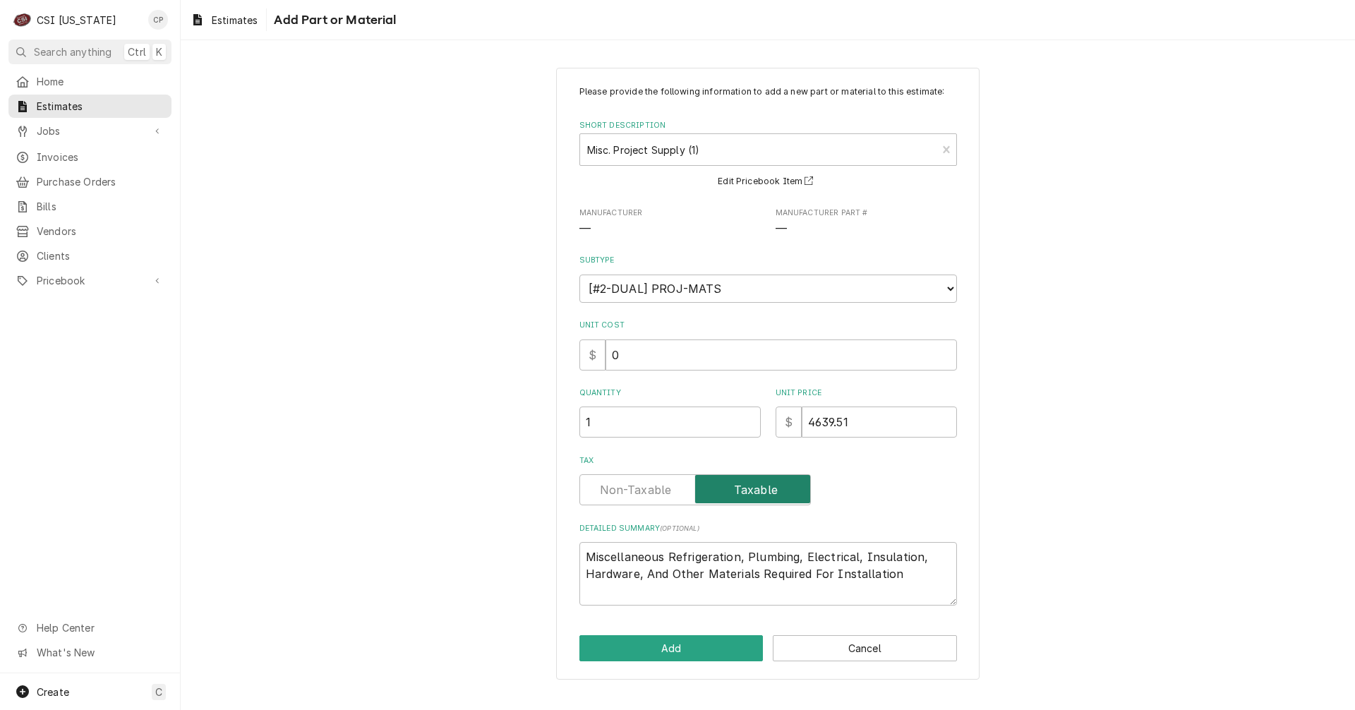
type textarea "x"
click at [656, 488] on label "Tax" at bounding box center [696, 489] width 232 height 31
click at [656, 488] on input "Tax" at bounding box center [695, 489] width 219 height 31
checkbox input "false"
click at [911, 580] on textarea "Miscellaneous Refrigeration, Plumbing, Electrical, Insulation, Hardware, And Ot…" at bounding box center [769, 574] width 378 height 64
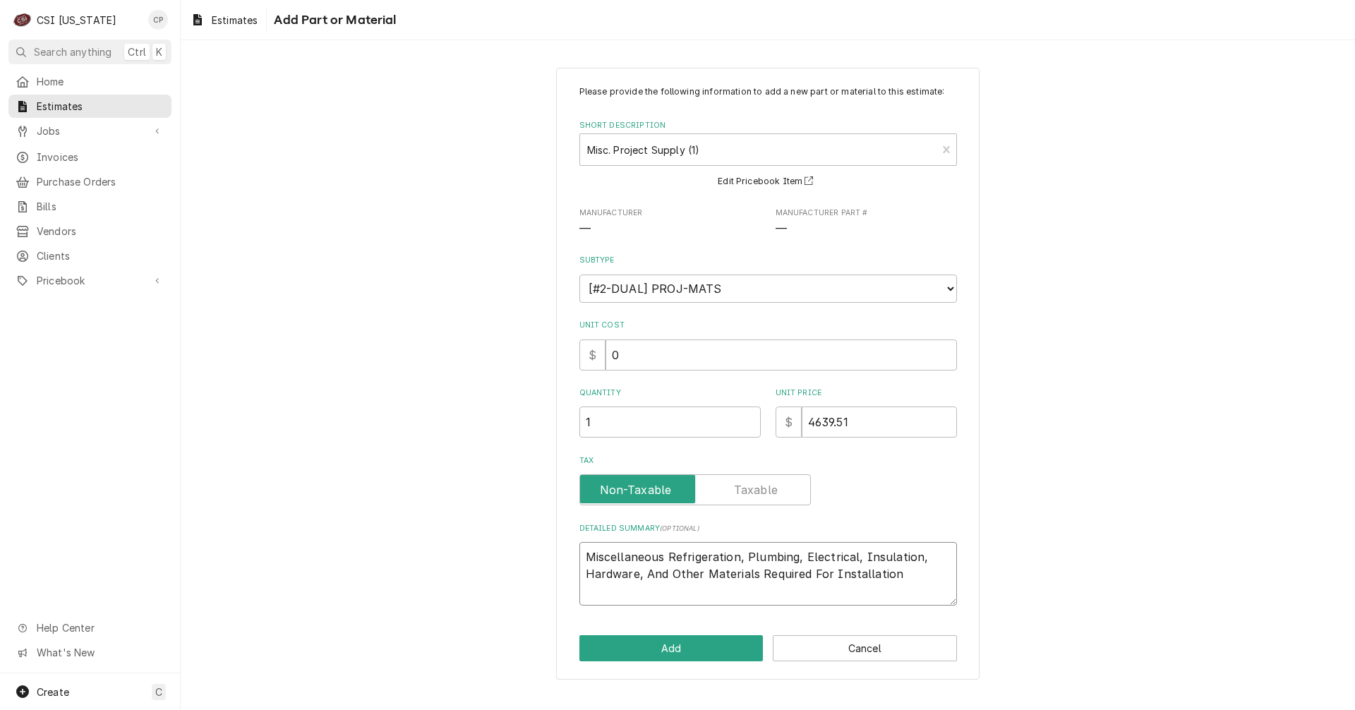
type textarea "x"
type textarea "Miscellaneous Refrigeration, Plumbing, Electrical, Insulation, Hardware, And Ot…"
type textarea "x"
type textarea "Miscellaneous Refrigeration, Plumbing, Electrical, Insulation, Hardware, And Ot…"
click at [737, 645] on button "Add" at bounding box center [672, 648] width 184 height 26
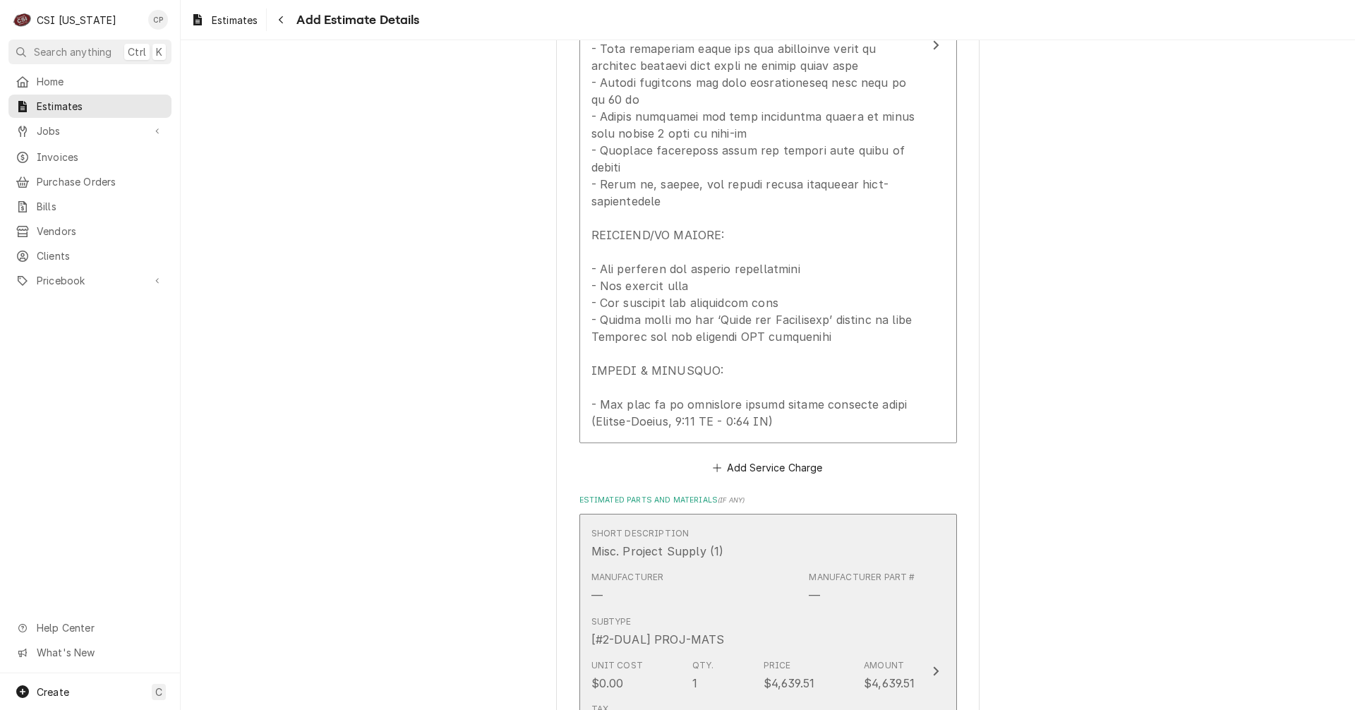
scroll to position [3053, 0]
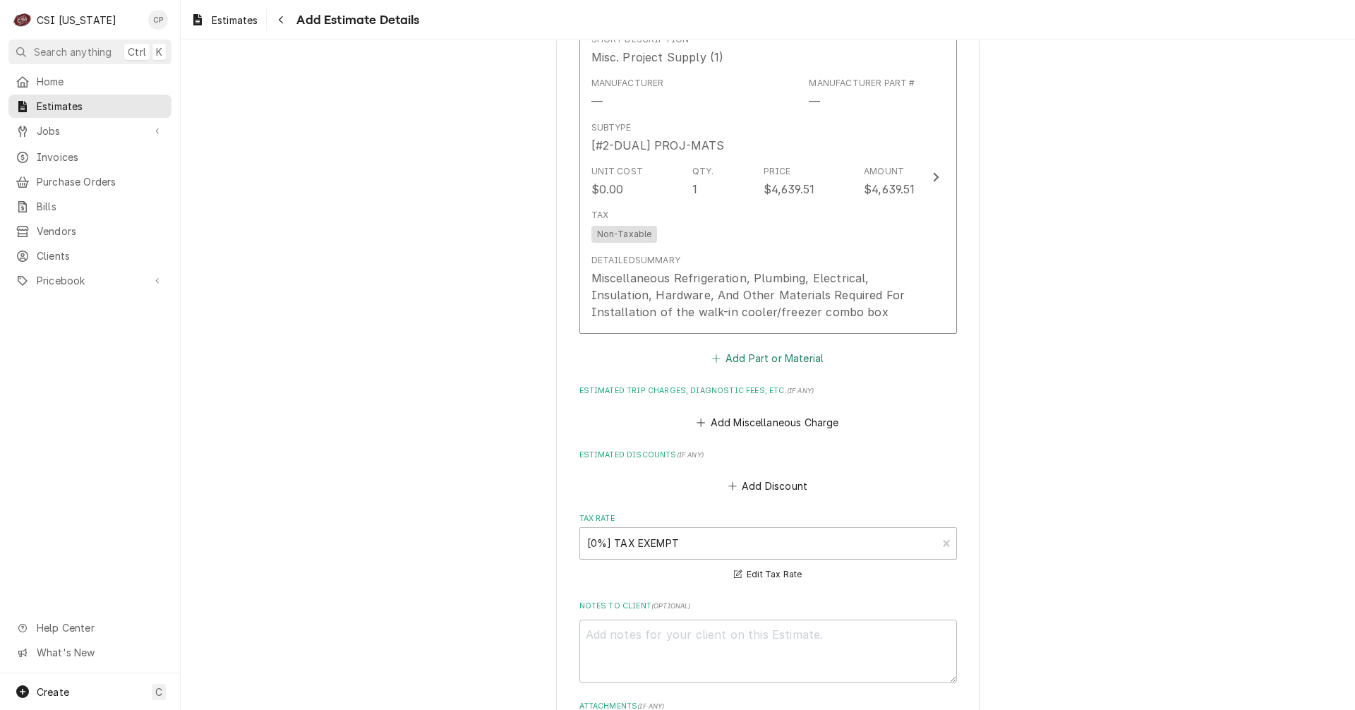
click at [777, 349] on button "Add Part or Material" at bounding box center [768, 359] width 116 height 20
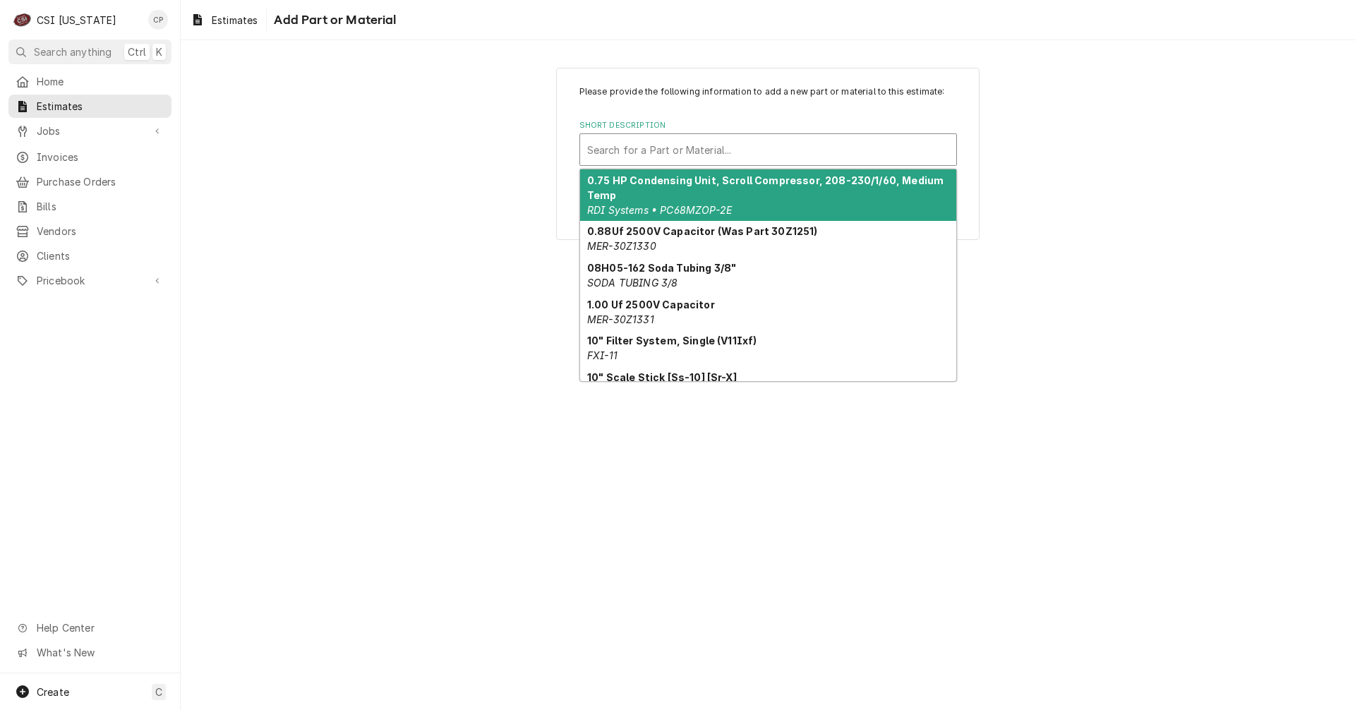
click at [689, 151] on div "Short Description" at bounding box center [768, 149] width 362 height 25
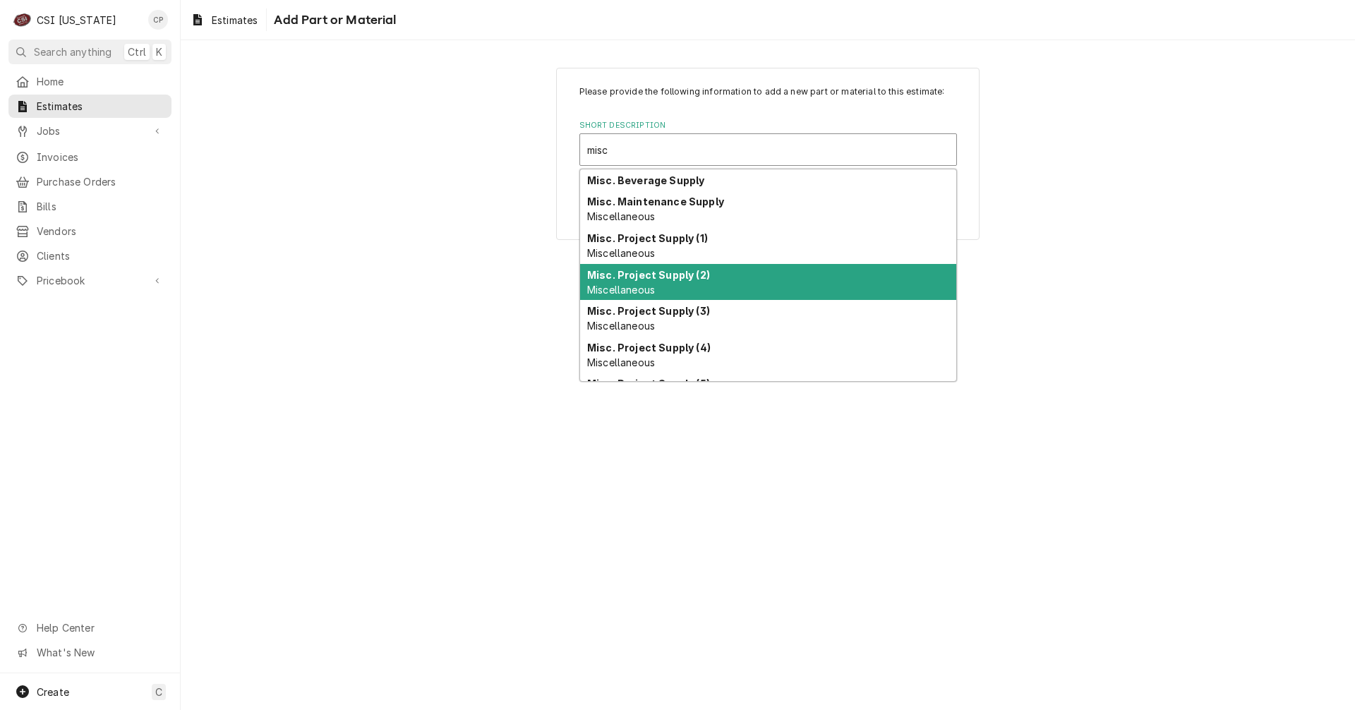
click at [682, 275] on strong "Misc. Project Supply (2)" at bounding box center [648, 275] width 123 height 12
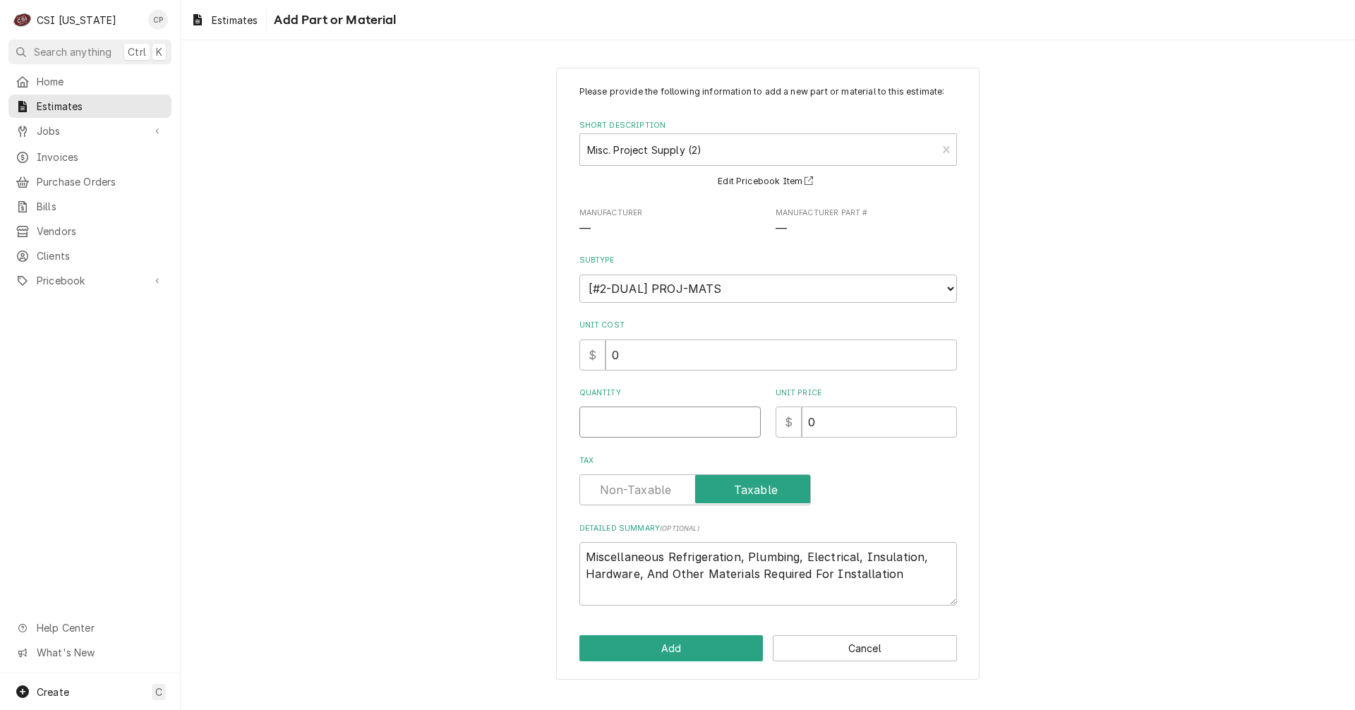
click at [683, 430] on input "Quantity" at bounding box center [670, 422] width 181 height 31
click at [673, 496] on input "Tax" at bounding box center [695, 489] width 219 height 31
drag, startPoint x: 906, startPoint y: 577, endPoint x: 908, endPoint y: 570, distance: 7.9
click at [908, 575] on textarea "Miscellaneous Refrigeration, Plumbing, Electrical, Insulation, Hardware, And Ot…" at bounding box center [769, 574] width 378 height 64
drag, startPoint x: 738, startPoint y: 557, endPoint x: 669, endPoint y: 558, distance: 69.9
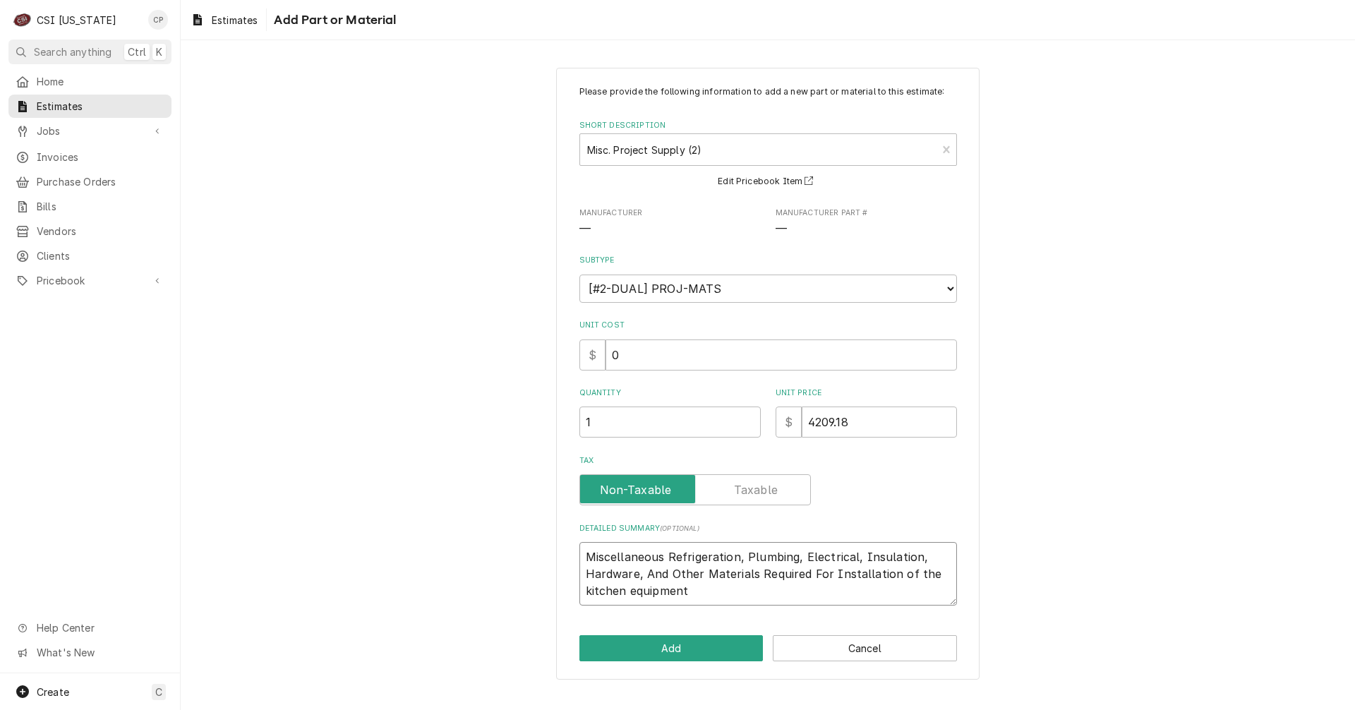
click at [669, 558] on textarea "Miscellaneous Refrigeration, Plumbing, Electrical, Insulation, Hardware, And Ot…" at bounding box center [769, 574] width 378 height 64
click at [697, 647] on button "Add" at bounding box center [672, 648] width 184 height 26
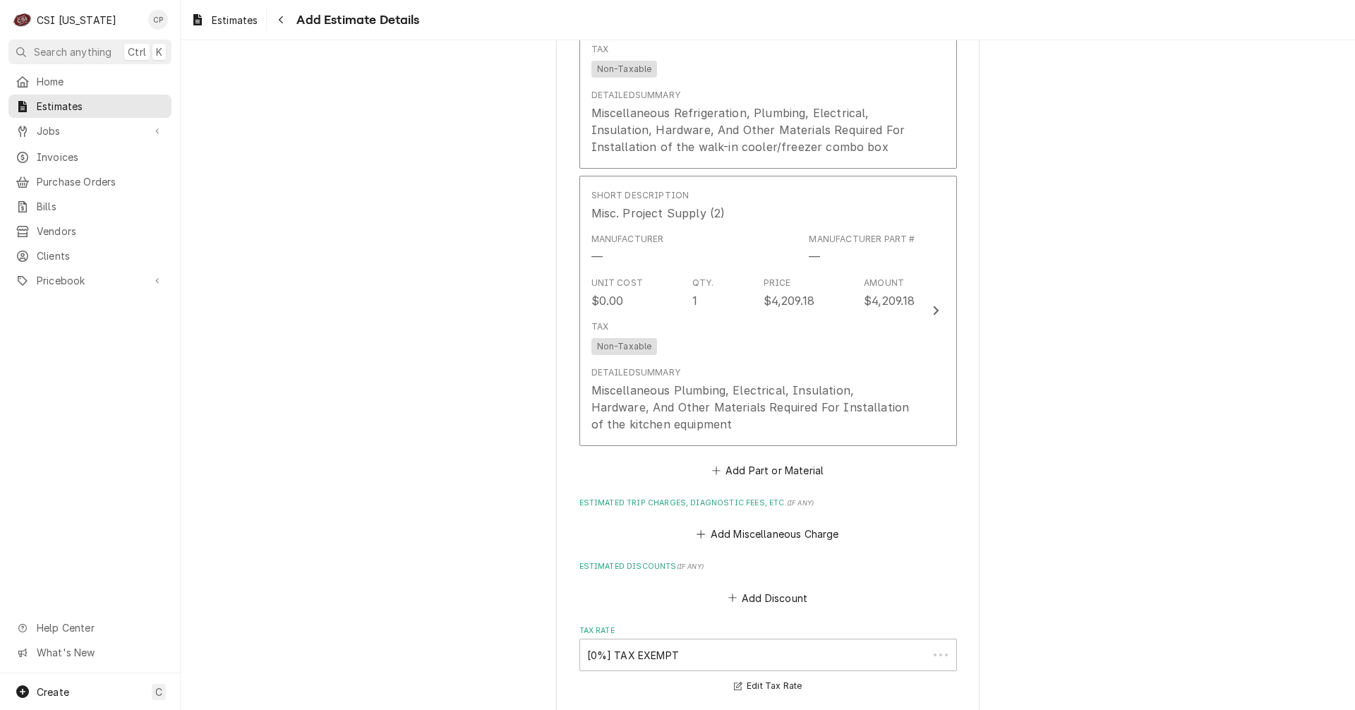
scroll to position [3218, 0]
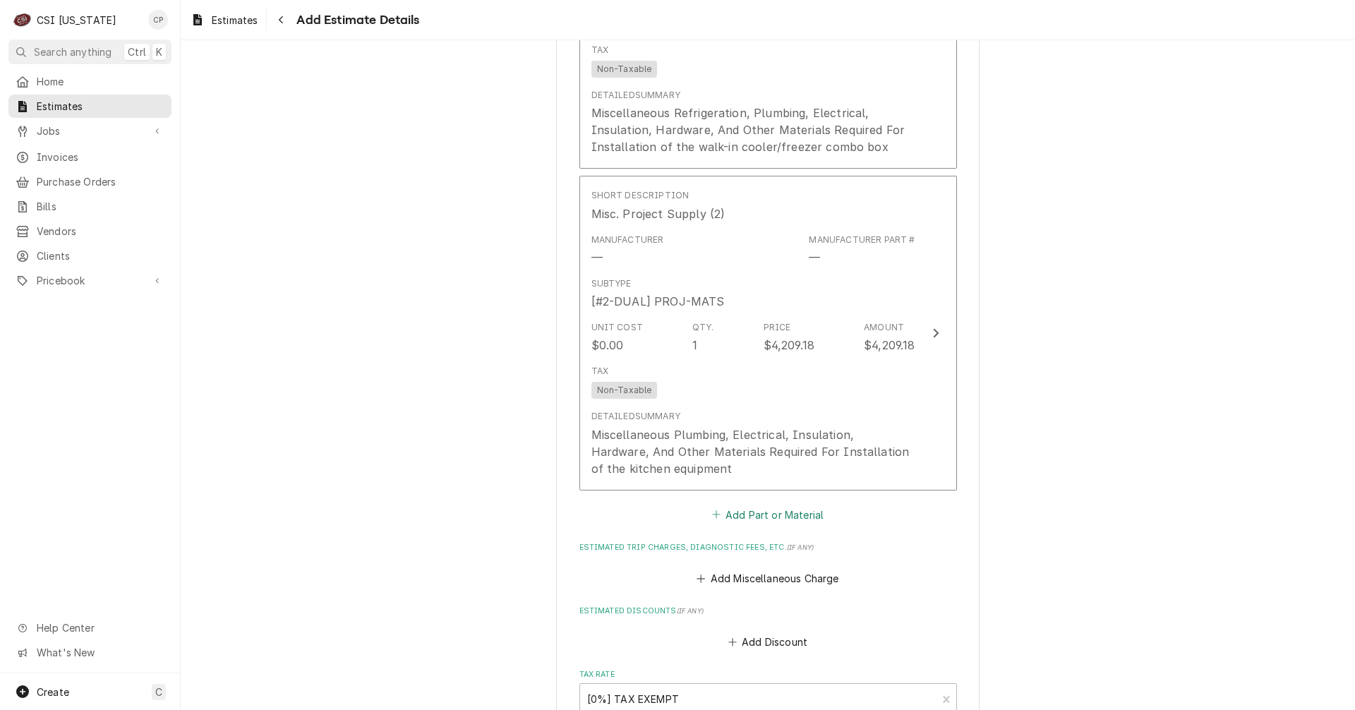
click at [782, 505] on button "Add Part or Material" at bounding box center [768, 515] width 116 height 20
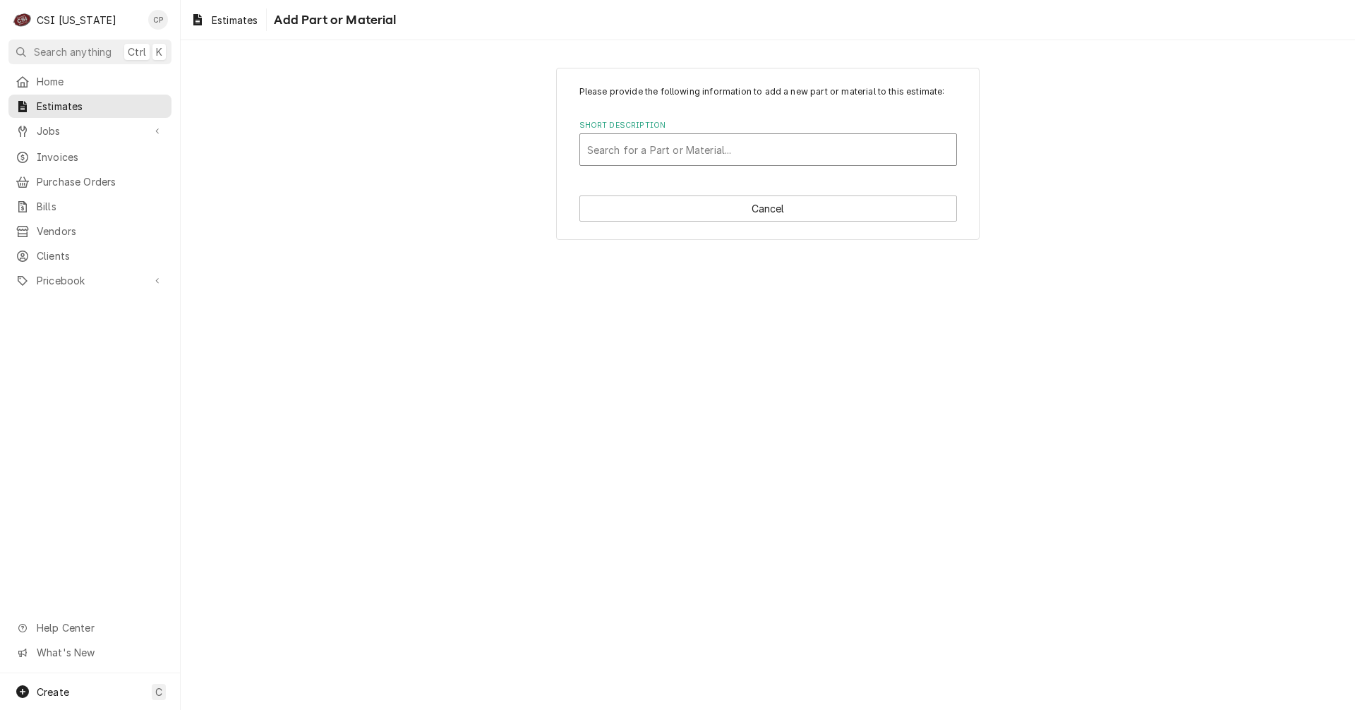
click at [698, 142] on div "Short Description" at bounding box center [768, 149] width 362 height 25
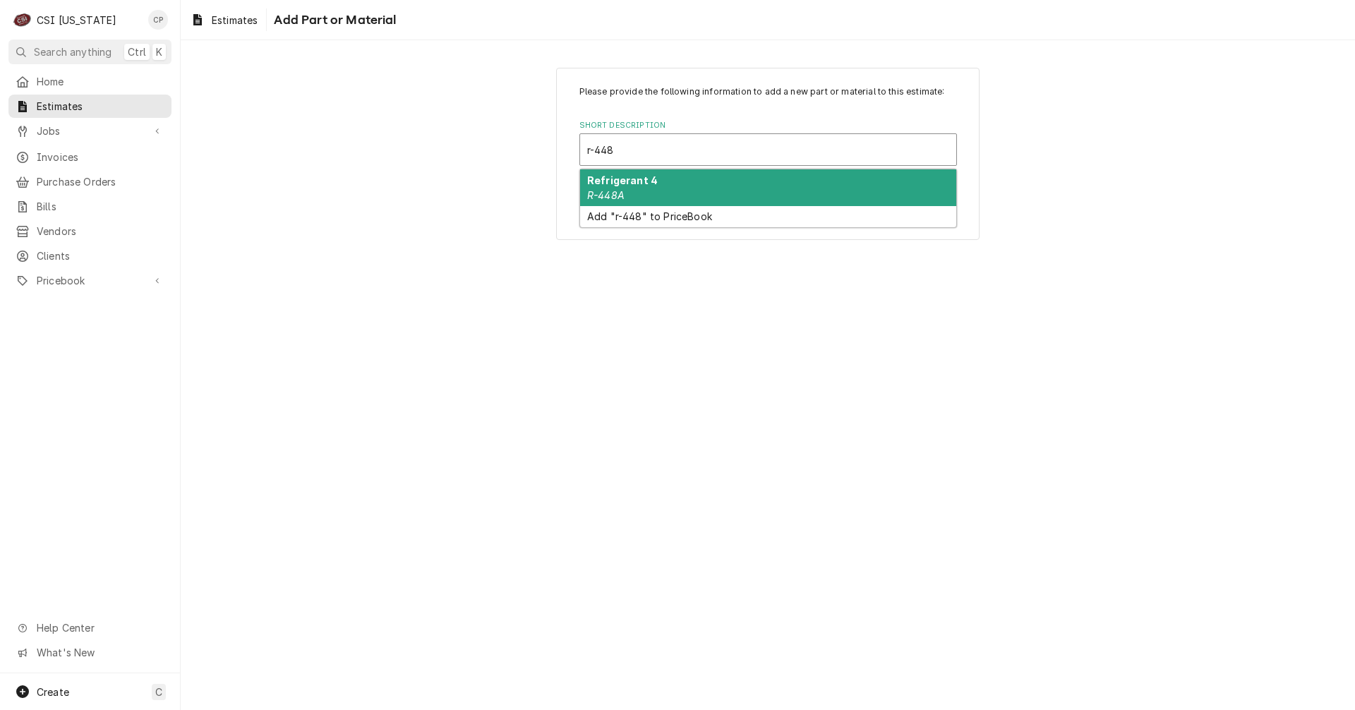
click at [626, 190] on div "Refrigerant 4 R-448A" at bounding box center [768, 187] width 376 height 37
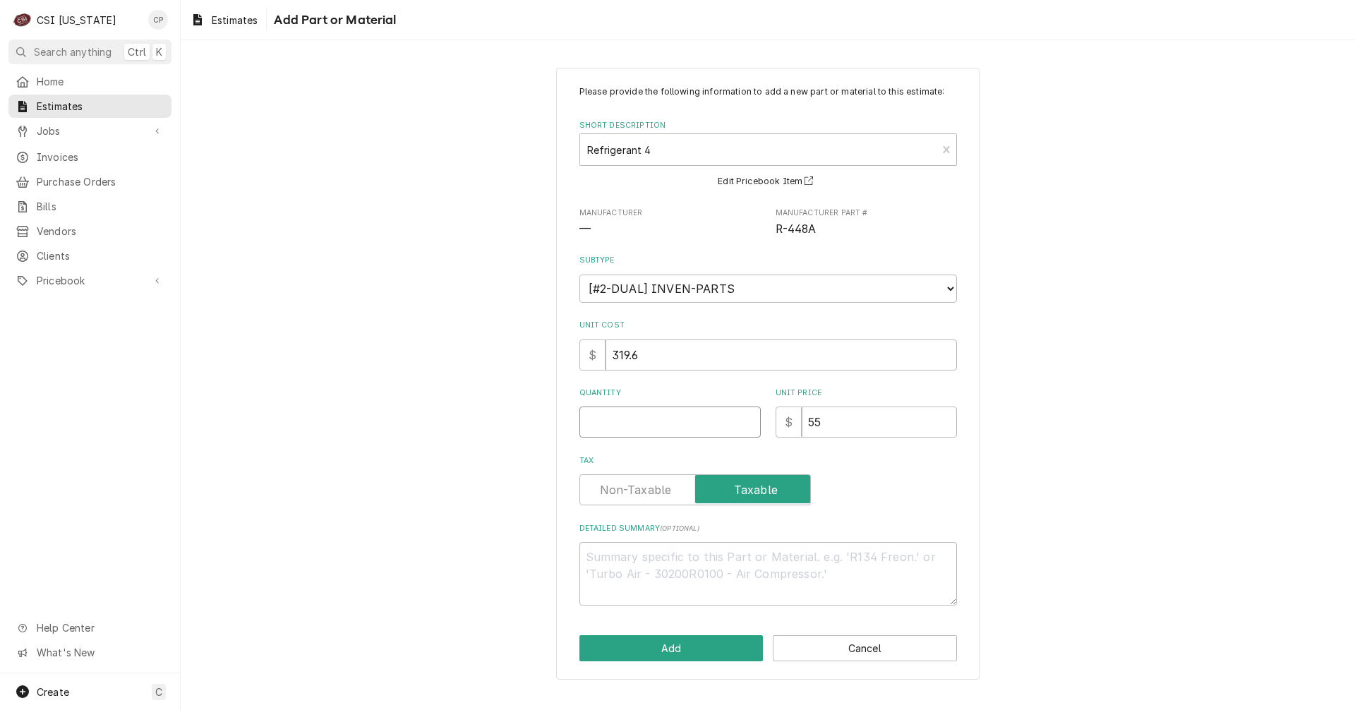
click at [644, 421] on input "Quantity" at bounding box center [670, 422] width 181 height 31
click at [650, 488] on label "Tax" at bounding box center [696, 489] width 232 height 31
click at [650, 488] on input "Tax" at bounding box center [695, 489] width 219 height 31
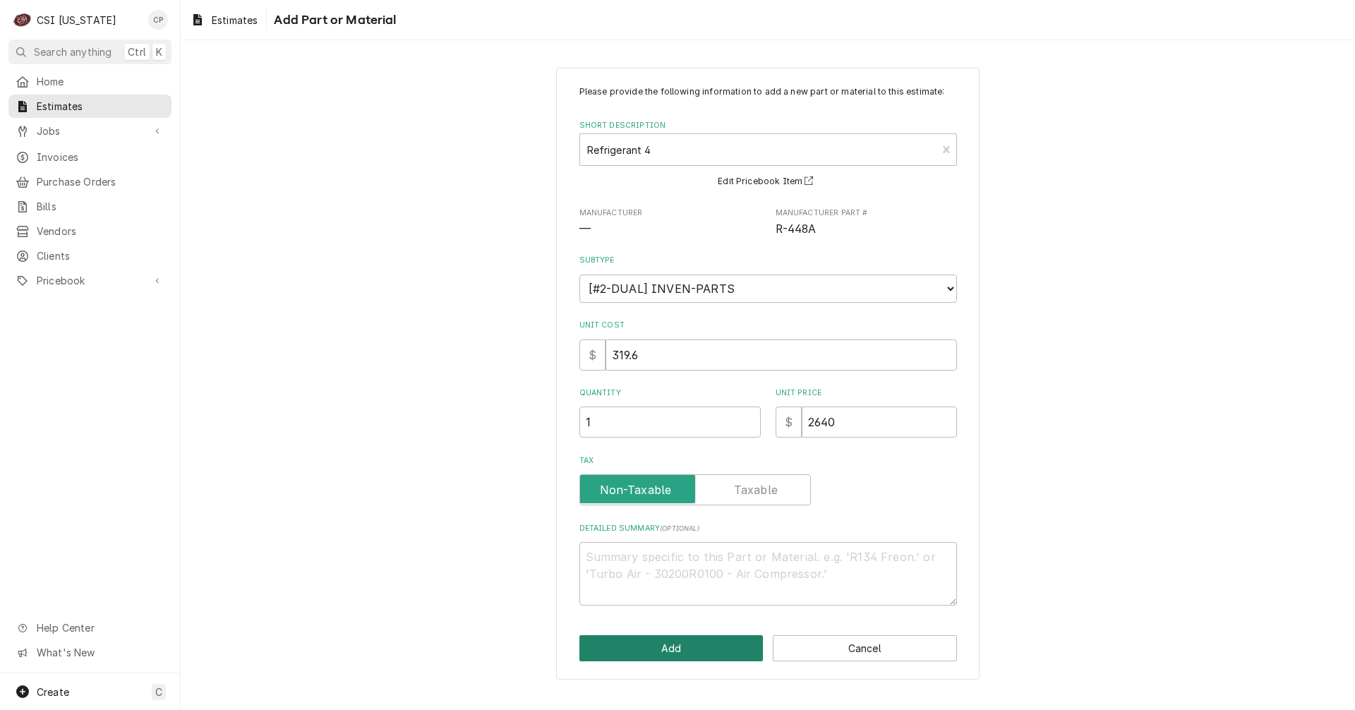
click at [708, 657] on button "Add" at bounding box center [672, 648] width 184 height 26
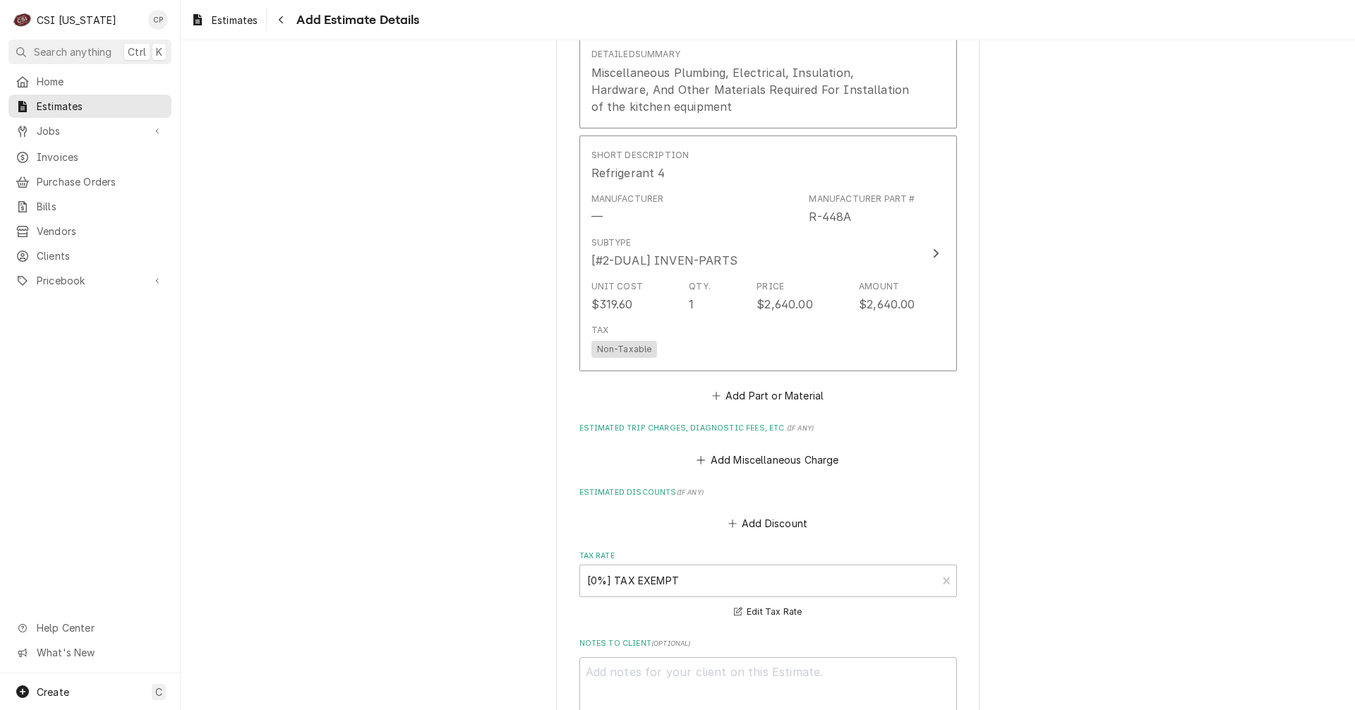
scroll to position [3578, 0]
click at [665, 659] on textarea "Notes to Client ( optional )" at bounding box center [769, 691] width 378 height 64
click at [844, 659] on textarea "Please note that this quote does not include any of the hood ventilation system…" at bounding box center [769, 691] width 378 height 64
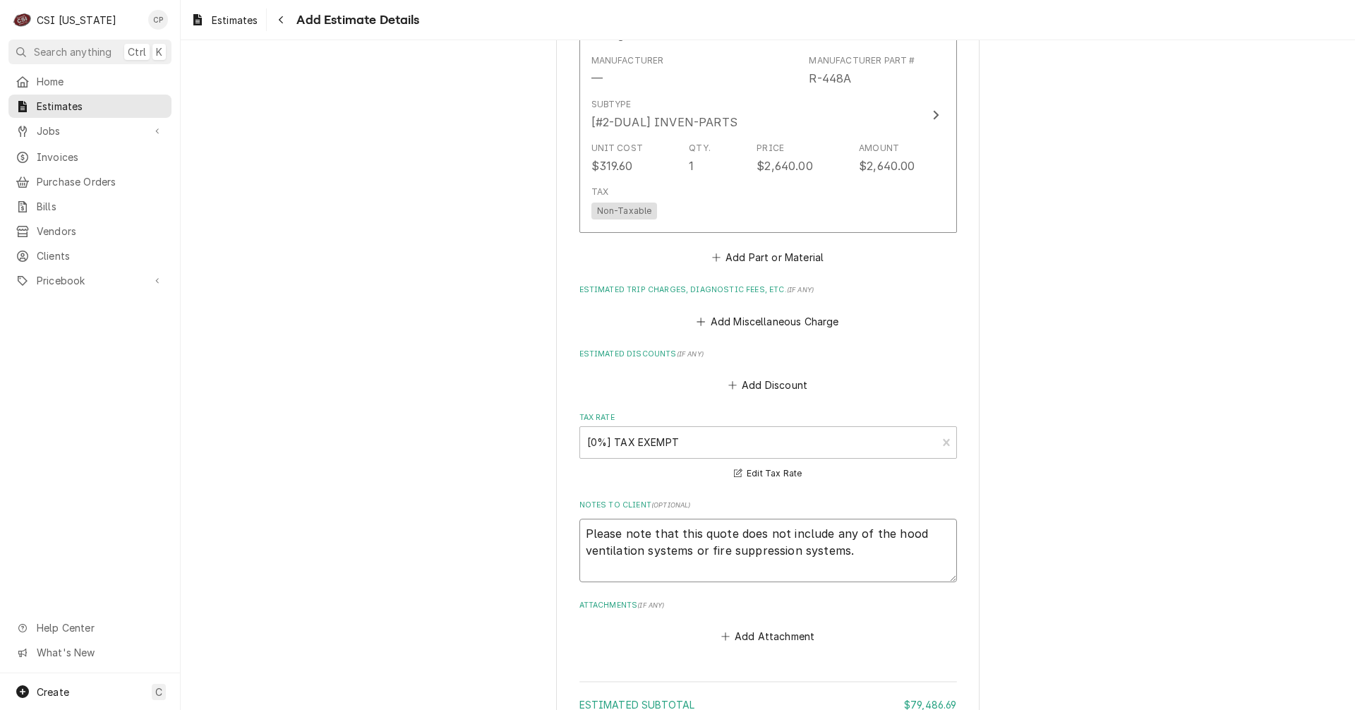
scroll to position [3931, 0]
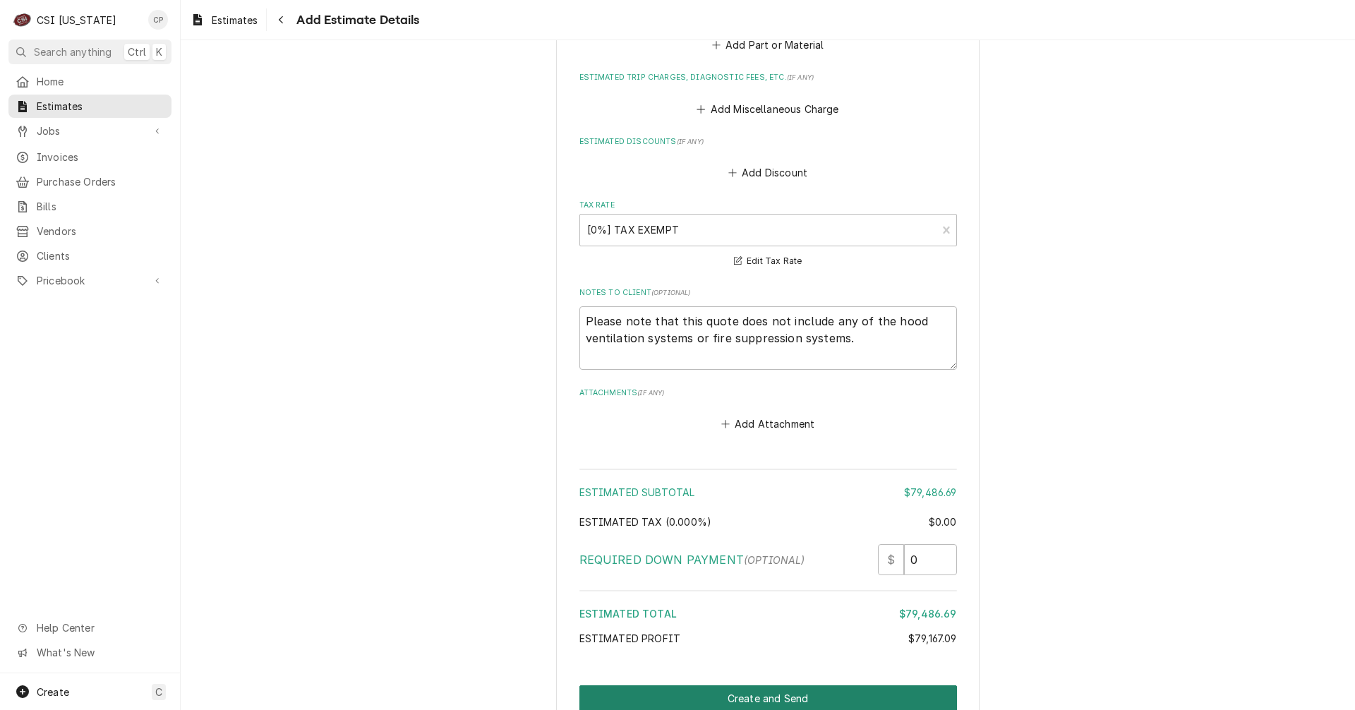
click at [750, 686] on button "Create and Send" at bounding box center [769, 699] width 378 height 26
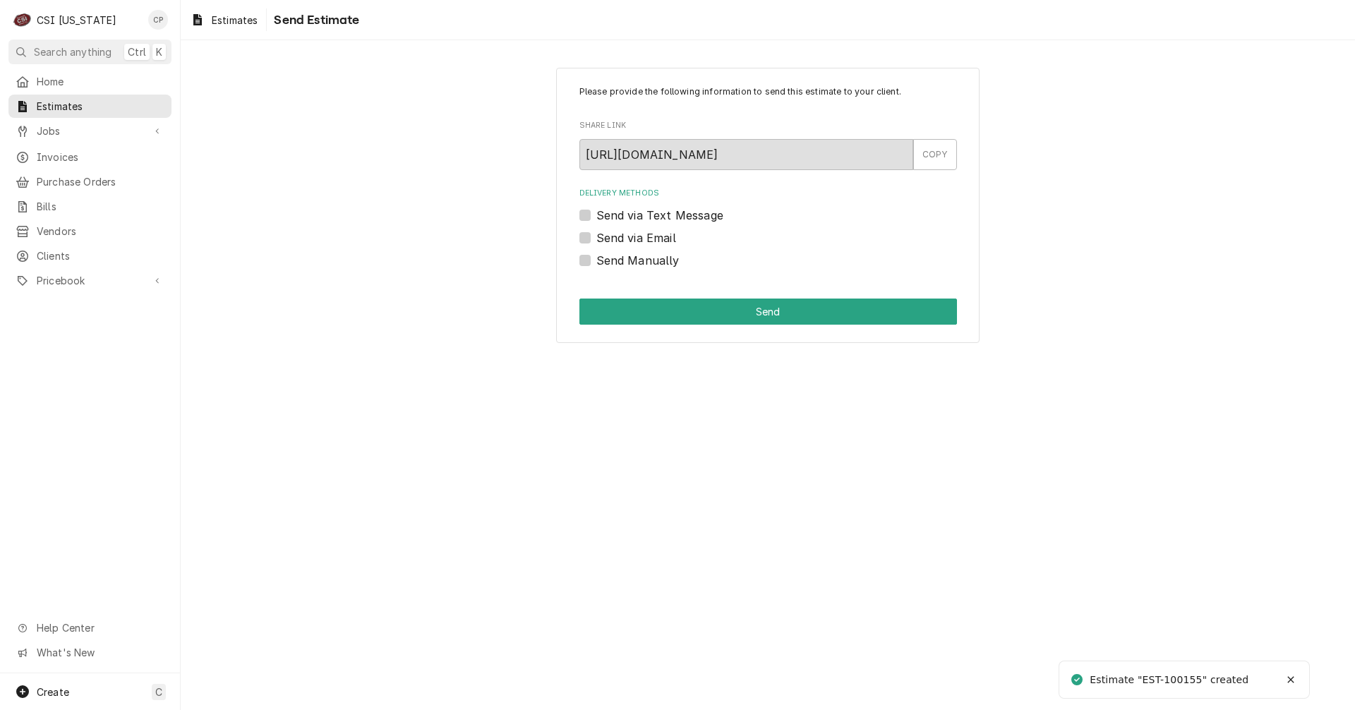
click at [597, 239] on label "Send via Email" at bounding box center [637, 237] width 80 height 17
click at [597, 239] on input "Send via Email" at bounding box center [786, 244] width 378 height 31
checkbox input "true"
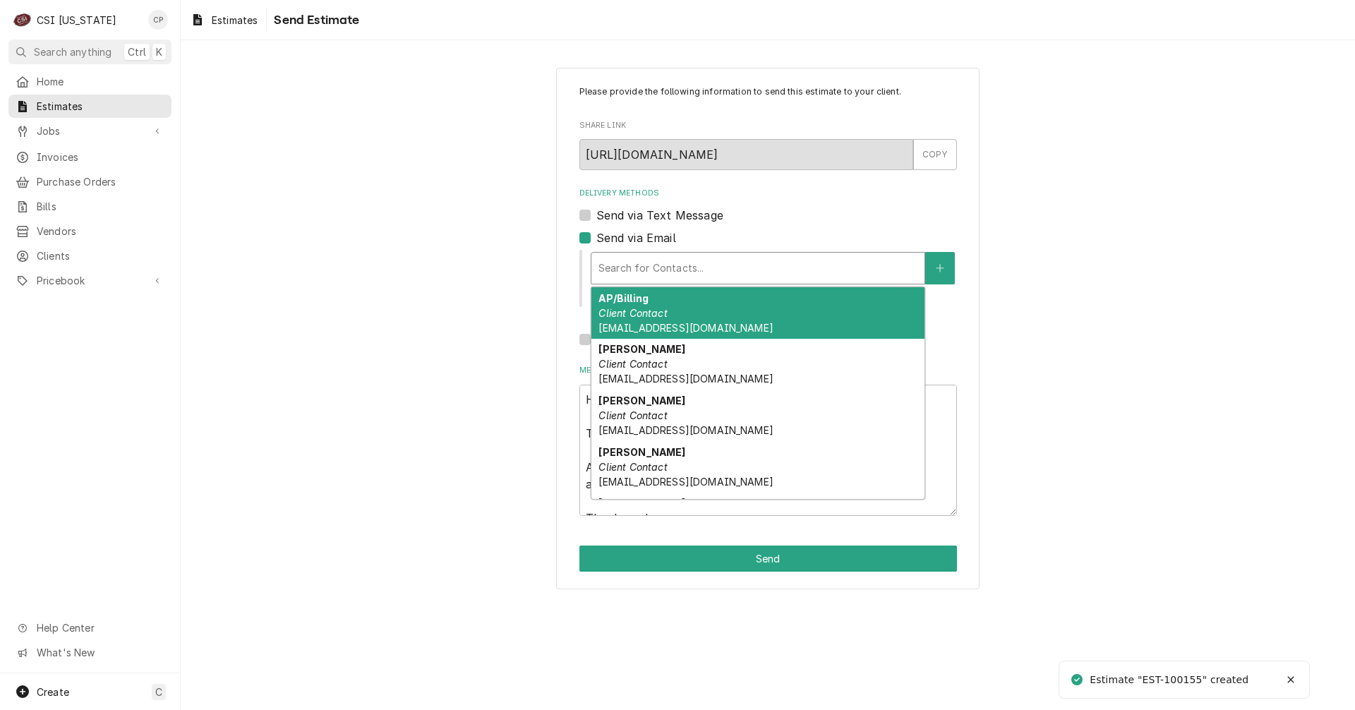
click at [639, 276] on div "Delivery Methods" at bounding box center [758, 268] width 319 height 25
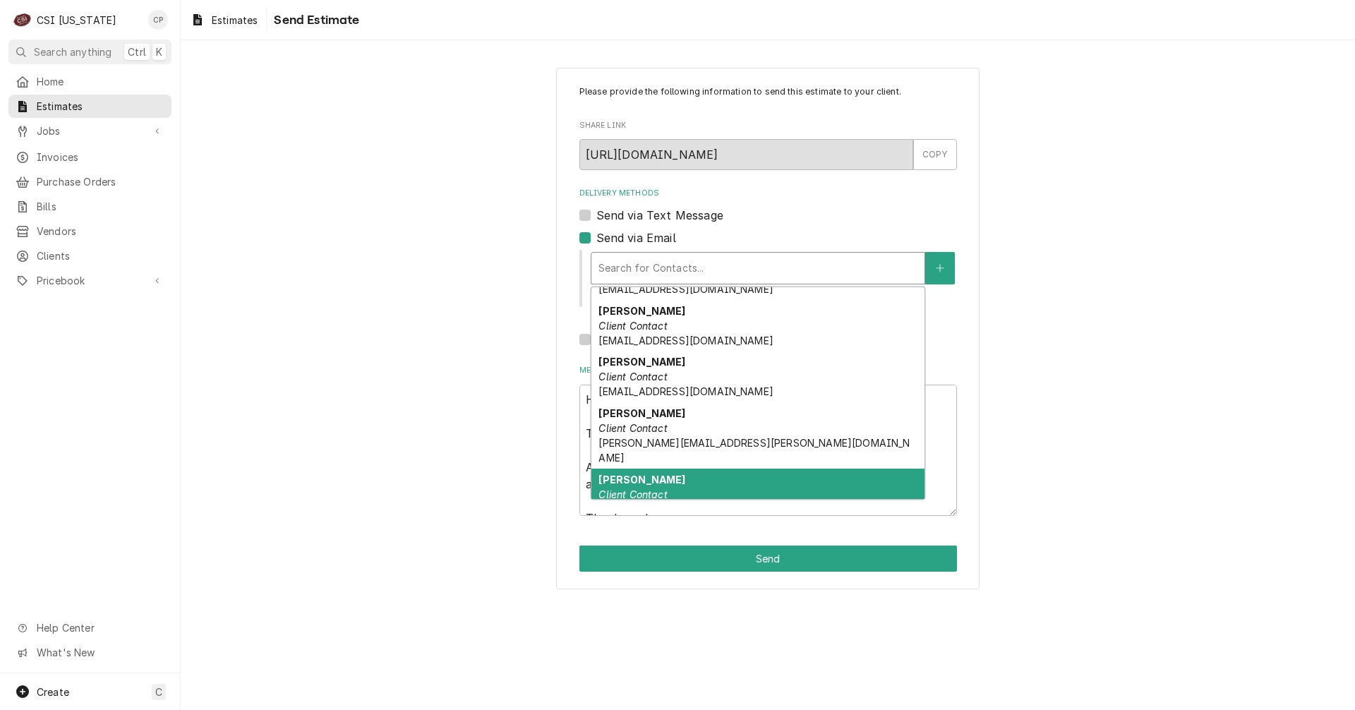
scroll to position [198, 0]
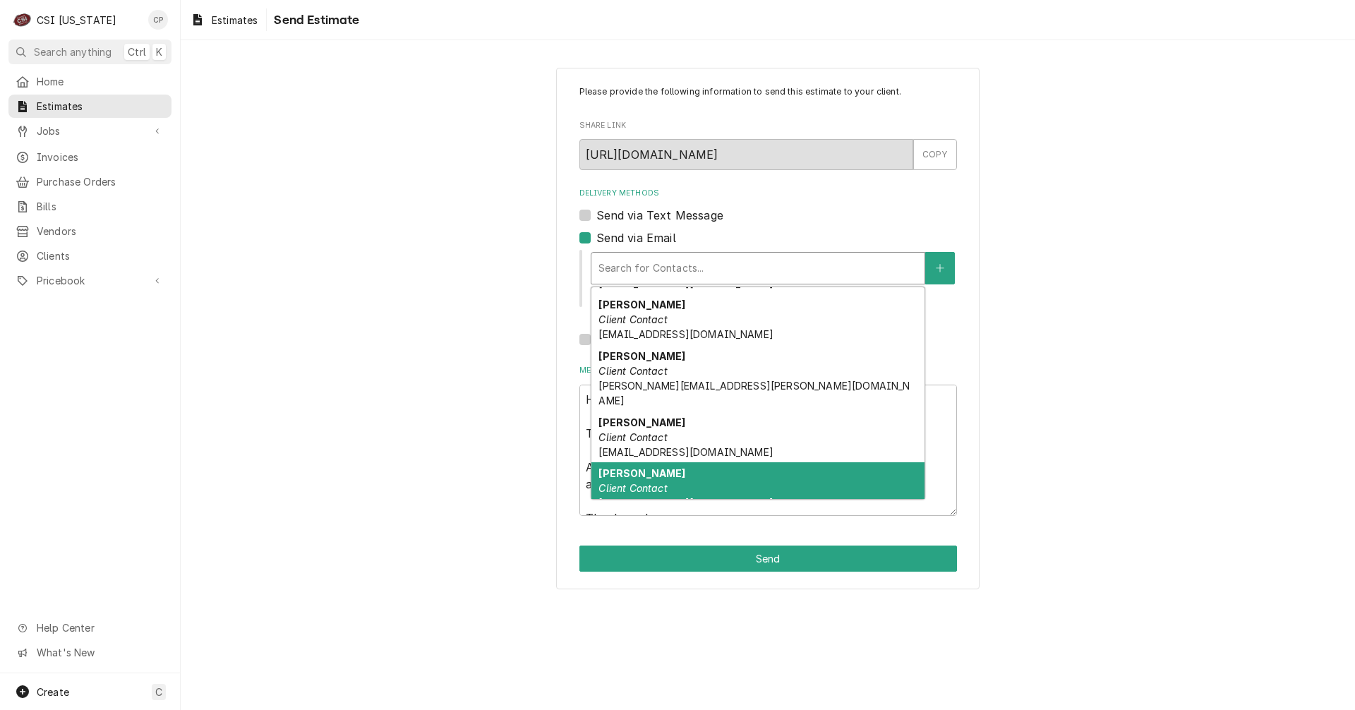
click at [632, 467] on strong "Nicole Fridley" at bounding box center [642, 473] width 87 height 12
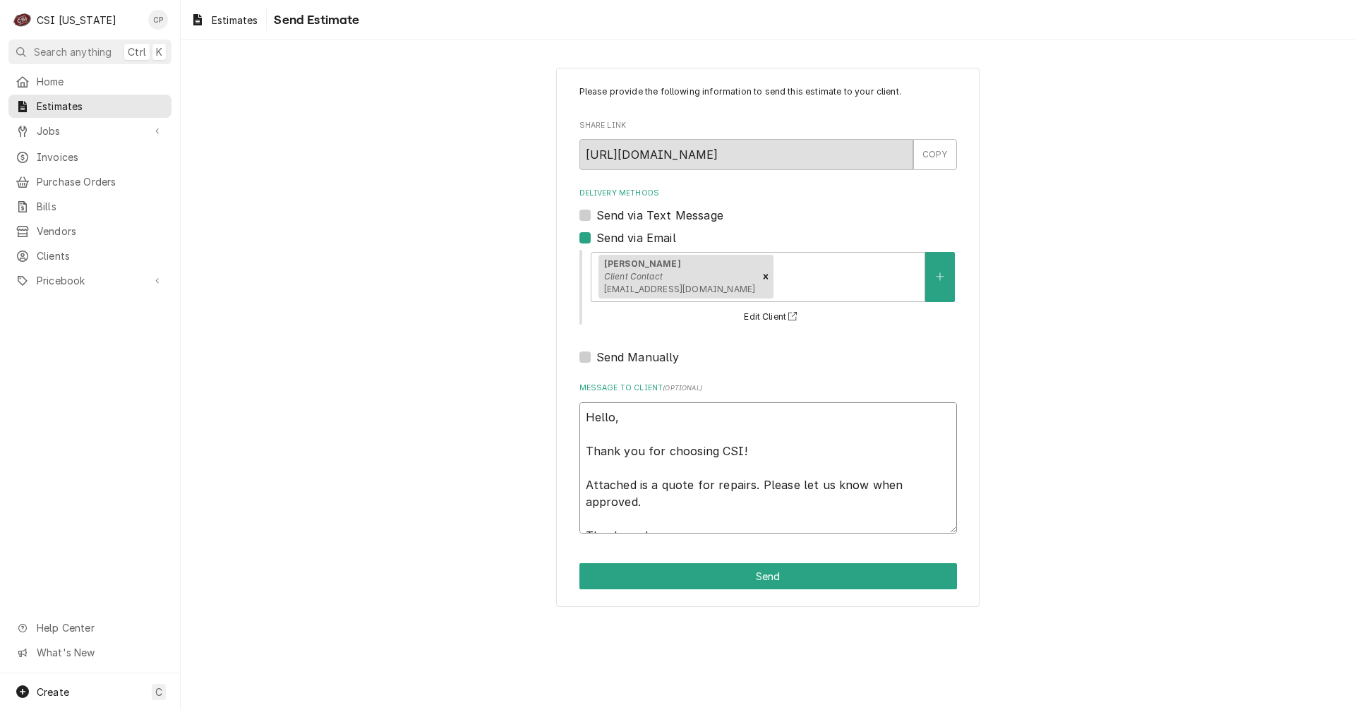
drag, startPoint x: 651, startPoint y: 483, endPoint x: 765, endPoint y: 502, distance: 115.3
click at [765, 502] on textarea "Hello, Thank you for choosing CSI! Attached is a quote for repairs. Please let …" at bounding box center [769, 467] width 378 height 131
type textarea "x"
type textarea "Hello, Thank you for choosing CSI! Attached is t Thank you!"
type textarea "x"
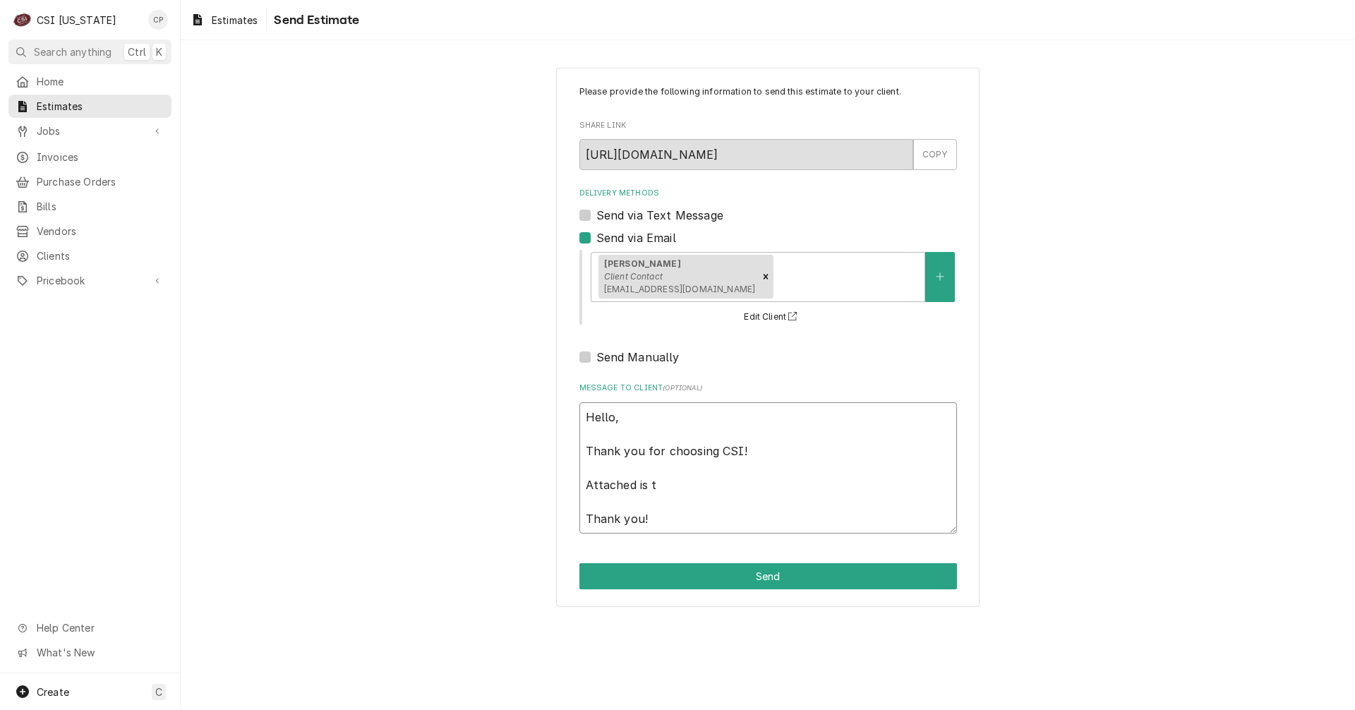
type textarea "Hello, Thank you for choosing CSI! Attached is th Thank you!"
type textarea "x"
type textarea "Hello, Thank you for choosing CSI! Attached is the Thank you!"
type textarea "x"
type textarea "Hello, Thank you for choosing CSI! Attached is the Thank you!"
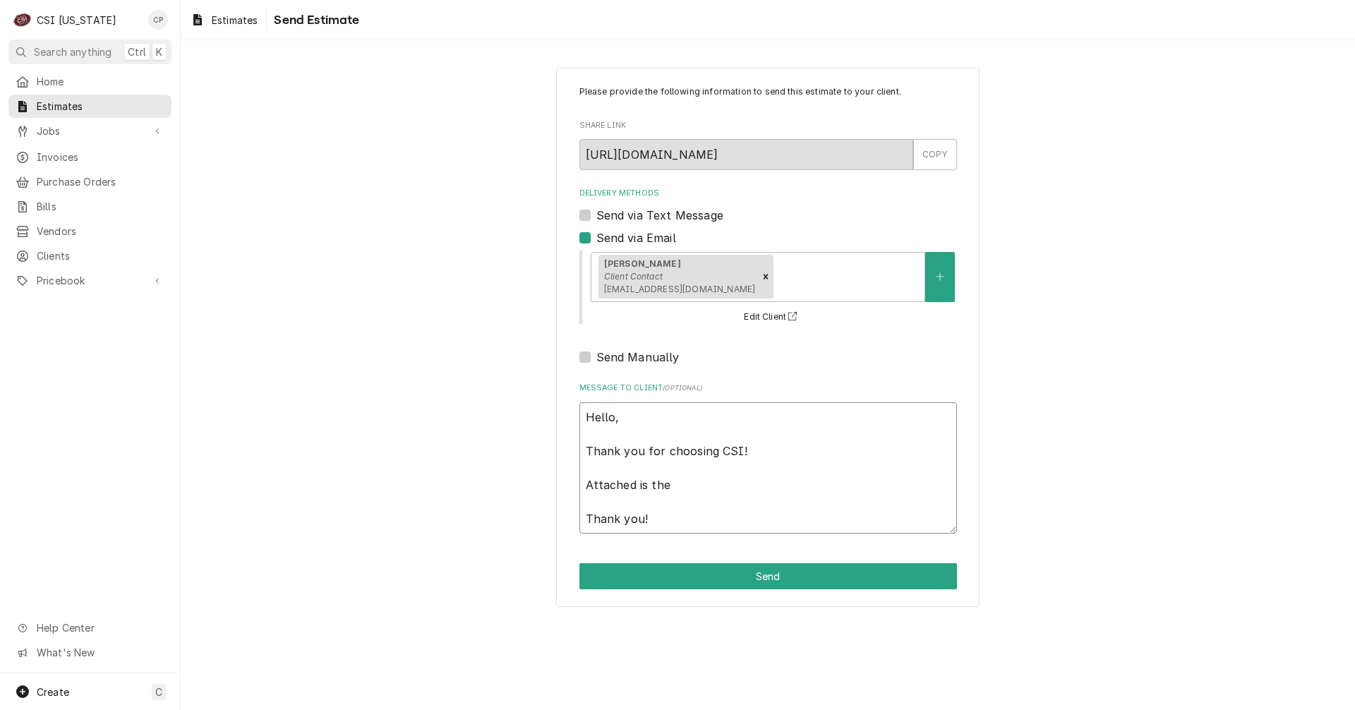
type textarea "x"
type textarea "Hello, Thank you for choosing CSI! Attached is the q Thank you!"
type textarea "x"
type textarea "Hello, Thank you for choosing CSI! Attached is the qu Thank you!"
type textarea "x"
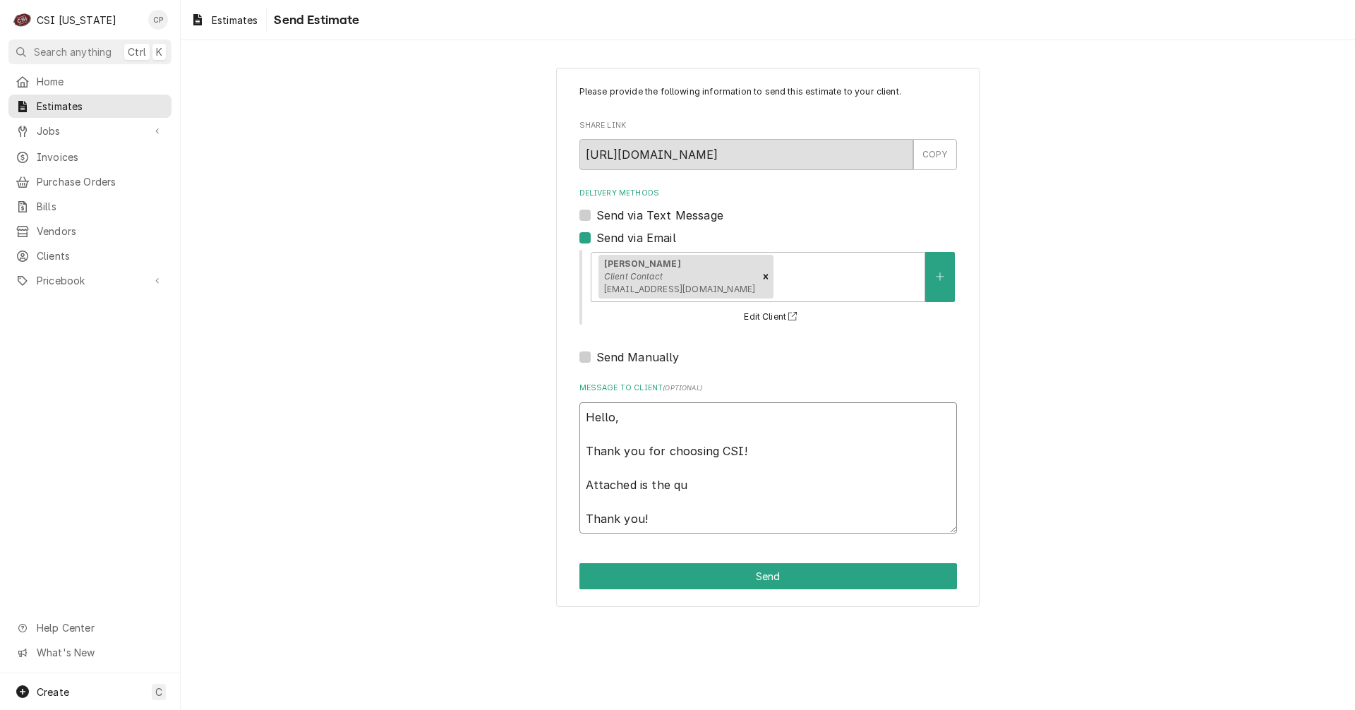
type textarea "Hello, Thank you for choosing CSI! Attached is the quo Thank you!"
type textarea "x"
type textarea "Hello, Thank you for choosing CSI! Attached is the quot Thank you!"
type textarea "x"
type textarea "Hello, Thank you for choosing CSI! Attached is the quote Thank you!"
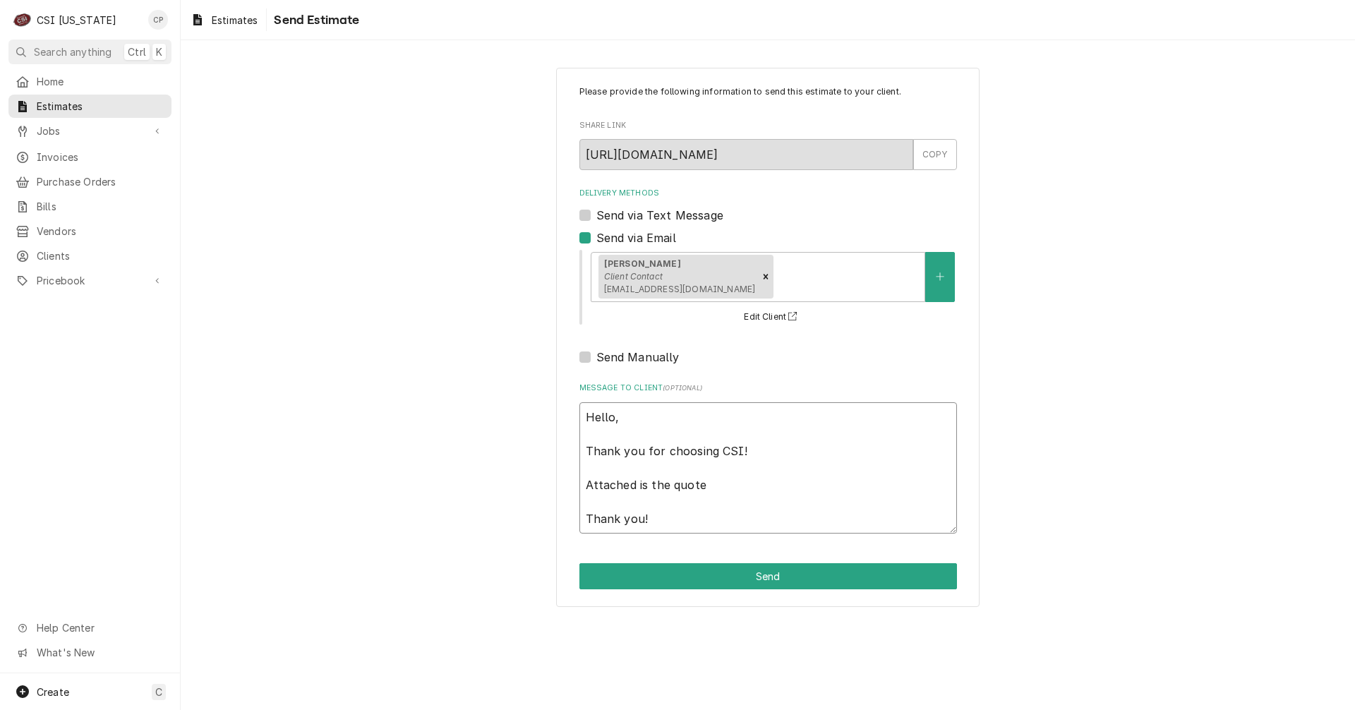
type textarea "x"
type textarea "Hello, Thank you for choosing CSI! Attached is the quote Thank you!"
type textarea "x"
type textarea "Hello, Thank you for choosing CSI! Attached is the quote f Thank you!"
type textarea "x"
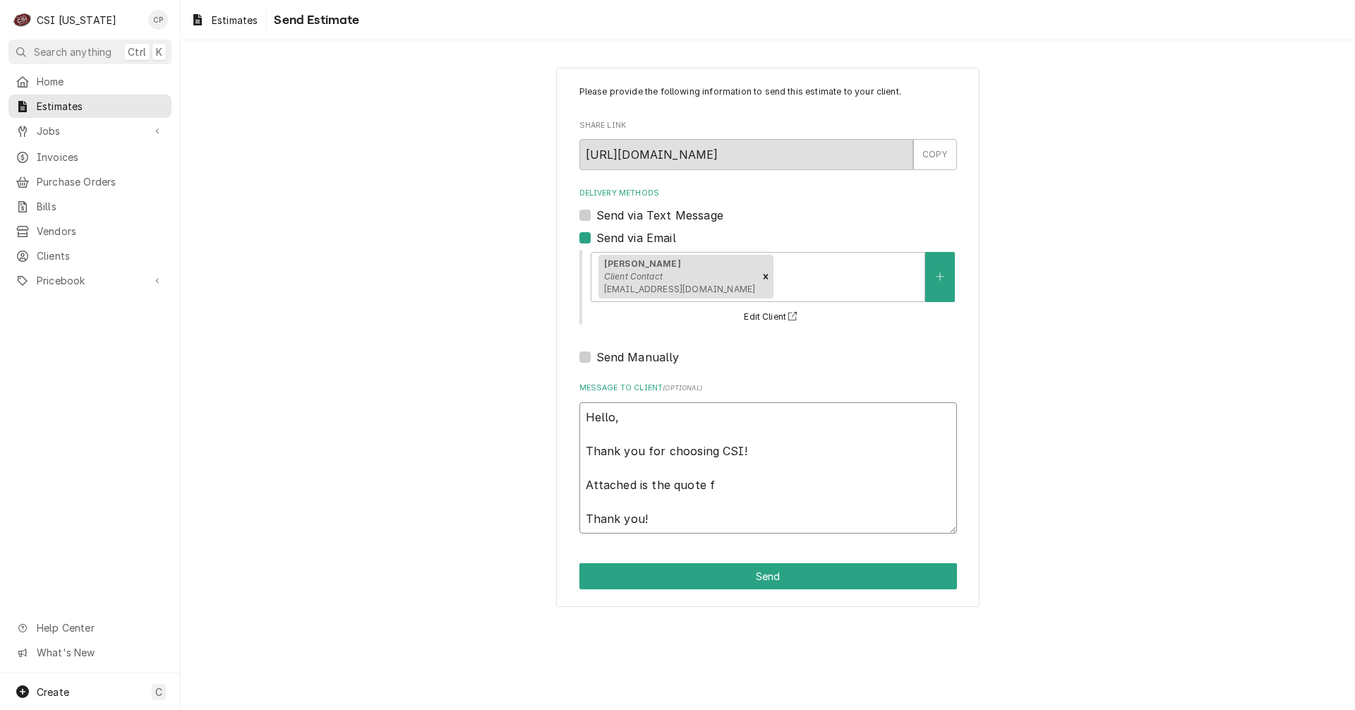
type textarea "Hello, Thank you for choosing CSI! Attached is the quote fo Thank you!"
type textarea "x"
type textarea "Hello, Thank you for choosing CSI! Attached is the quote for Thank you!"
type textarea "x"
type textarea "Hello, Thank you for choosing CSI! Attached is the quote for Thank you!"
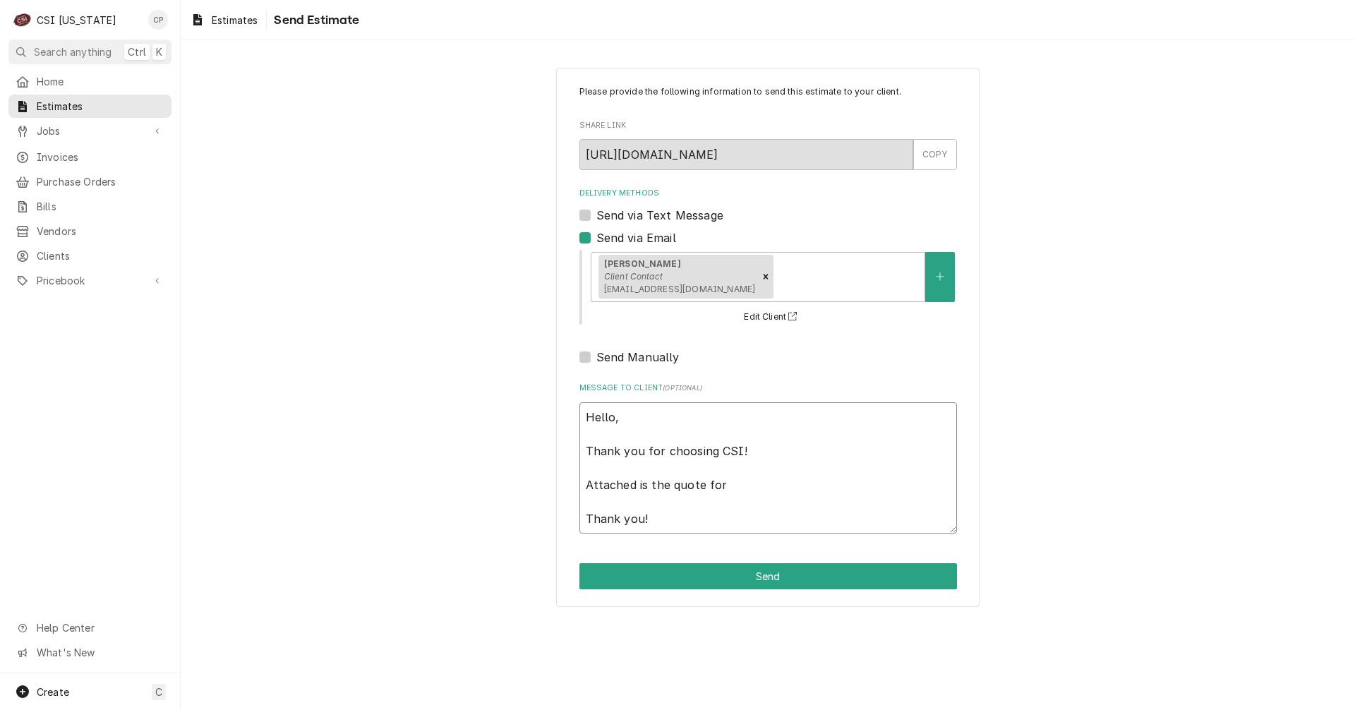
type textarea "x"
type textarea "Hello, Thank you for choosing CSI! Attached is the quote for t Thank you!"
type textarea "x"
type textarea "Hello, Thank you for choosing CSI! Attached is the quote for th Thank you!"
type textarea "x"
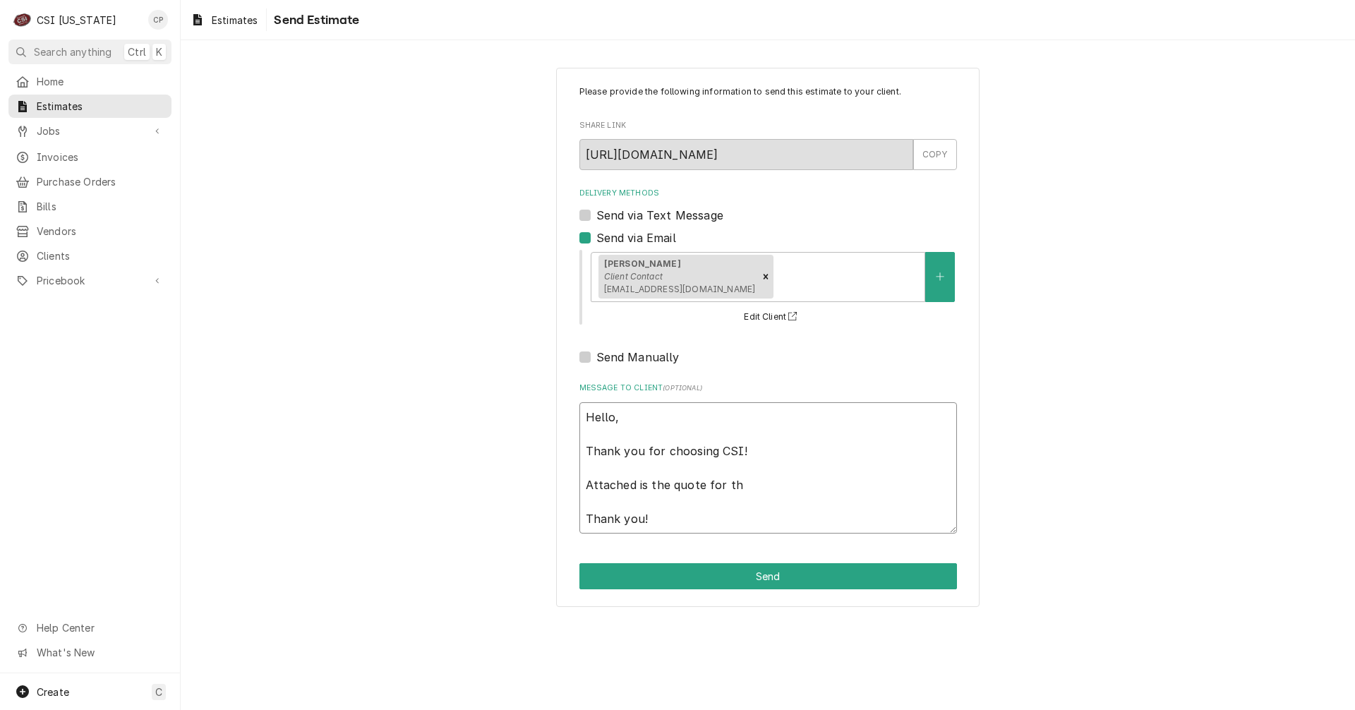
type textarea "Hello, Thank you for choosing CSI! Attached is the quote for the Thank you!"
type textarea "x"
type textarea "Hello, Thank you for choosing CSI! Attached is the quote for the Thank you!"
type textarea "x"
type textarea "Hello, Thank you for choosing CSI! Attached is the quote for the M Thank you!"
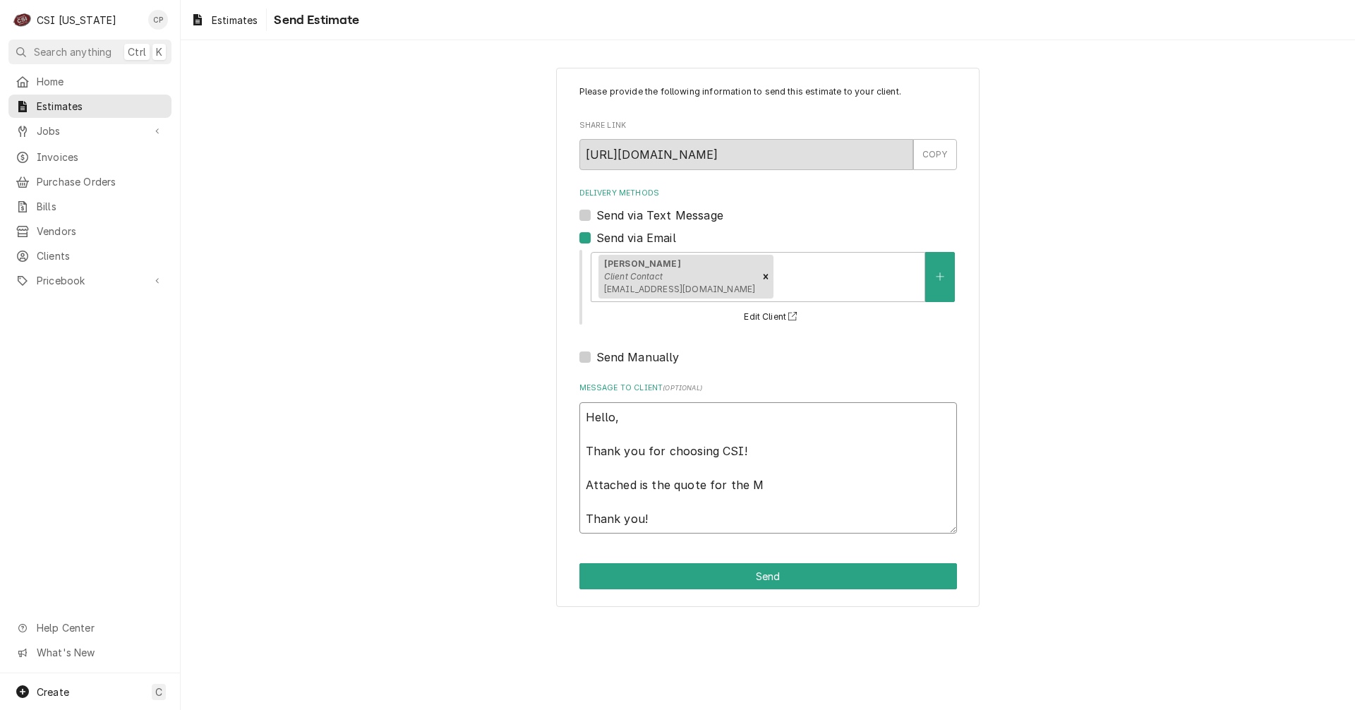
type textarea "x"
type textarea "Hello, Thank you for choosing CSI! Attached is the quote for the Ma Thank you!"
type textarea "x"
type textarea "Hello, Thank you for choosing CSI! Attached is the quote for the Man Thank you!"
type textarea "x"
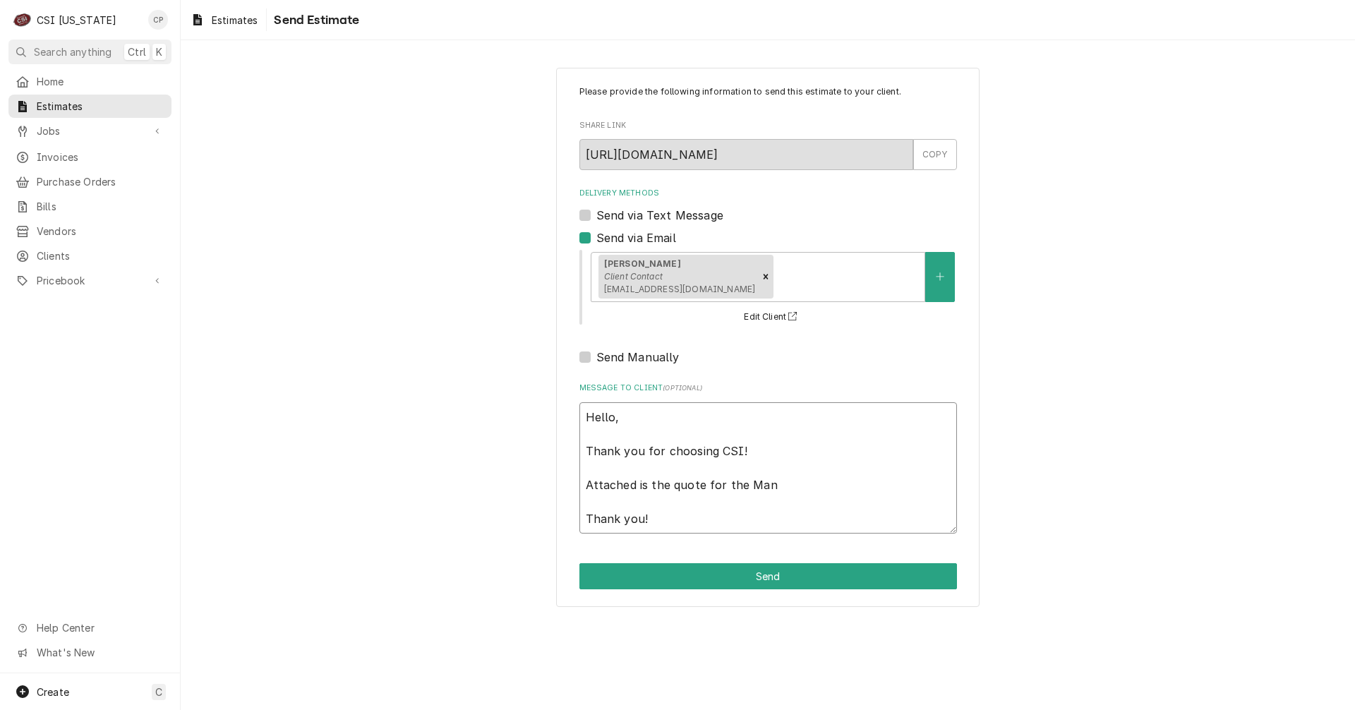
type textarea "Hello, Thank you for choosing CSI! Attached is the quote for the Ma Thank you!"
type textarea "x"
type textarea "Hello, Thank you for choosing CSI! Attached is the quote for the Mar Thank you!"
type textarea "x"
type textarea "Hello, Thank you for choosing CSI! Attached is the quote for the Mart Thank you!"
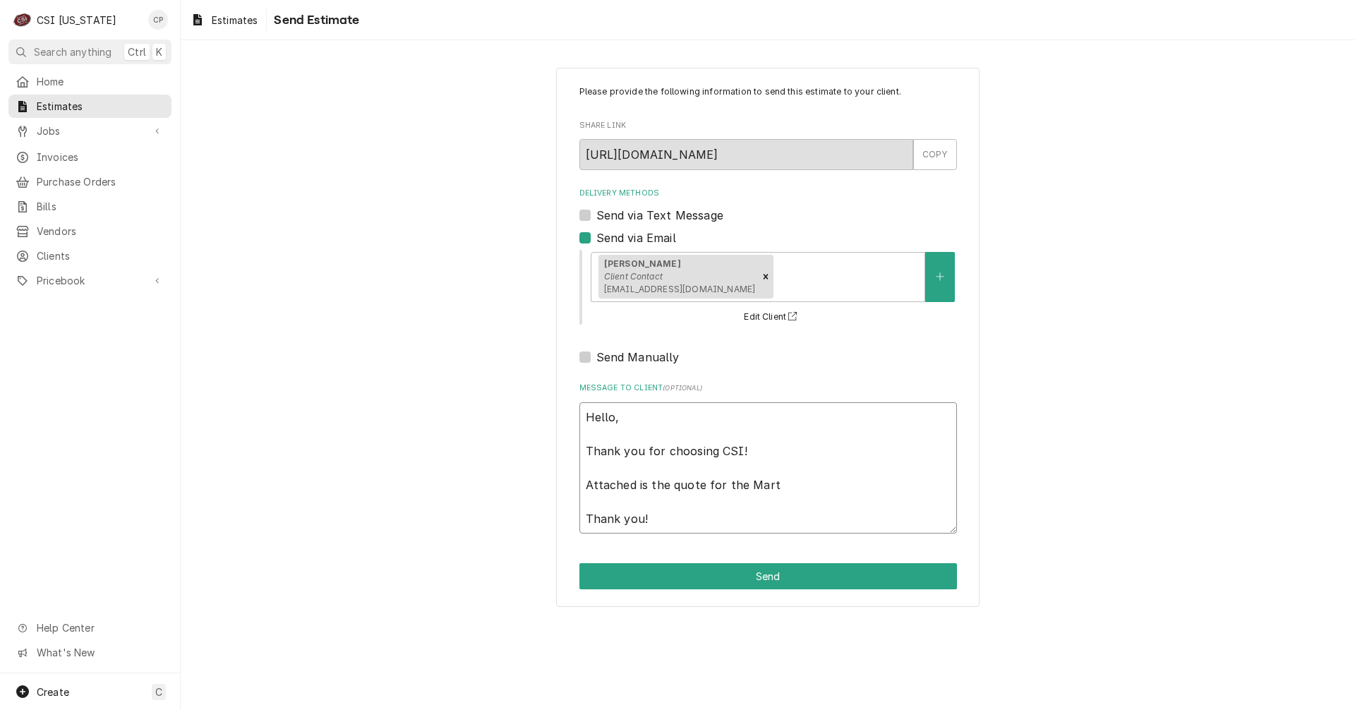
type textarea "x"
type textarea "Hello, Thank you for choosing CSI! Attached is the quote for the Marti Thank yo…"
type textarea "x"
type textarea "Hello, Thank you for choosing CSI! Attached is the quote for the Martin Thank y…"
type textarea "x"
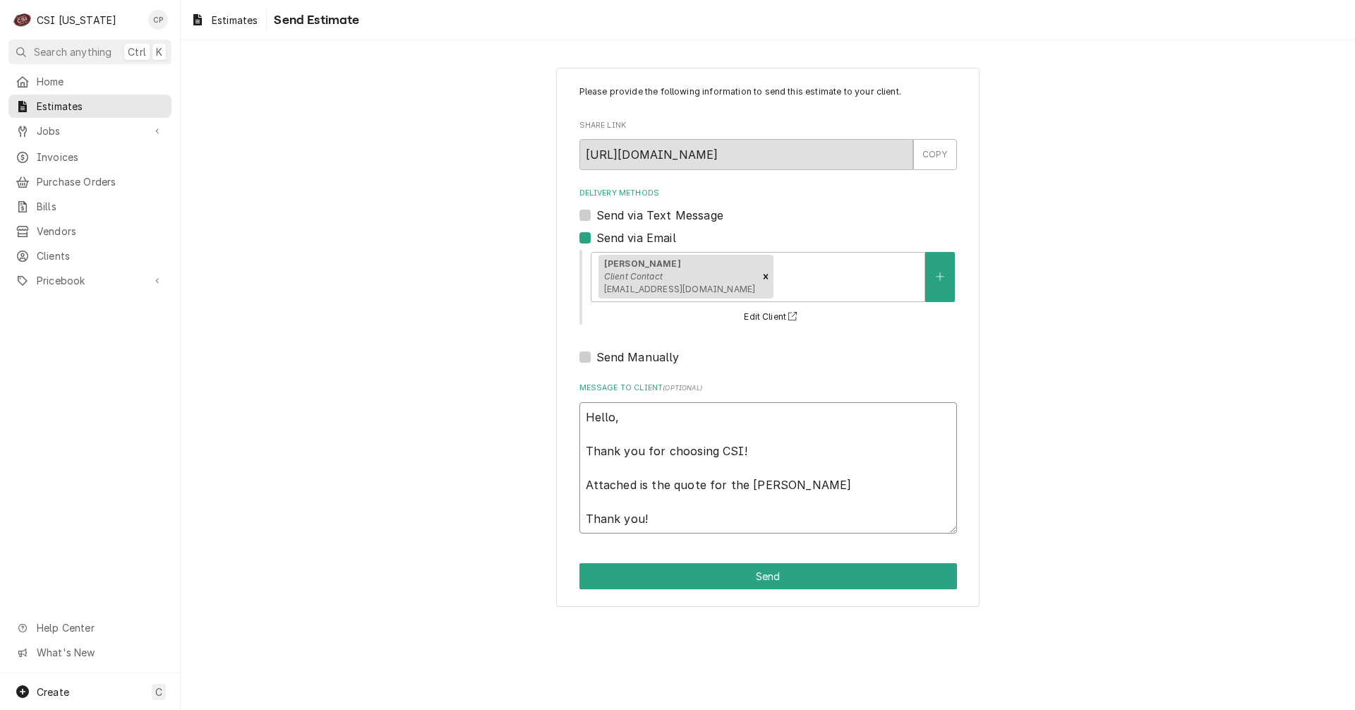
type textarea "Hello, Thank you for choosing CSI! Attached is the quote for the Martins Thank …"
type textarea "x"
type textarea "Hello, Thank you for choosing CSI! Attached is the quote for the Martinsv Thank…"
type textarea "x"
type textarea "Hello, Thank you for choosing CSI! Attached is the quote for the Martinsvi Than…"
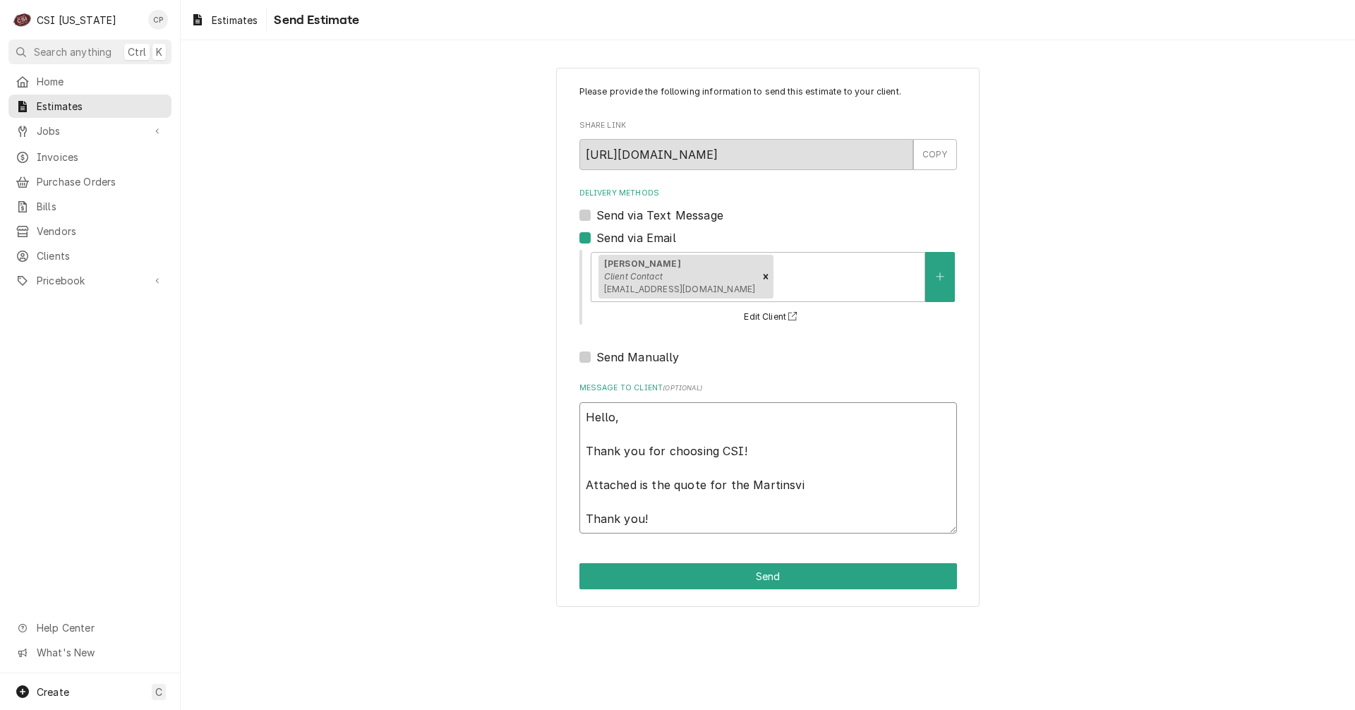
type textarea "x"
type textarea "Hello, Thank you for choosing CSI! Attached is the quote for the Martinsvil Tha…"
type textarea "x"
type textarea "Hello, Thank you for choosing CSI! Attached is the quote for the Martinsvill Th…"
type textarea "x"
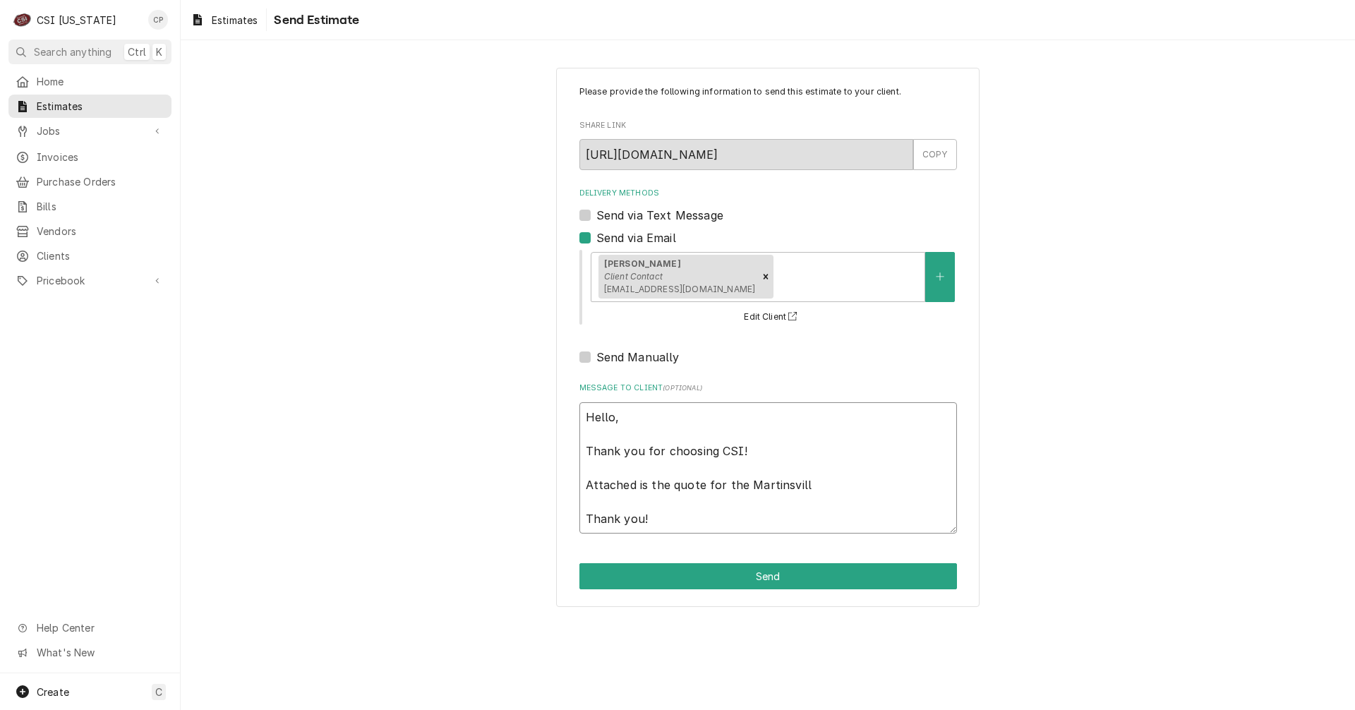
type textarea "Hello, Thank you for choosing CSI! Attached is the quote for the Martinsville T…"
type textarea "x"
type textarea "Hello, Thank you for choosing CSI! Attached is the quote for the Martinsville T…"
type textarea "x"
type textarea "Hello, Thank you for choosing CSI! Attached is the quote for the Martinsville E…"
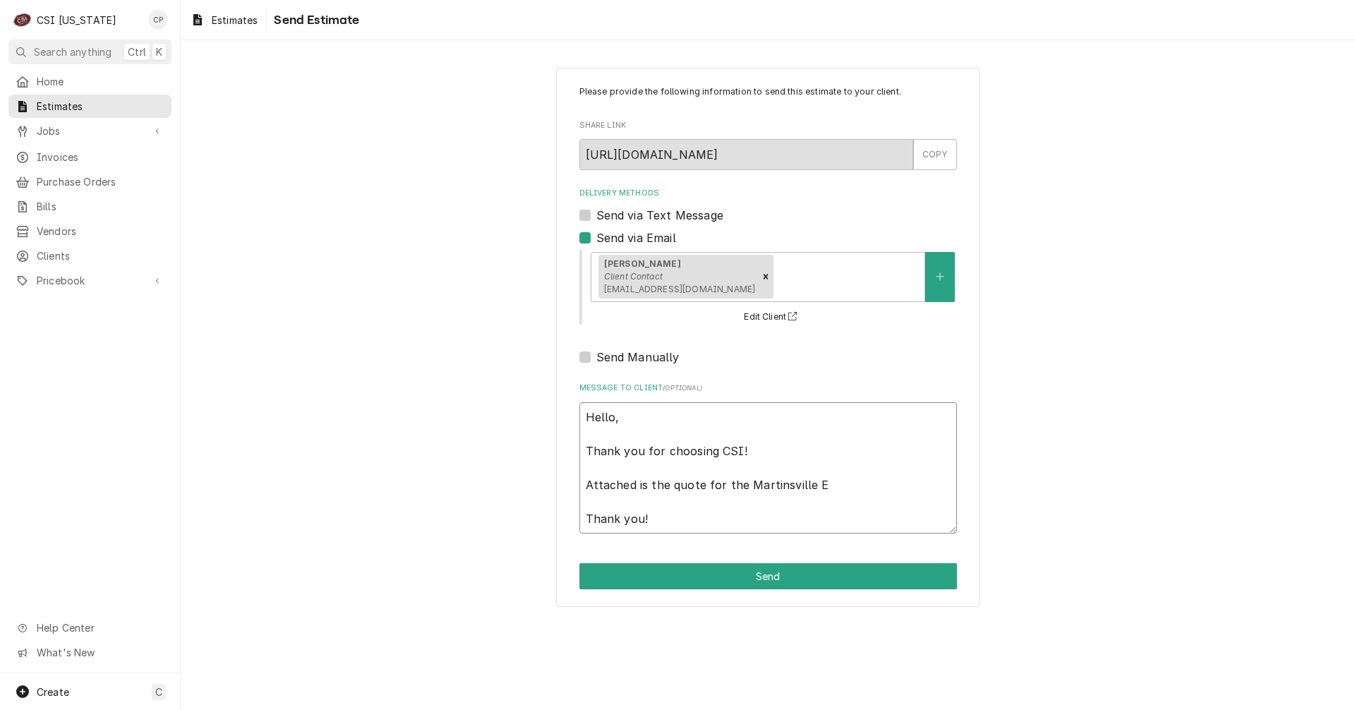
type textarea "x"
type textarea "Hello, Thank you for choosing CSI! Attached is the quote for the Martinsville E…"
type textarea "x"
type textarea "Hello, Thank you for choosing CSI! Attached is the quote for the Martinsville E…"
type textarea "x"
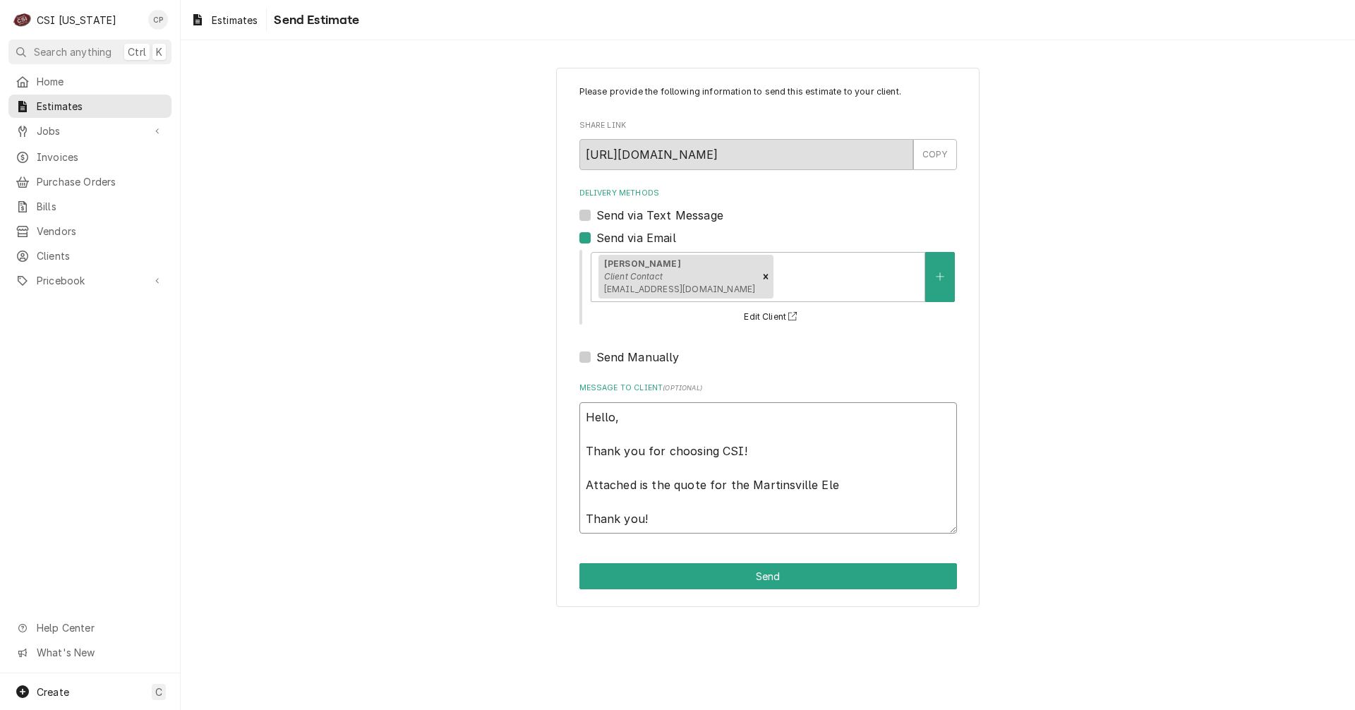
type textarea "Hello, Thank you for choosing CSI! Attached is the quote for the Martinsville E…"
type textarea "x"
type textarea "Hello, Thank you for choosing CSI! Attached is the quote for the Martinsville E…"
type textarea "x"
type textarea "Hello, Thank you for choosing CSI! Attached is the quote for the Martinsville E…"
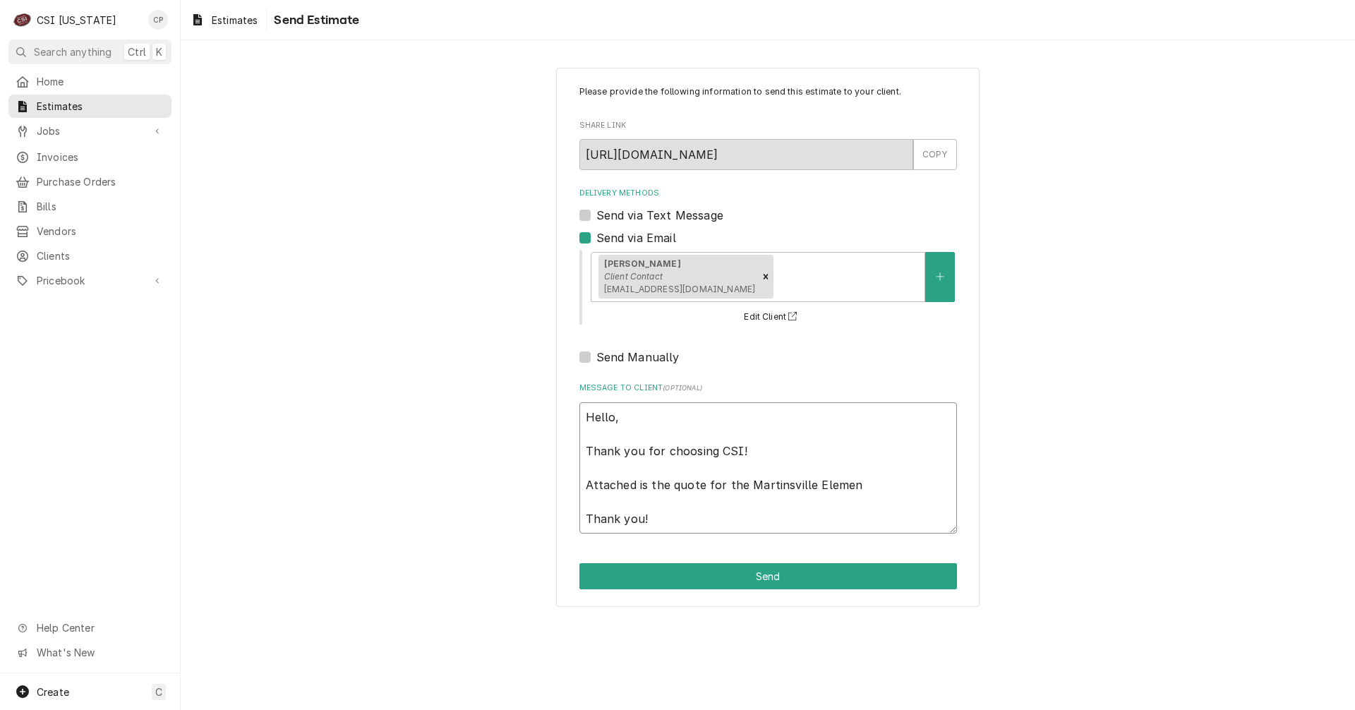
type textarea "x"
type textarea "Hello, Thank you for choosing CSI! Attached is the quote for the Martinsville E…"
type textarea "x"
type textarea "Hello, Thank you for choosing CSI! Attached is the quote for the Martinsville E…"
type textarea "x"
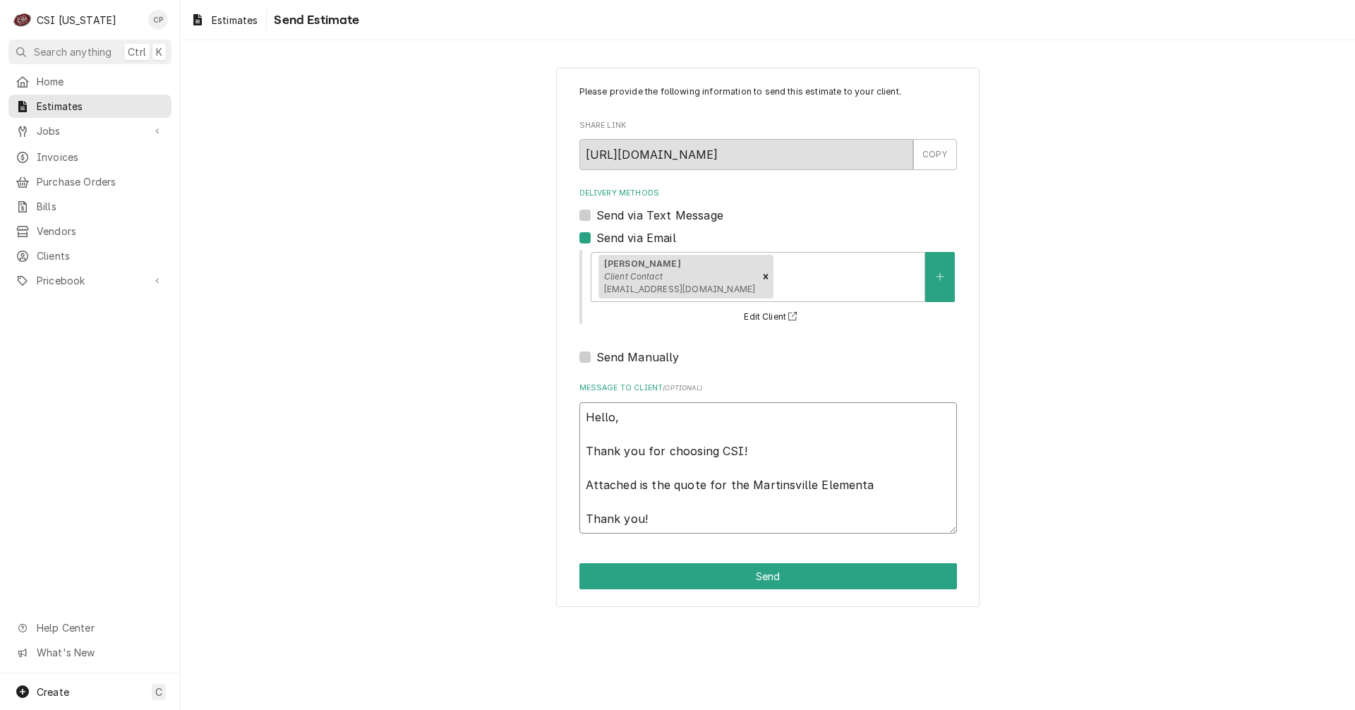
type textarea "Hello, Thank you for choosing CSI! Attached is the quote for the Martinsville E…"
type textarea "x"
type textarea "Hello, Thank you for choosing CSI! Attached is the quote for the Martinsville E…"
type textarea "x"
type textarea "Hello, Thank you for choosing CSI! Attached is the quote for the Martinsville E…"
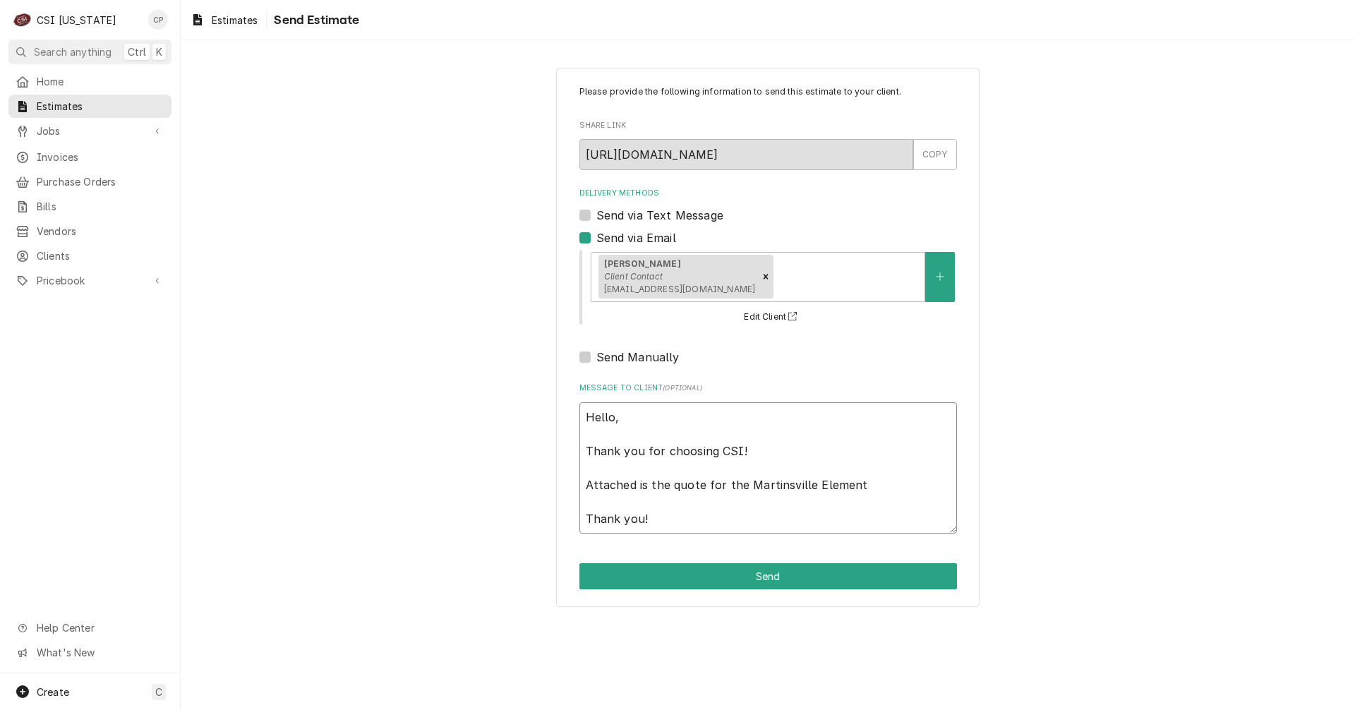
type textarea "x"
type textarea "Hello, Thank you for choosing CSI! Attached is the quote for the Martinsville E…"
type textarea "x"
type textarea "Hello, Thank you for choosing CSI! Attached is the quote for the Martinsville E…"
type textarea "x"
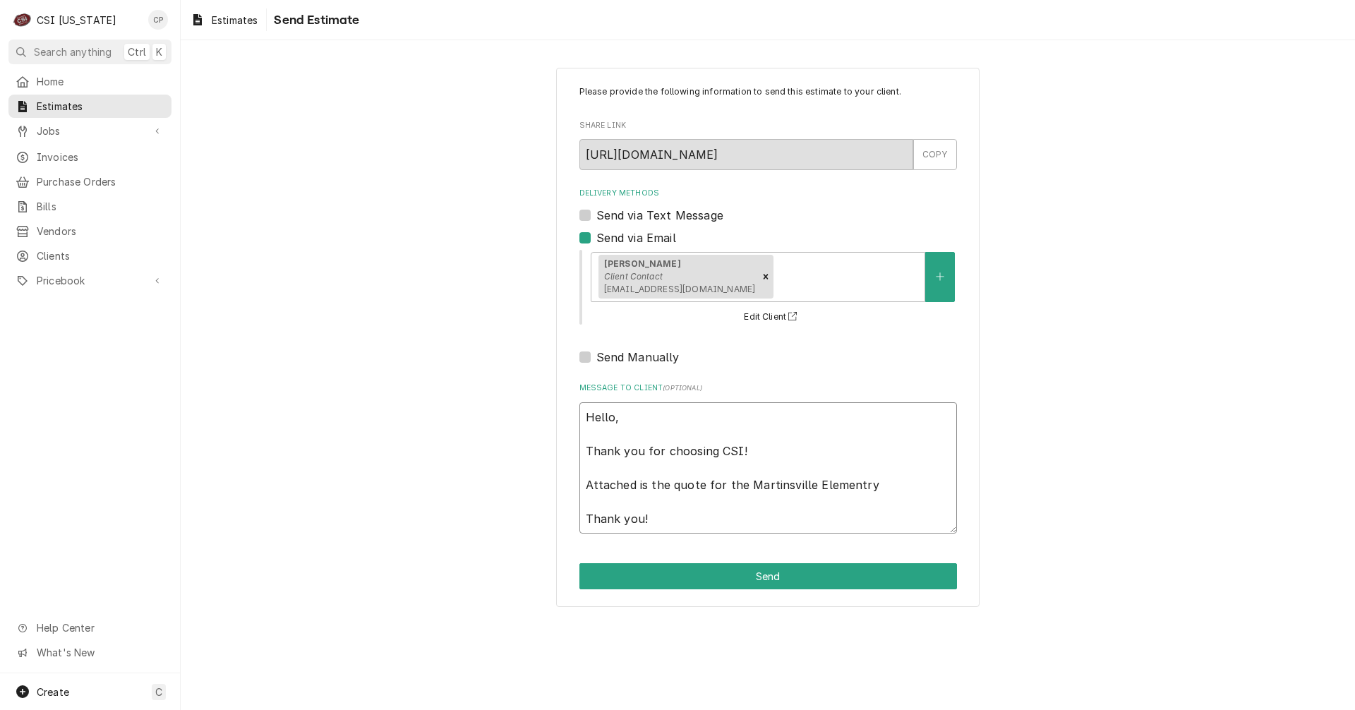
type textarea "Hello, Thank you for choosing CSI! Attached is the quote for the Martinsville E…"
type textarea "x"
type textarea "Hello, Thank you for choosing CSI! Attached is the quote for the Martinsville E…"
type textarea "x"
type textarea "Hello, Thank you for choosing CSI! Attached is the quote for the Martinsville E…"
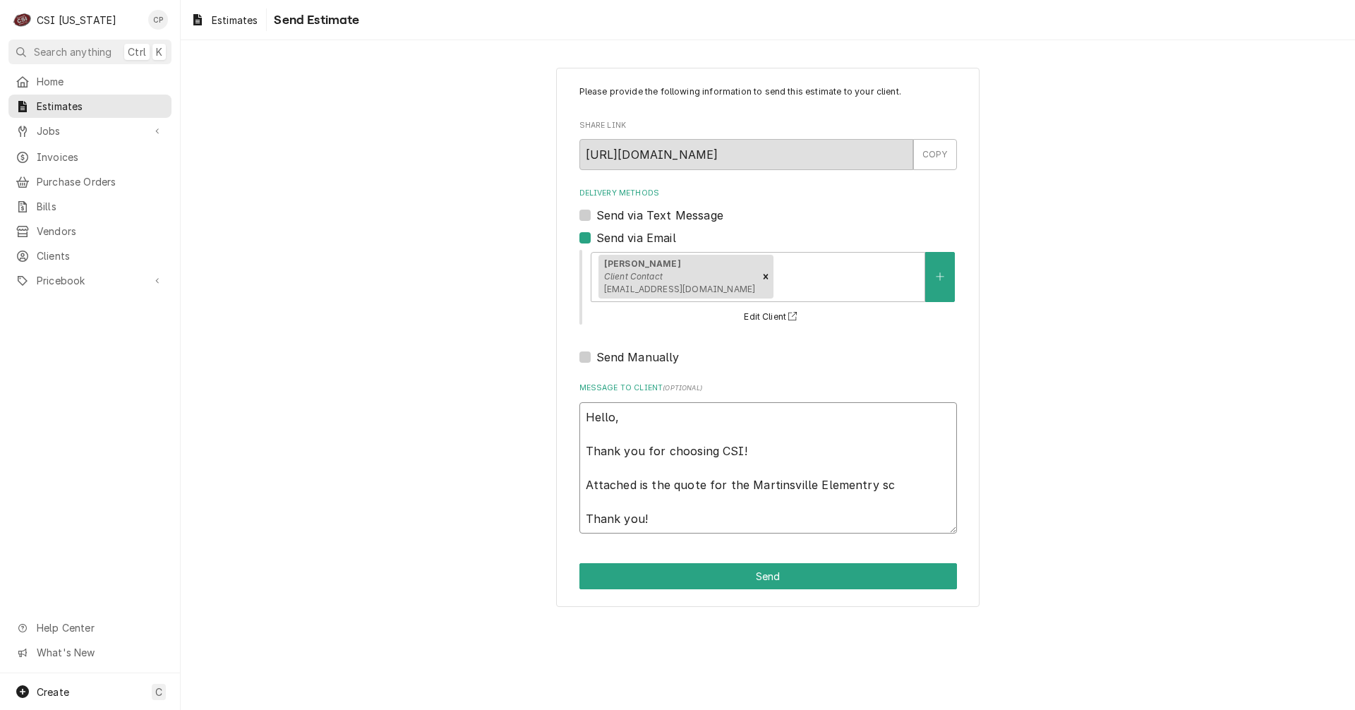
type textarea "x"
type textarea "Hello, Thank you for choosing CSI! Attached is the quote for the Martinsville E…"
type textarea "x"
type textarea "Hello, Thank you for choosing CSI! Attached is the quote for the Martinsville E…"
type textarea "x"
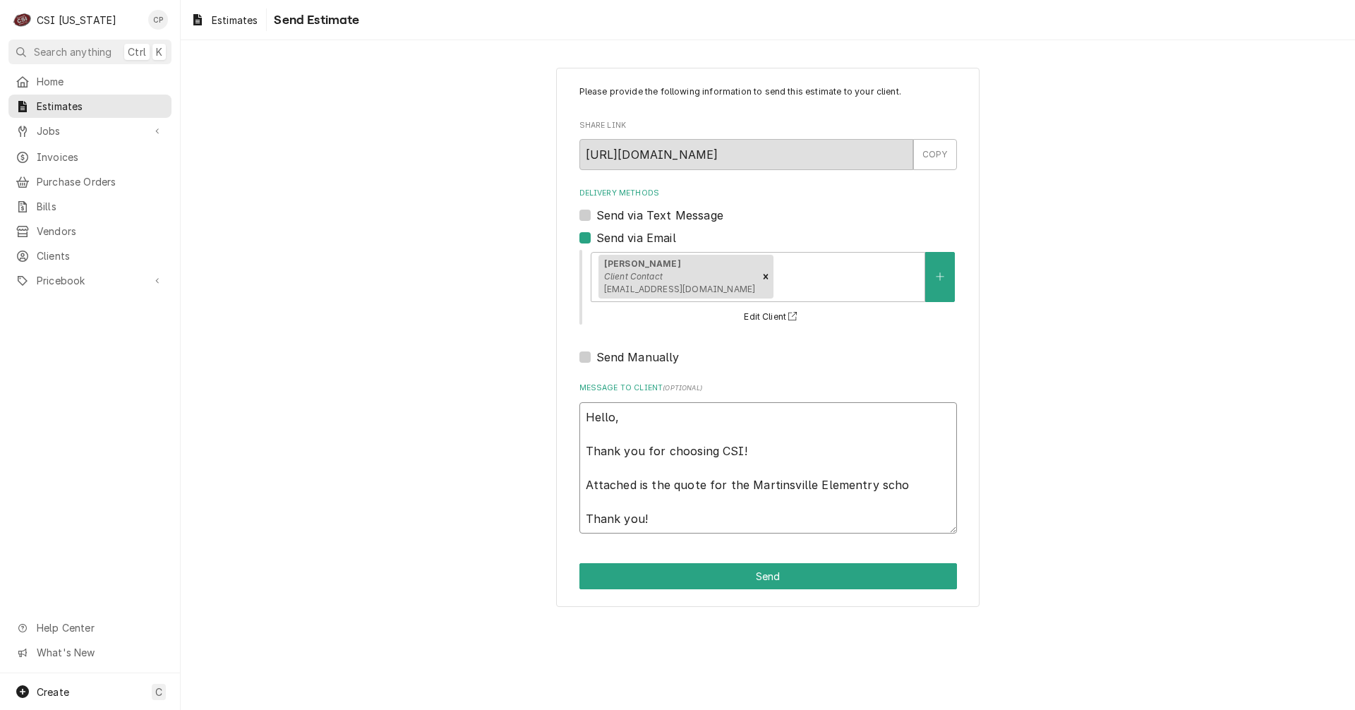
type textarea "Hello, Thank you for choosing CSI! Attached is the quote for the Martinsville E…"
type textarea "x"
type textarea "Hello, Thank you for choosing CSI! Attached is the quote for the Martinsville E…"
type textarea "x"
type textarea "Hello, Thank you for choosing CSI! Attached is the quote for the Martinsville E…"
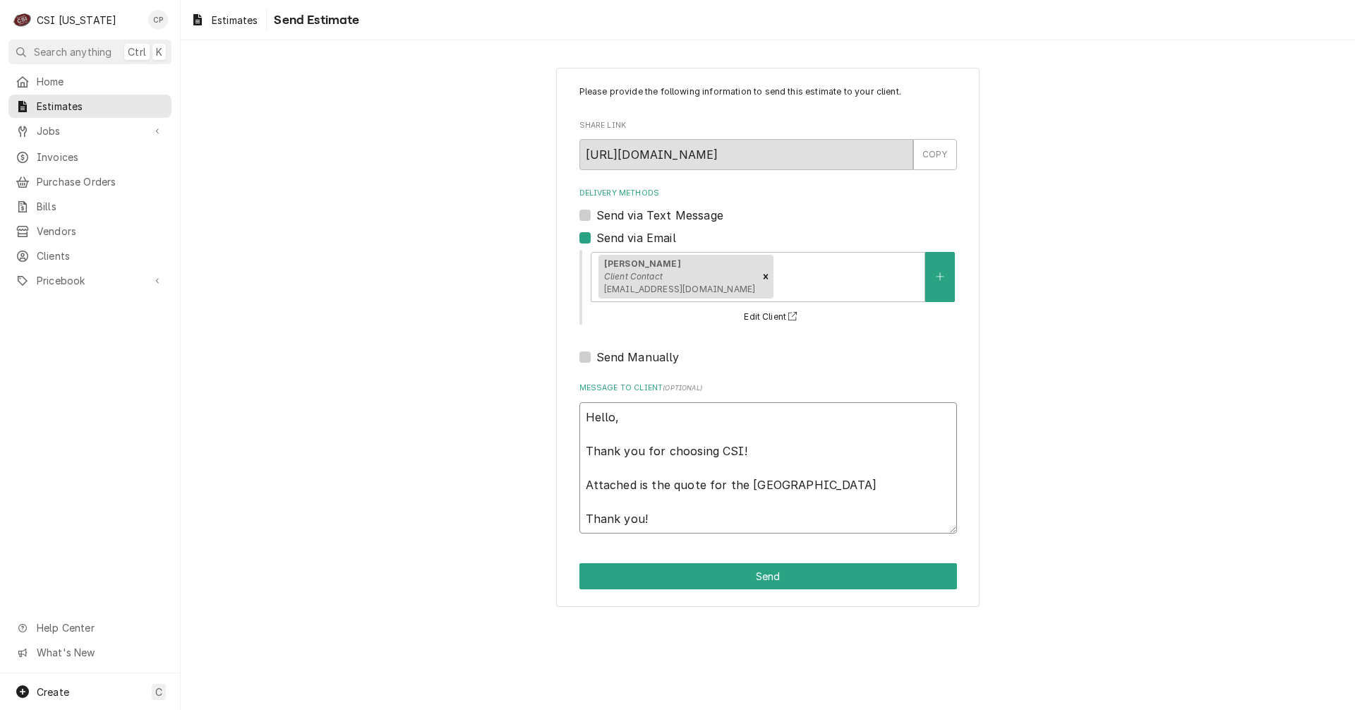
click at [913, 482] on textarea "Hello, Thank you for choosing CSI! Attached is the quote for the Martinsville E…" at bounding box center [769, 467] width 378 height 131
type textarea "x"
type textarea "Hello, Thank you for choosing CSI! Attached is the quote for the Martinsville E…"
type textarea "x"
type textarea "Hello, Thank you for choosing CSI! Attached is the quote for the Martinsville E…"
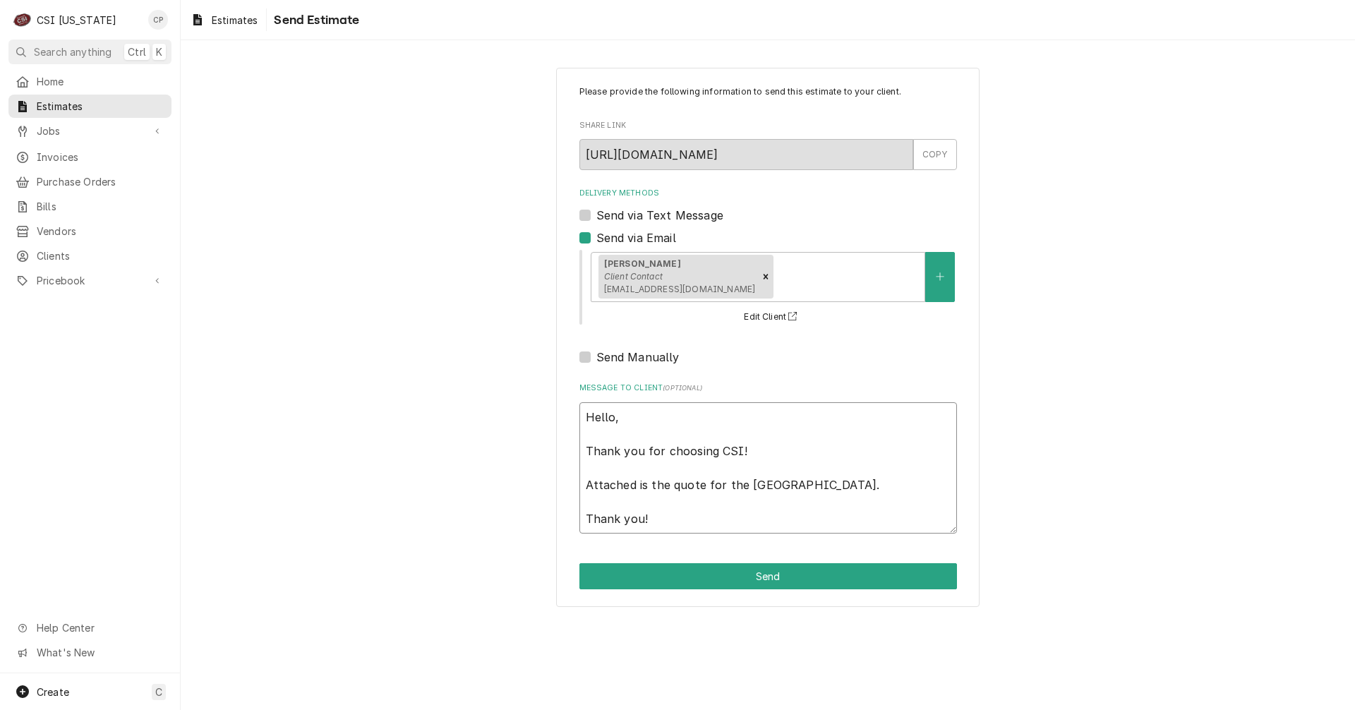
type textarea "x"
type textarea "Hello, Thank you for choosing CSI! Attached is the quote for the Martinsville E…"
type textarea "x"
type textarea "Hello, Thank you for choosing CSI! Attached is the quote for the Martinsville E…"
type textarea "x"
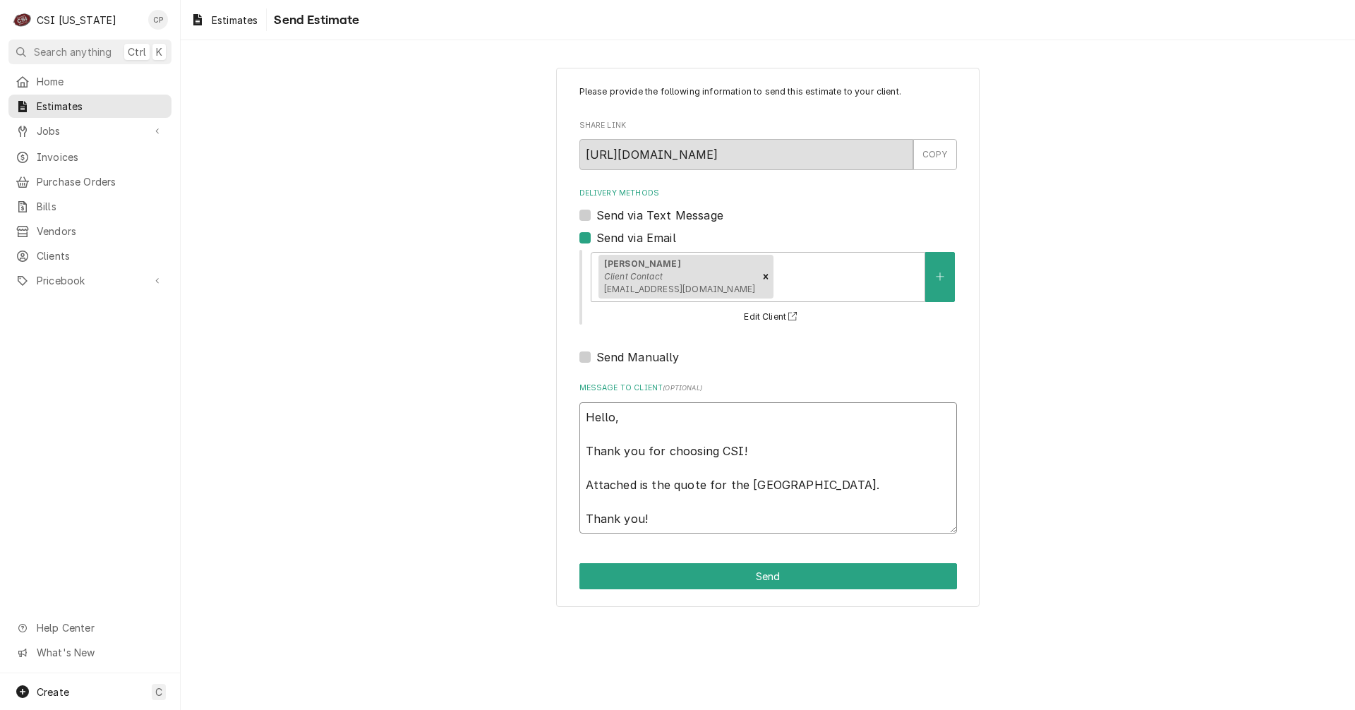
type textarea "Hello, Thank you for choosing CSI! Attached is the quote for the Martinsville E…"
type textarea "x"
type textarea "Hello, Thank you for choosing CSI! Attached is the quote for the Martinsville E…"
type textarea "x"
type textarea "Hello, Thank you for choosing CSI! Attached is the quote for the Martinsville E…"
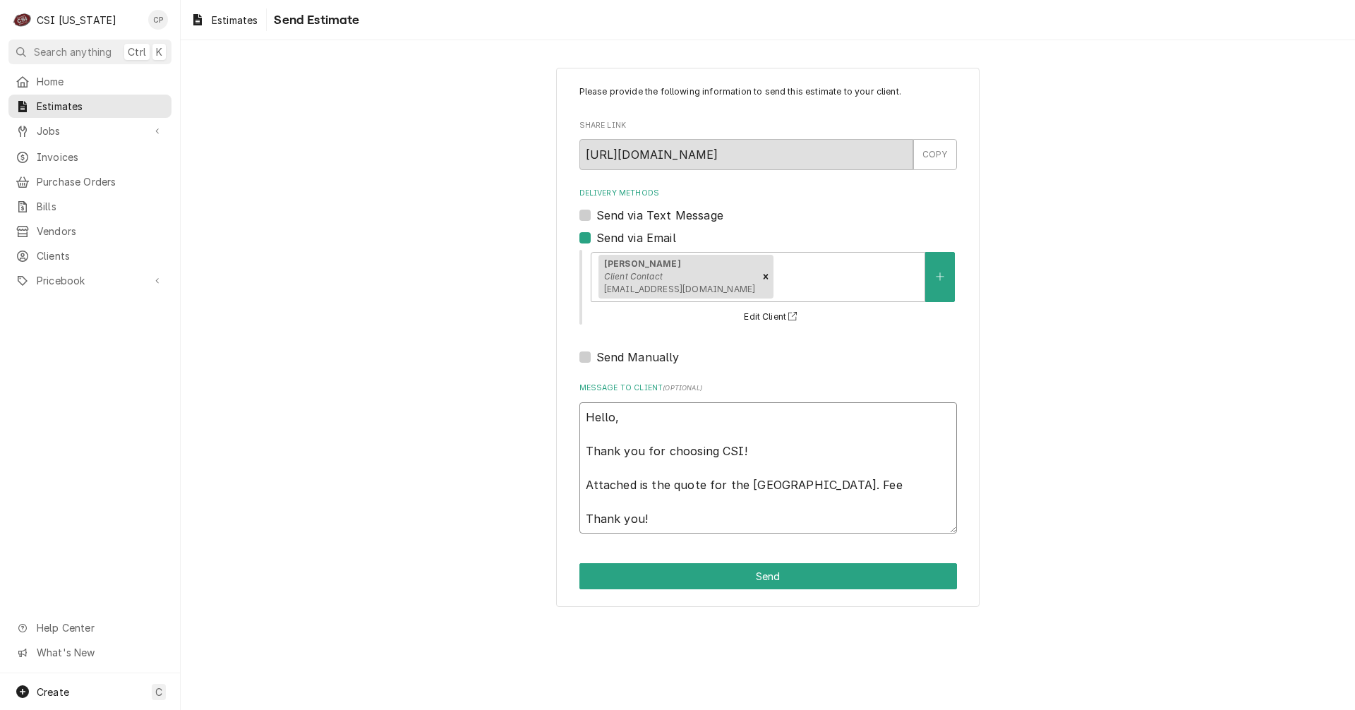
type textarea "x"
type textarea "Hello, Thank you for choosing CSI! Attached is the quote for the Martinsville E…"
type textarea "x"
type textarea "Hello, Thank you for choosing CSI! Attached is the quote for the Martinsville E…"
type textarea "x"
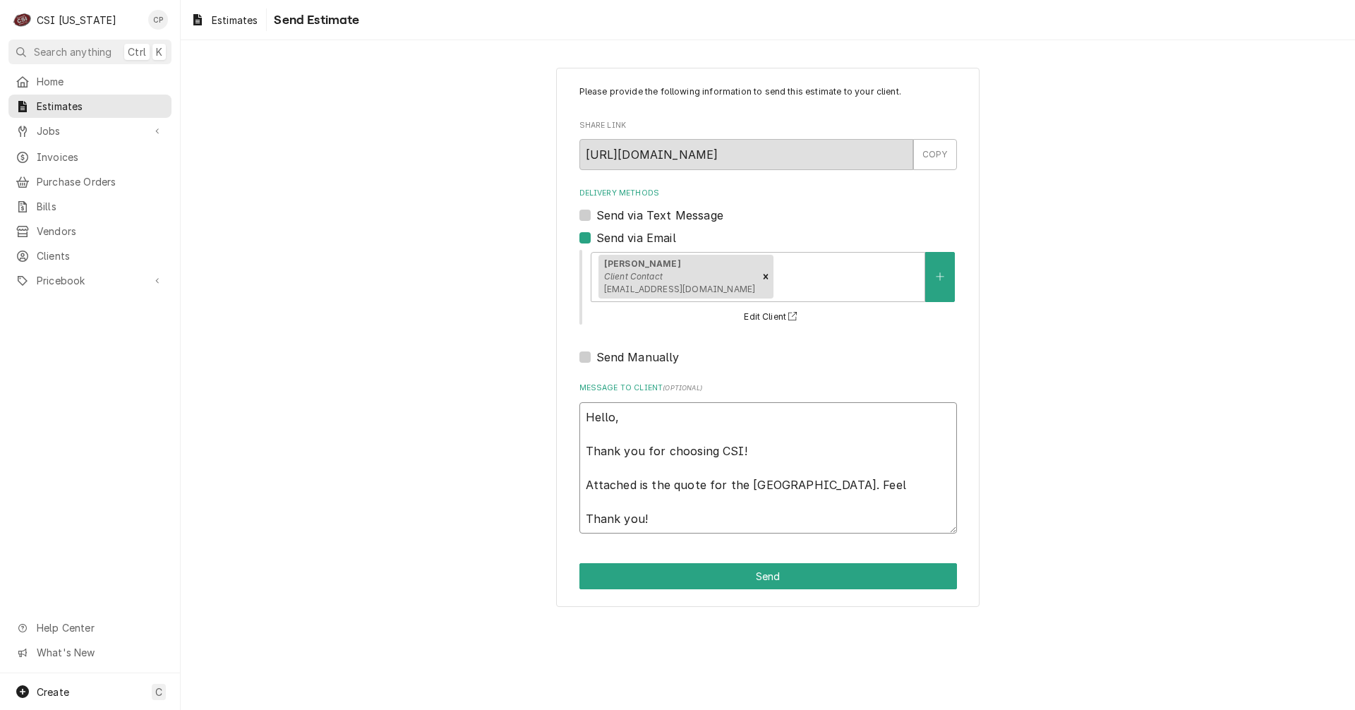
type textarea "Hello, Thank you for choosing CSI! Attached is the quote for the Martinsville E…"
type textarea "x"
type textarea "Hello, Thank you for choosing CSI! Attached is the quote for the Martinsville E…"
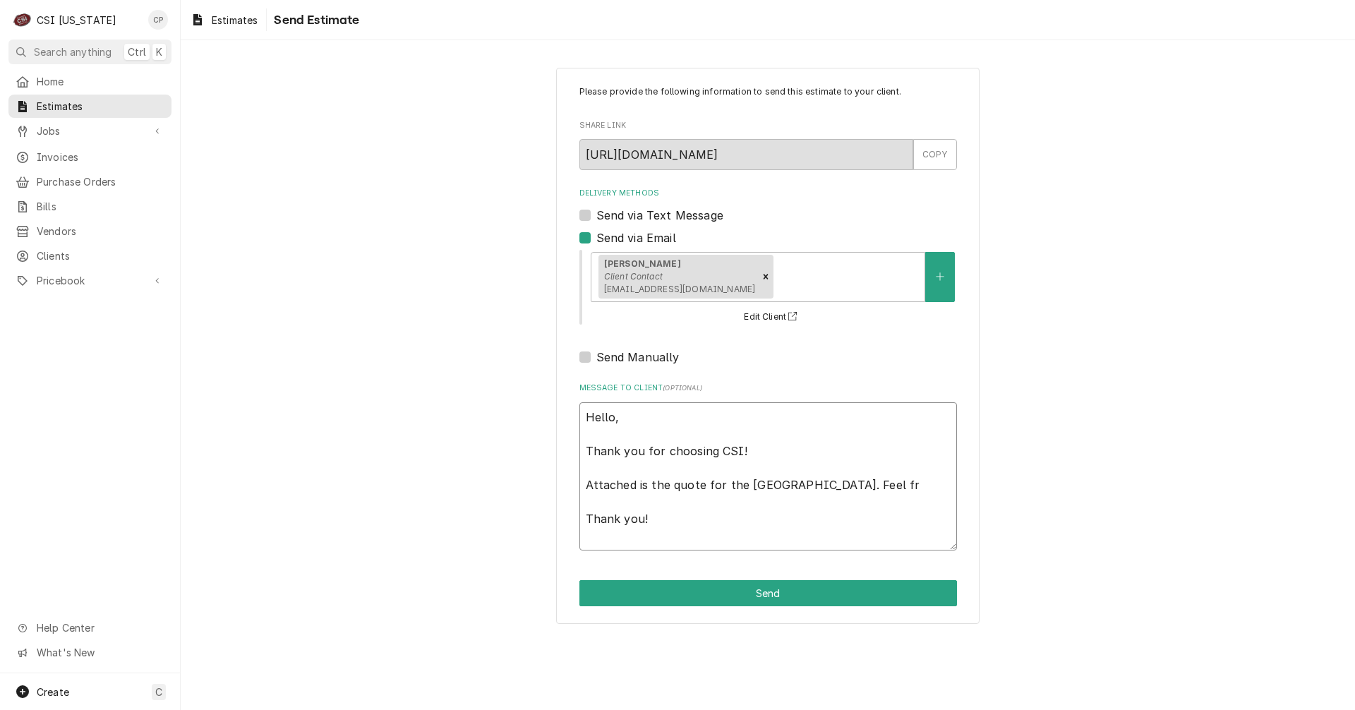
type textarea "x"
type textarea "Hello, Thank you for choosing CSI! Attached is the quote for the Martinsville E…"
type textarea "x"
type textarea "Hello, Thank you for choosing CSI! Attached is the quote for the Martinsville E…"
type textarea "x"
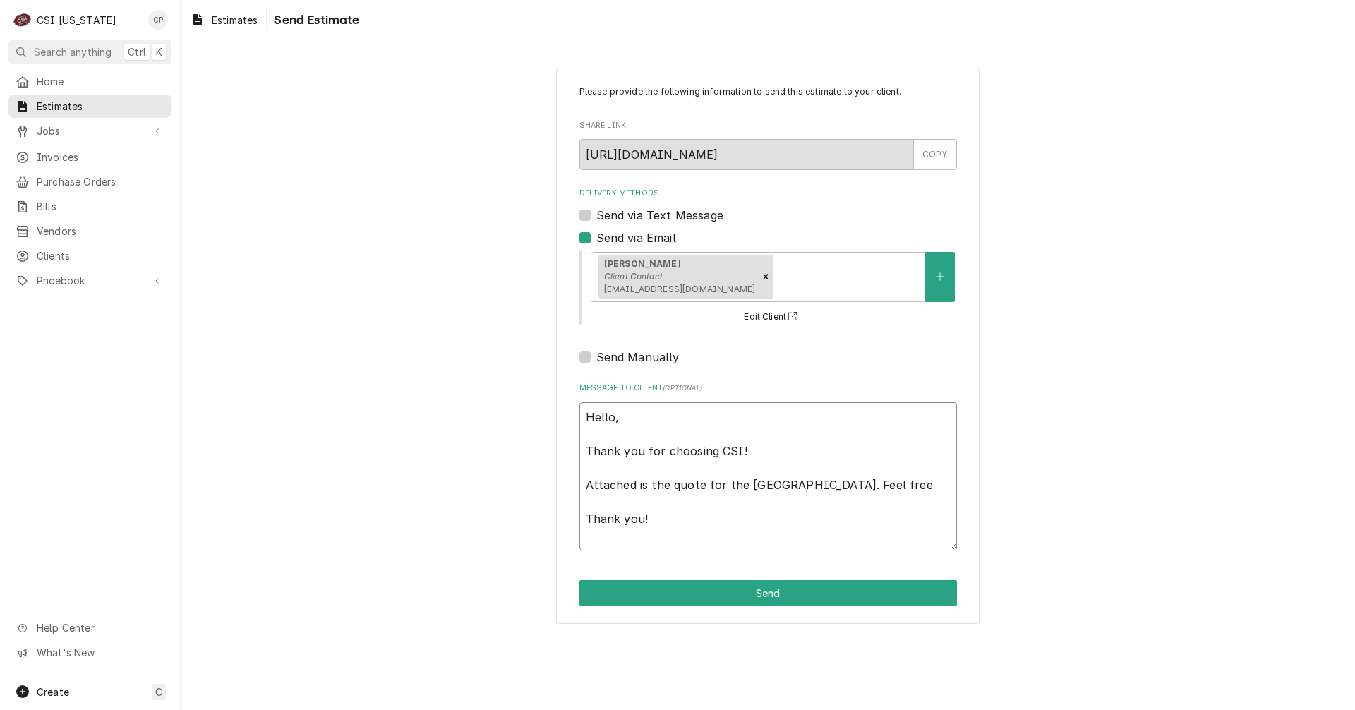
type textarea "Hello, Thank you for choosing CSI! Attached is the quote for the Martinsville E…"
type textarea "x"
type textarea "Hello, Thank you for choosing CSI! Attached is the quote for the Martinsville E…"
type textarea "x"
type textarea "Hello, Thank you for choosing CSI! Attached is the quote for the Martinsville E…"
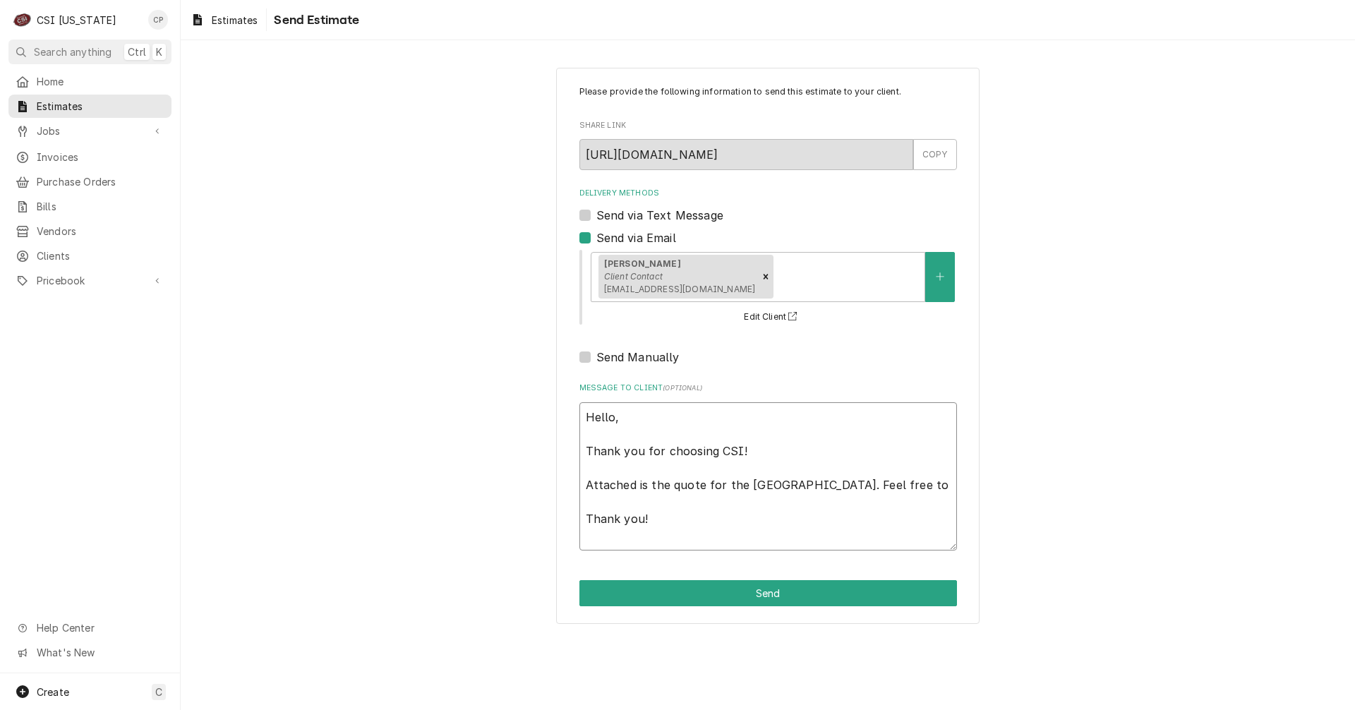
type textarea "x"
type textarea "Hello, Thank you for choosing CSI! Attached is the quote for the Martinsville E…"
type textarea "x"
type textarea "Hello, Thank you for choosing CSI! Attached is the quote for the Martinsville E…"
type textarea "x"
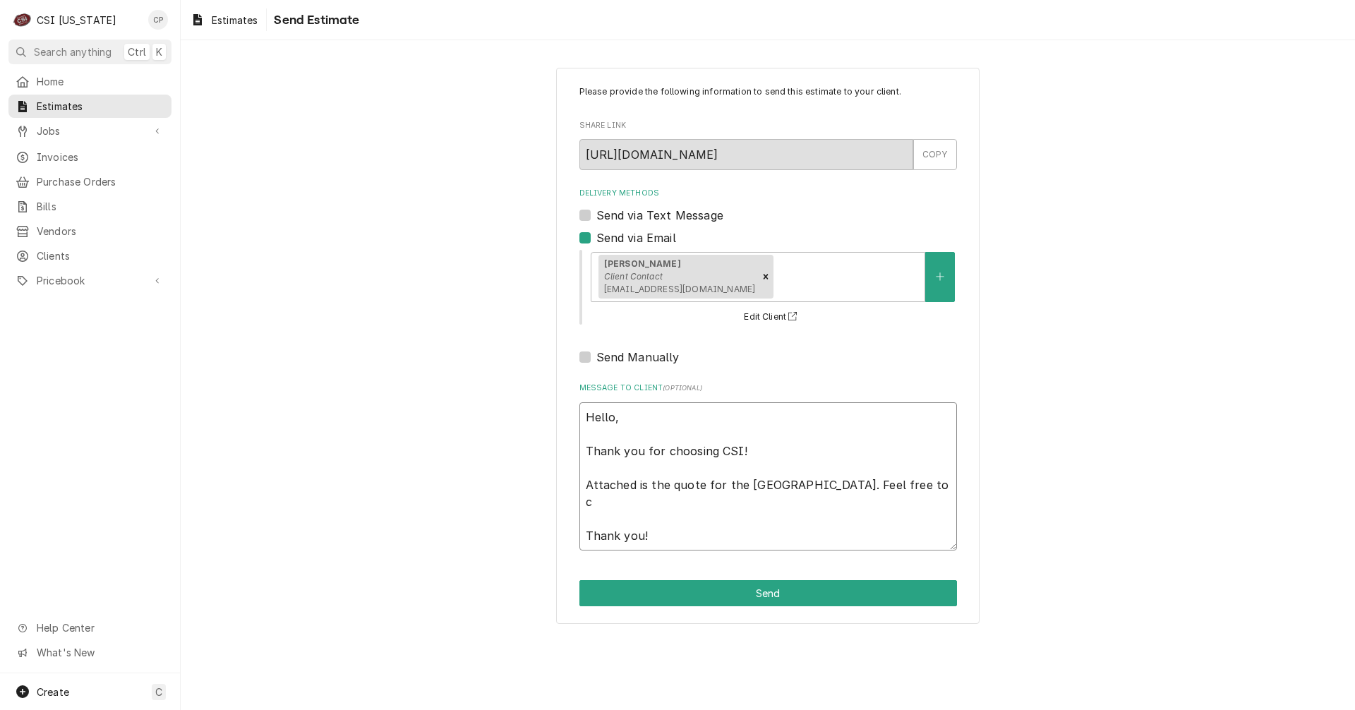
type textarea "Hello, Thank you for choosing CSI! Attached is the quote for the Martinsville E…"
type textarea "x"
type textarea "Hello, Thank you for choosing CSI! Attached is the quote for the Martinsville E…"
type textarea "x"
type textarea "Hello, Thank you for choosing CSI! Attached is the quote for the Martinsville E…"
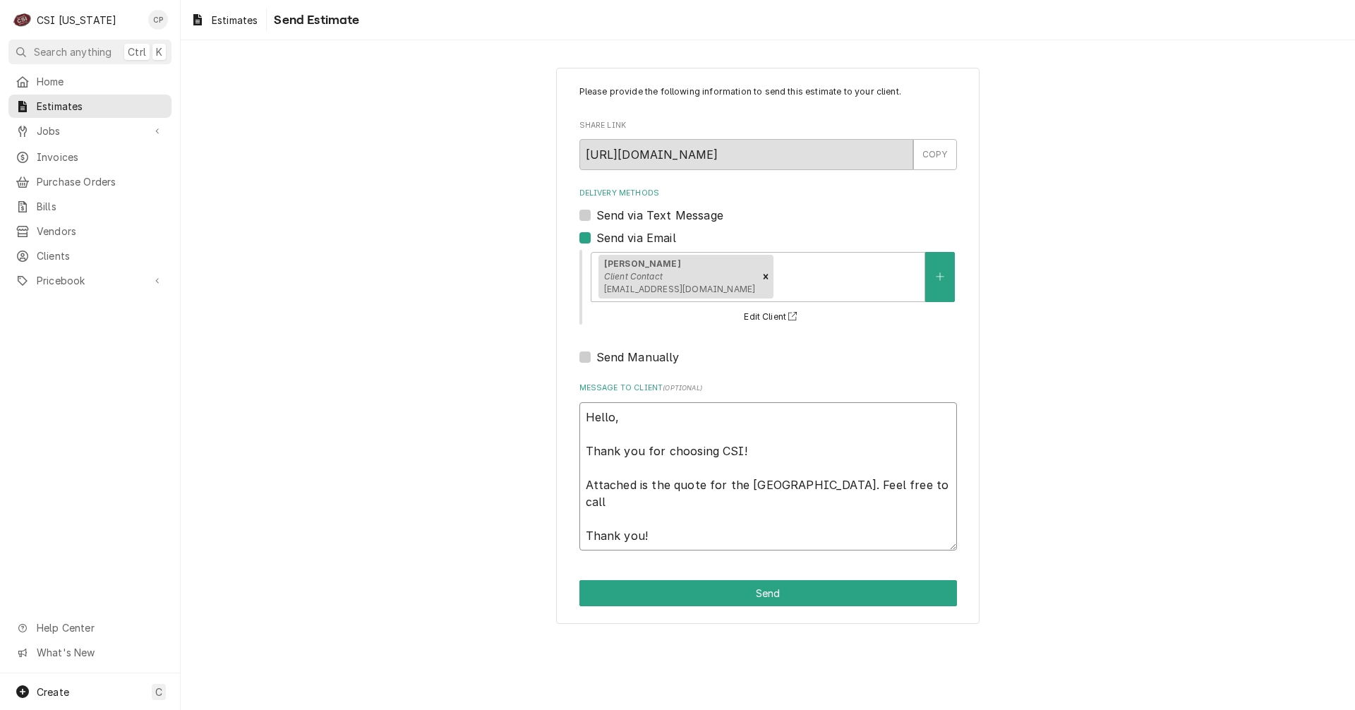
type textarea "x"
type textarea "Hello, Thank you for choosing CSI! Attached is the quote for the Martinsville E…"
type textarea "x"
type textarea "Hello, Thank you for choosing CSI! Attached is the quote for the Martinsville E…"
type textarea "x"
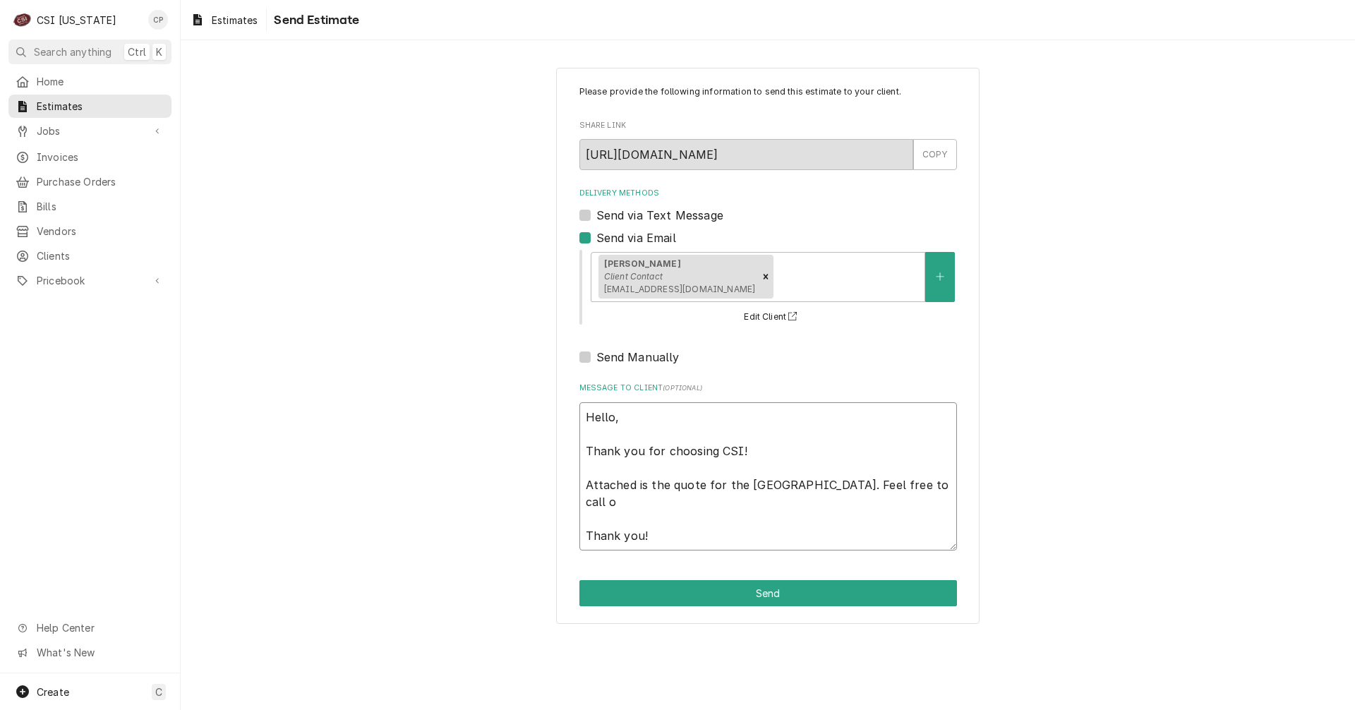
type textarea "Hello, Thank you for choosing CSI! Attached is the quote for the Martinsville E…"
type textarea "x"
type textarea "Hello, Thank you for choosing CSI! Attached is the quote for the Martinsville E…"
type textarea "x"
type textarea "Hello, Thank you for choosing CSI! Attached is the quote for the Martinsville E…"
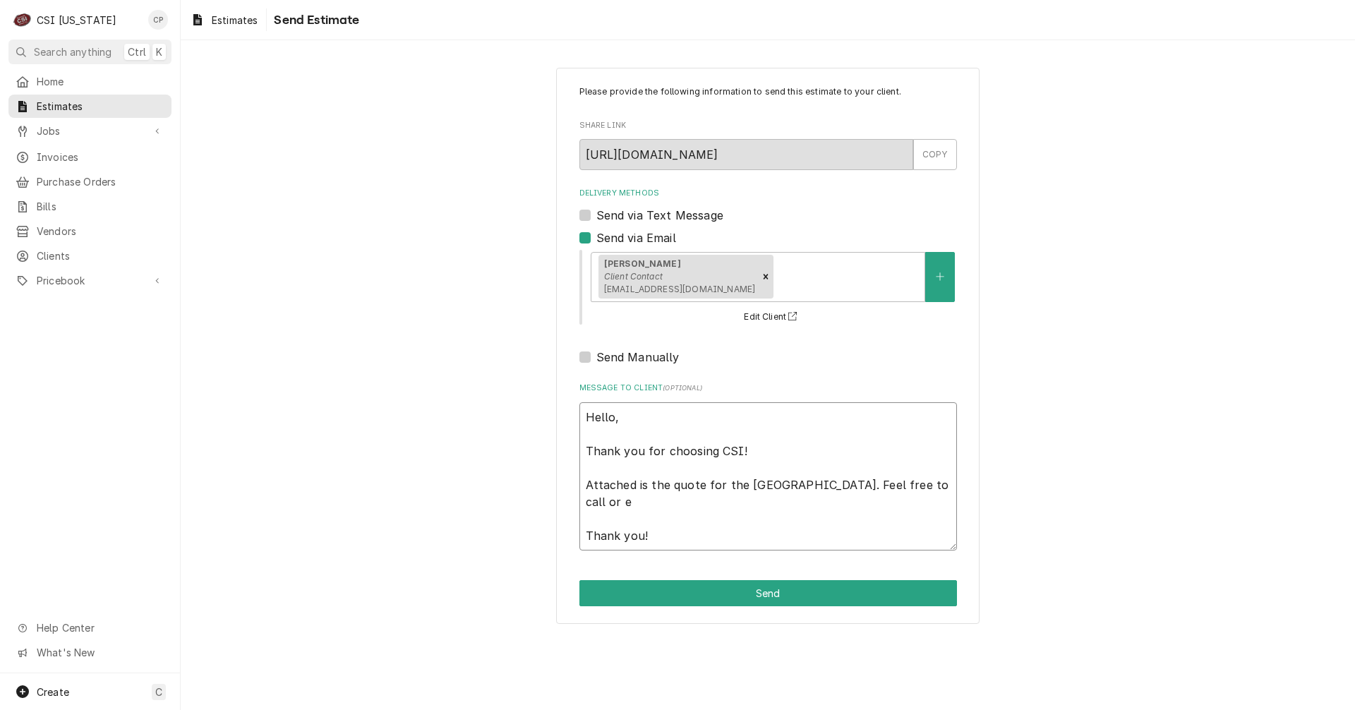
type textarea "x"
type textarea "Hello, Thank you for choosing CSI! Attached is the quote for the Martinsville E…"
type textarea "x"
type textarea "Hello, Thank you for choosing CSI! Attached is the quote for the Martinsville E…"
type textarea "x"
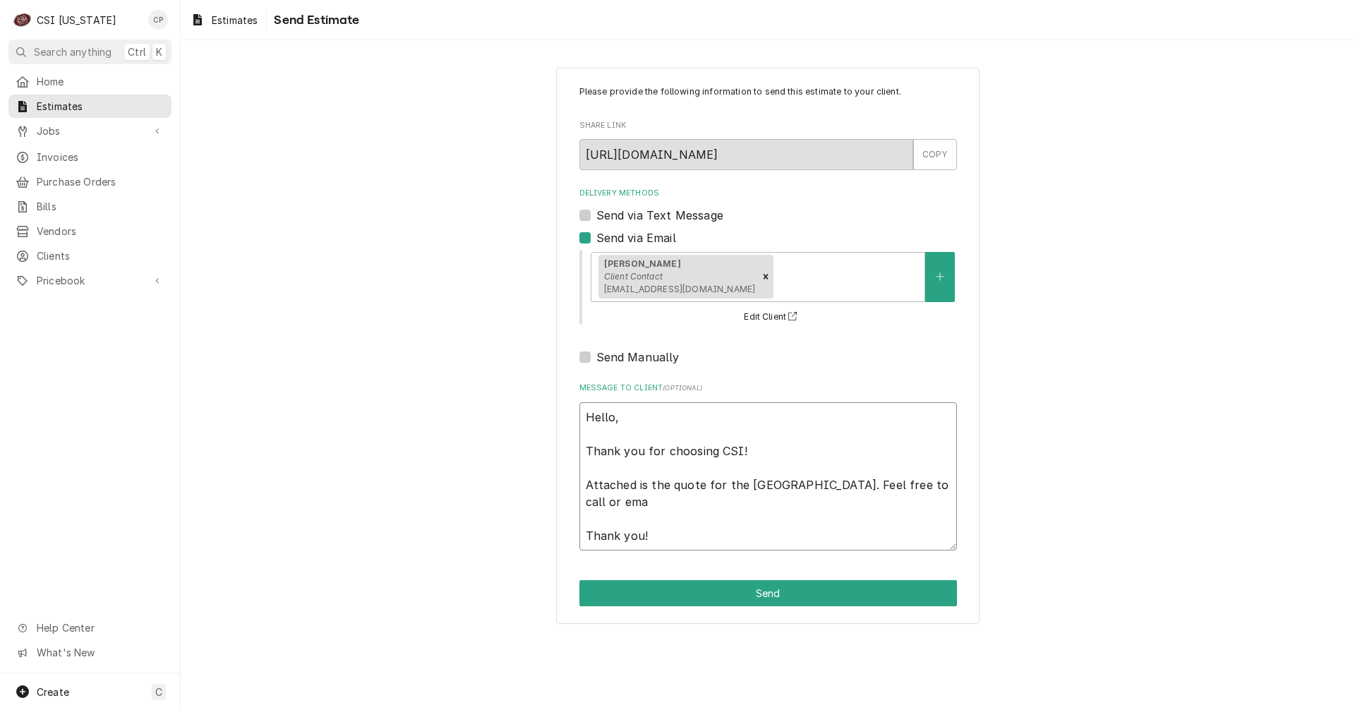
type textarea "Hello, Thank you for choosing CSI! Attached is the quote for the Martinsville E…"
type textarea "x"
type textarea "Hello, Thank you for choosing CSI! Attached is the quote for the Martinsville E…"
type textarea "x"
type textarea "Hello, Thank you for choosing CSI! Attached is the quote for the Martinsville E…"
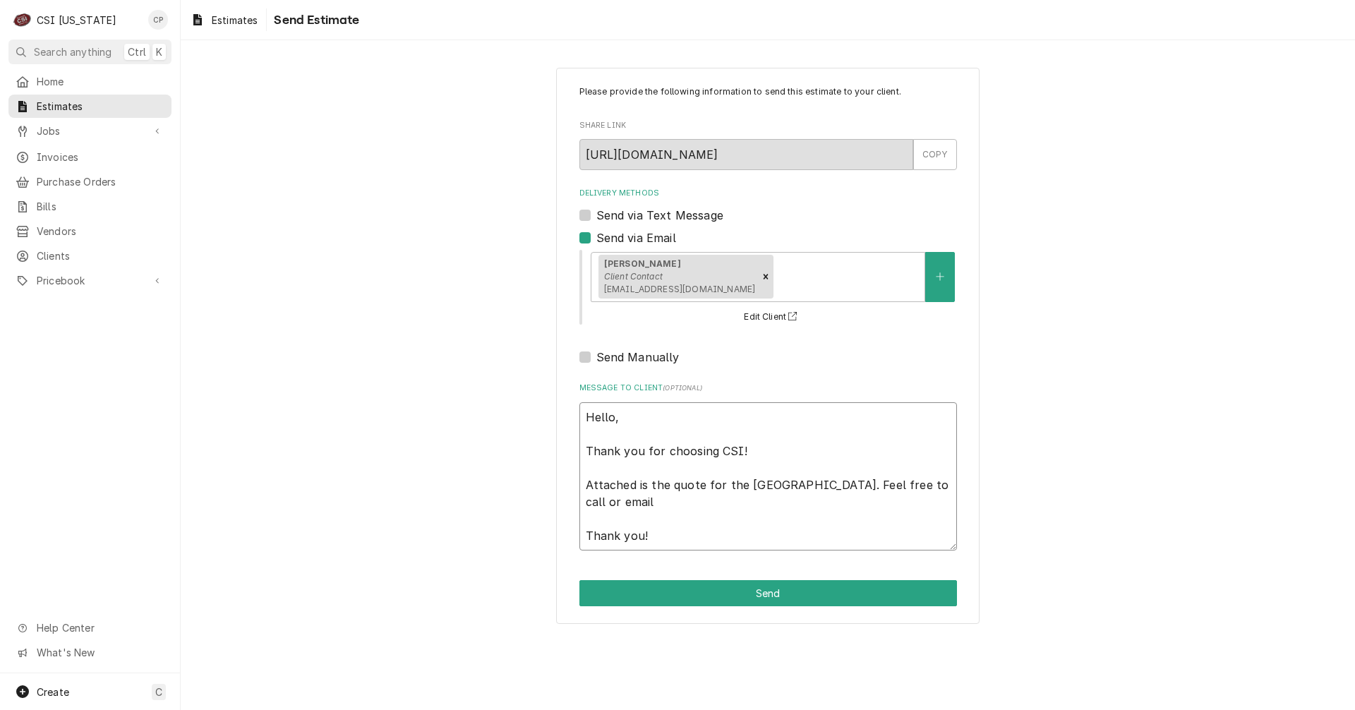
type textarea "x"
type textarea "Hello, Thank you for choosing CSI! Attached is the quote for the Martinsville E…"
type textarea "x"
type textarea "Hello, Thank you for choosing CSI! Attached is the quote for the Martinsville E…"
type textarea "x"
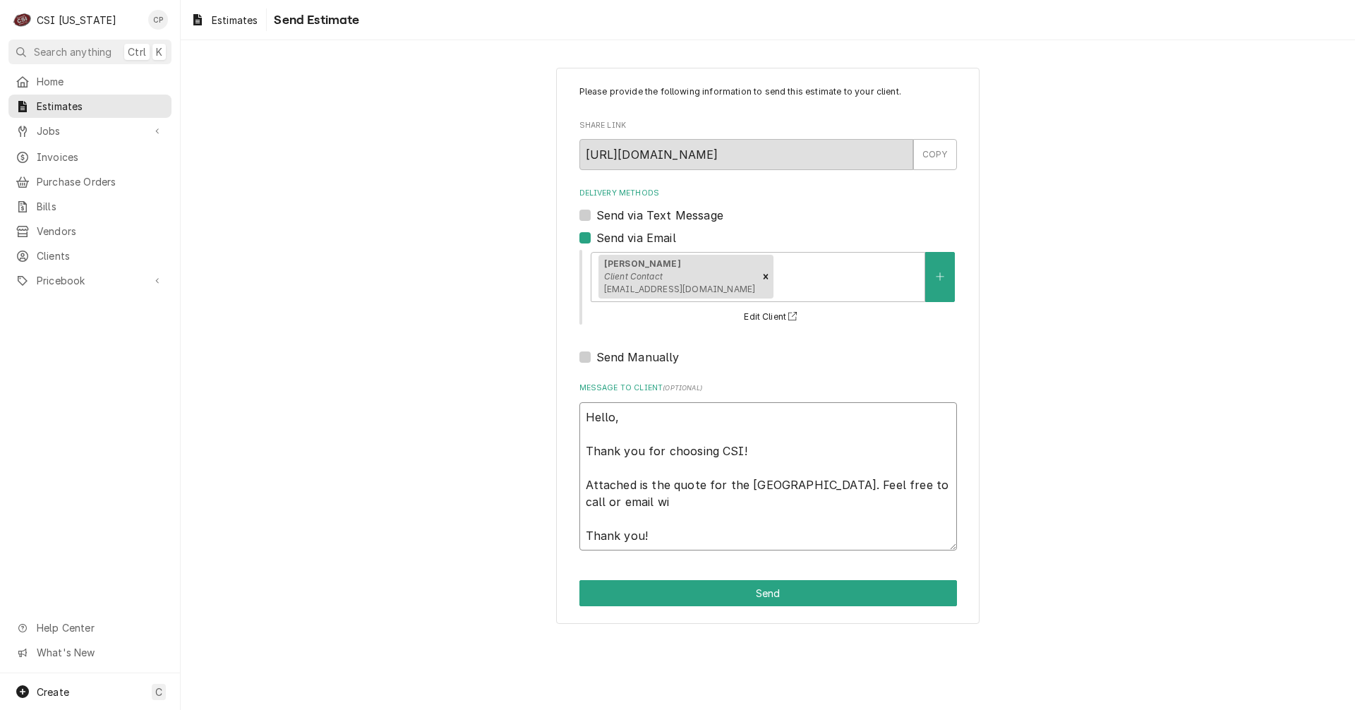
type textarea "Hello, Thank you for choosing CSI! Attached is the quote for the Martinsville E…"
type textarea "x"
type textarea "Hello, Thank you for choosing CSI! Attached is the quote for the Martinsville E…"
type textarea "x"
type textarea "Hello, Thank you for choosing CSI! Attached is the quote for the Martinsville E…"
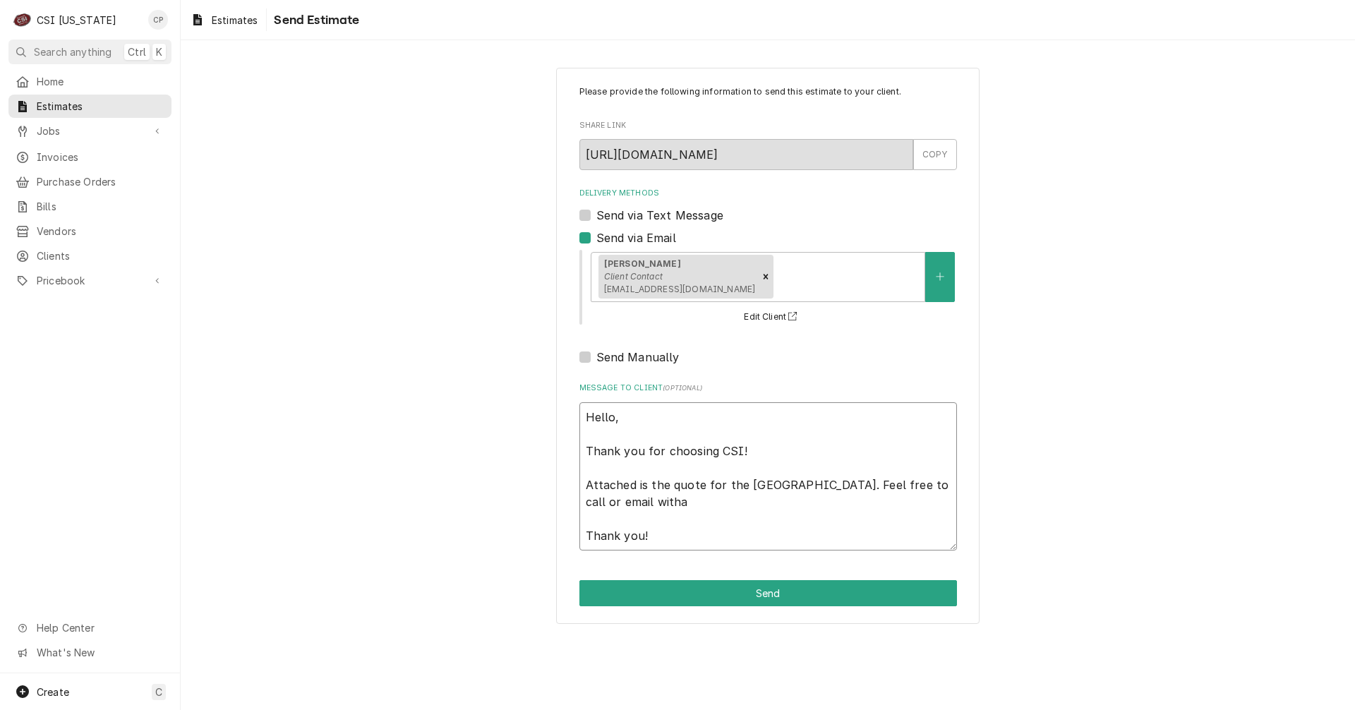
type textarea "x"
type textarea "Hello, Thank you for choosing CSI! Attached is the quote for the Martinsville E…"
type textarea "x"
type textarea "Hello, Thank you for choosing CSI! Attached is the quote for the Martinsville E…"
type textarea "x"
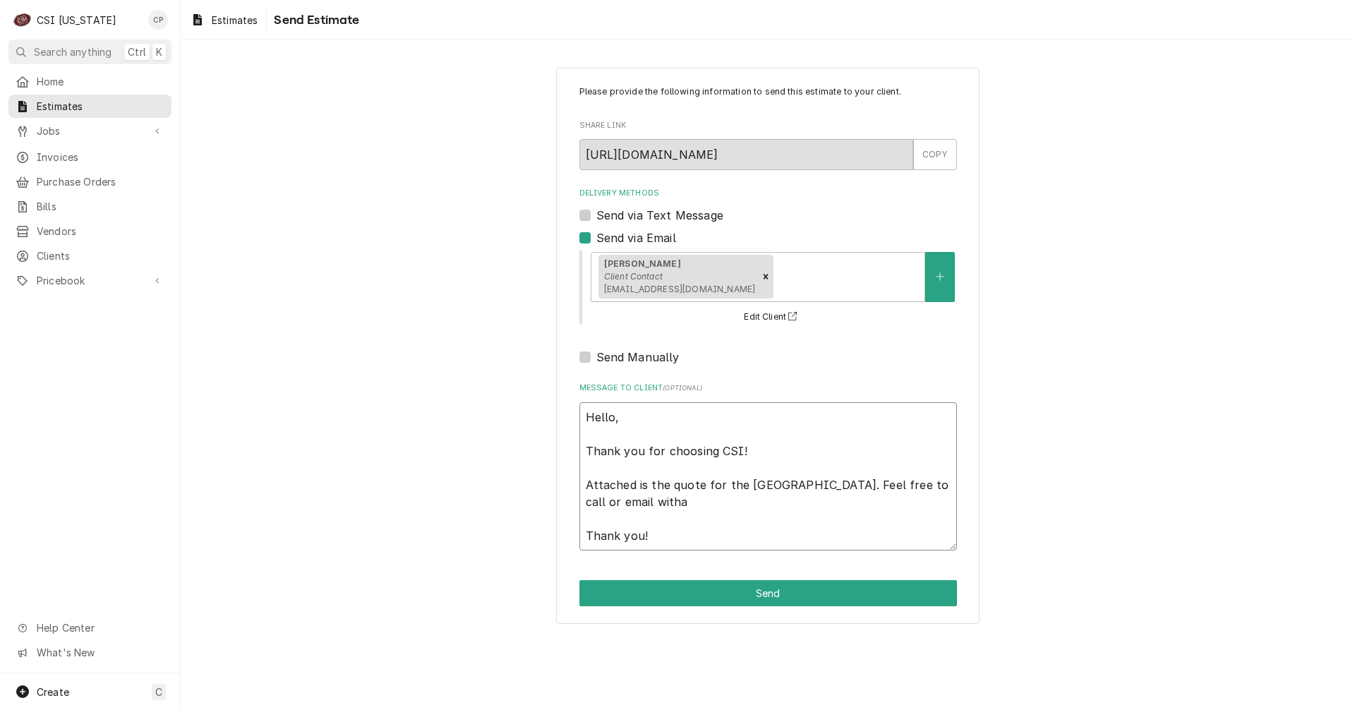
type textarea "Hello, Thank you for choosing CSI! Attached is the quote for the Martinsville E…"
type textarea "x"
type textarea "Hello, Thank you for choosing CSI! Attached is the quote for the Martinsville E…"
type textarea "x"
type textarea "Hello, Thank you for choosing CSI! Attached is the quote for the Martinsville E…"
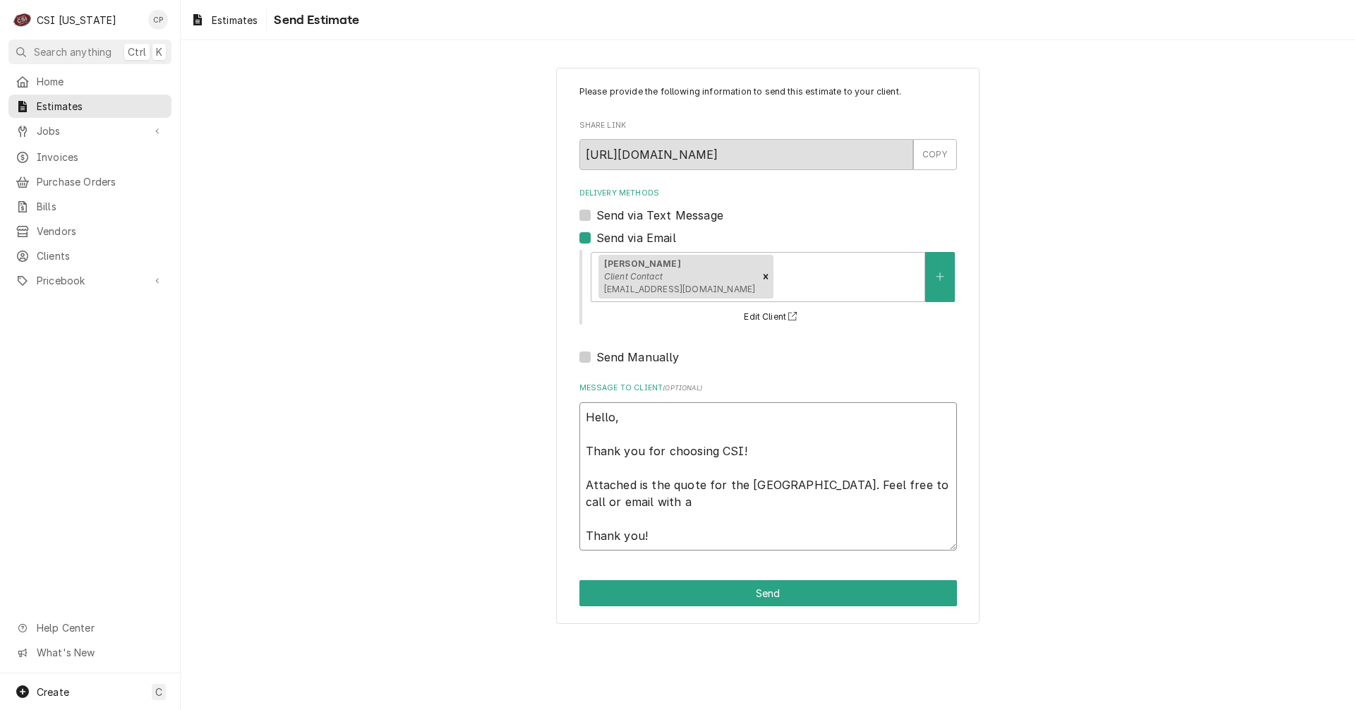
type textarea "x"
type textarea "Hello, Thank you for choosing CSI! Attached is the quote for the Martinsville E…"
type textarea "x"
type textarea "Hello, Thank you for choosing CSI! Attached is the quote for the Martinsville E…"
type textarea "x"
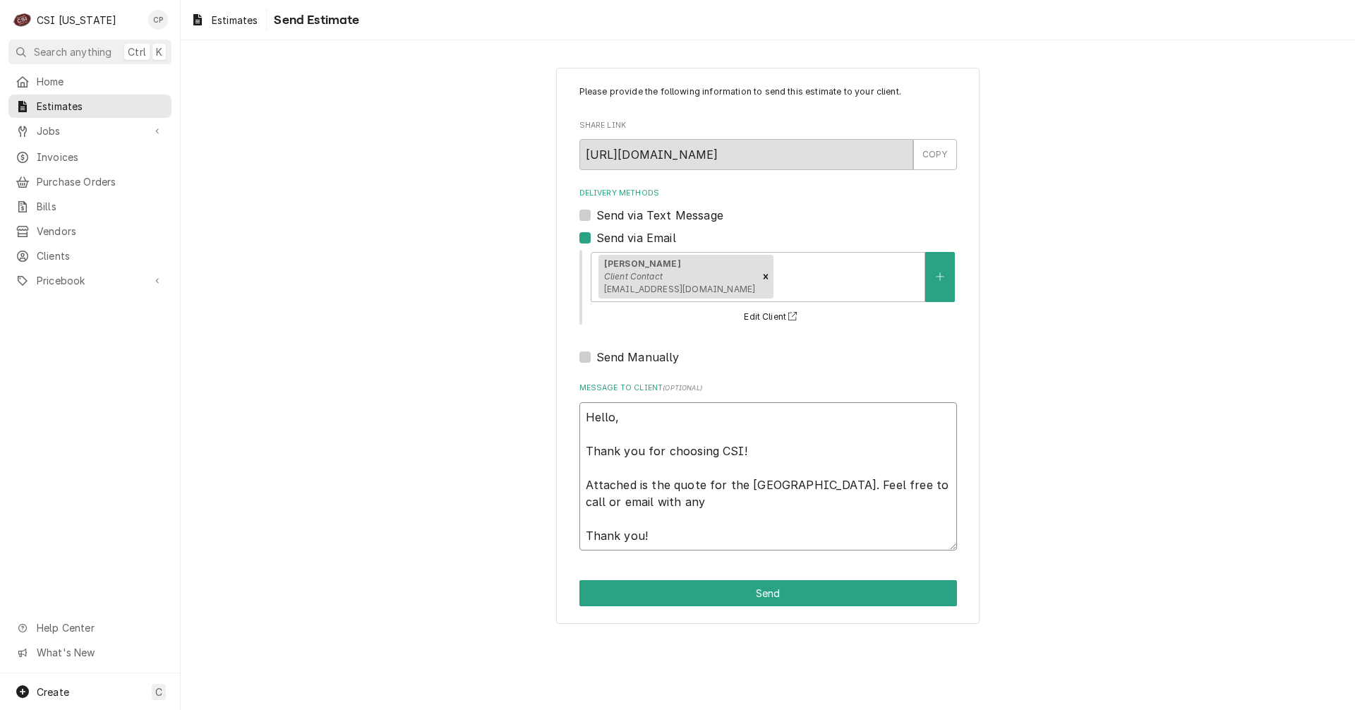
type textarea "Hello, Thank you for choosing CSI! Attached is the quote for the Martinsville E…"
type textarea "x"
type textarea "Hello, Thank you for choosing CSI! Attached is the quote for the Martinsville E…"
type textarea "x"
click at [770, 597] on button "Send" at bounding box center [769, 593] width 378 height 26
